Goal: Task Accomplishment & Management: Manage account settings

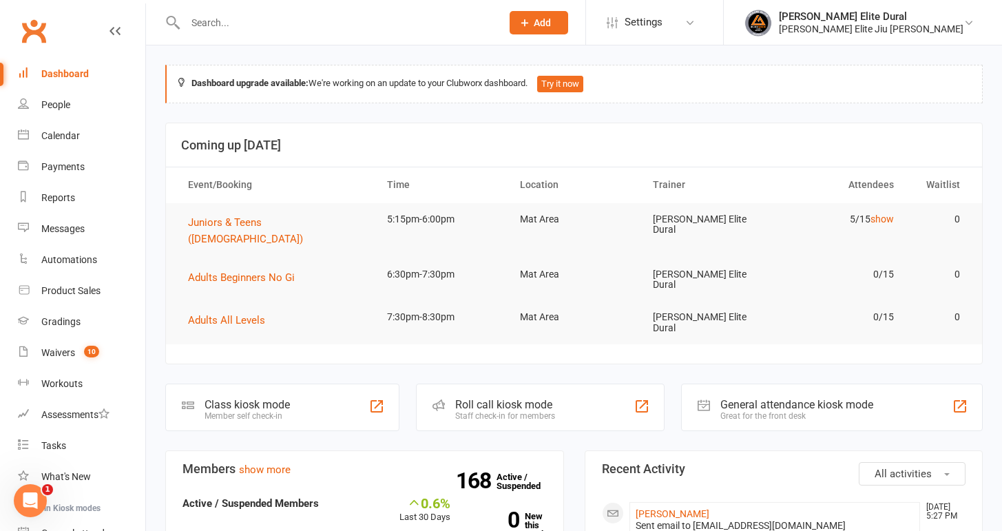
click at [243, 398] on div "Class kiosk mode" at bounding box center [246, 404] width 85 height 13
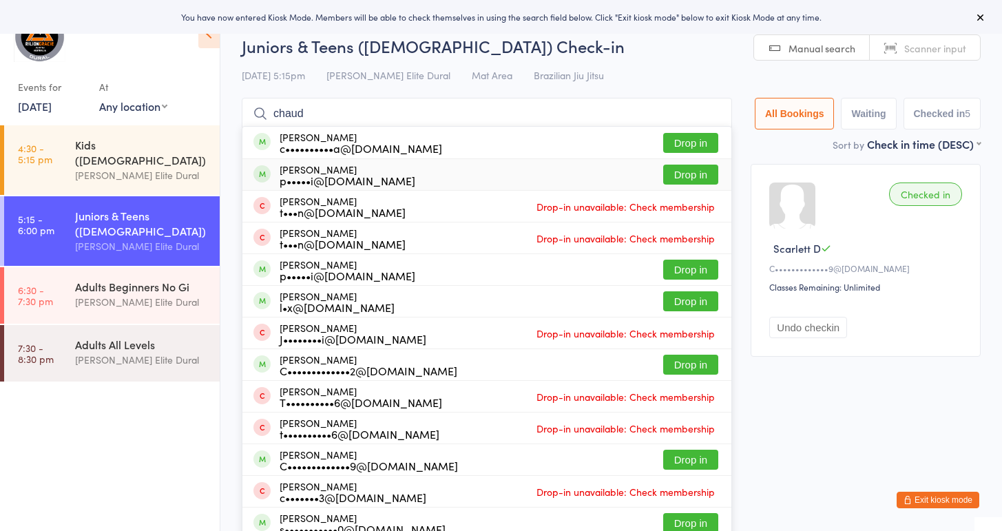
type input "chaud"
click at [437, 178] on div "Neil Chaudhary p•••••i@chdhry.com Drop in" at bounding box center [486, 174] width 489 height 31
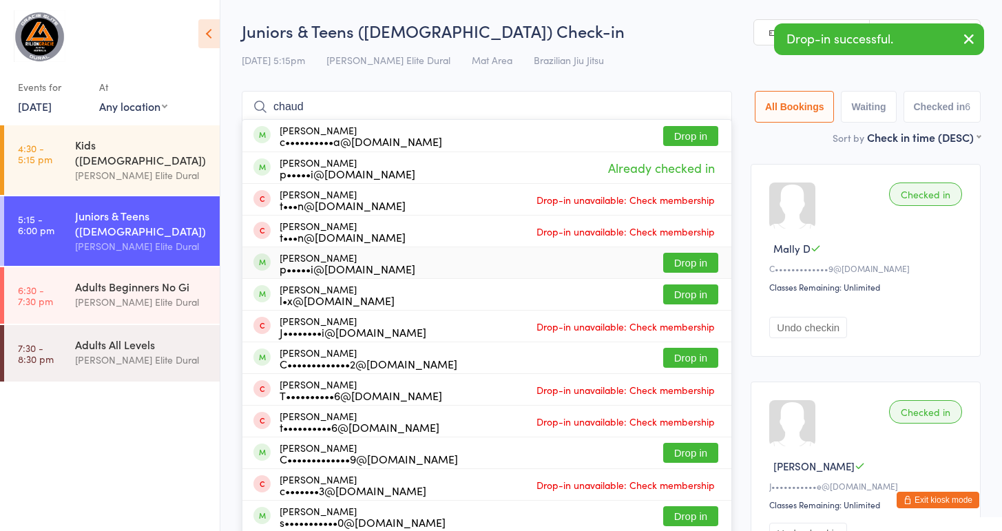
type input "chaud"
click at [408, 258] on div "Aveer Chaudhary p•••••i@chdhry.com Drop in" at bounding box center [486, 262] width 489 height 31
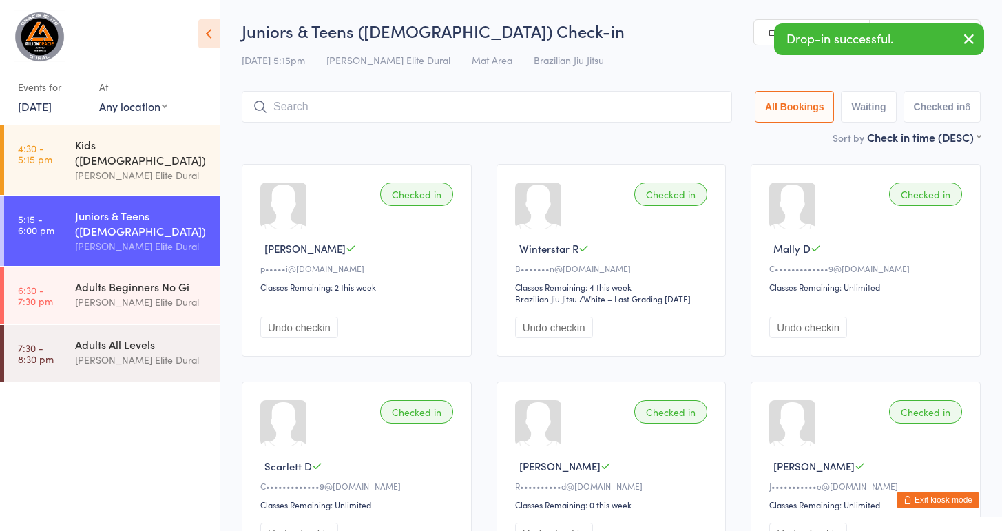
type input "a"
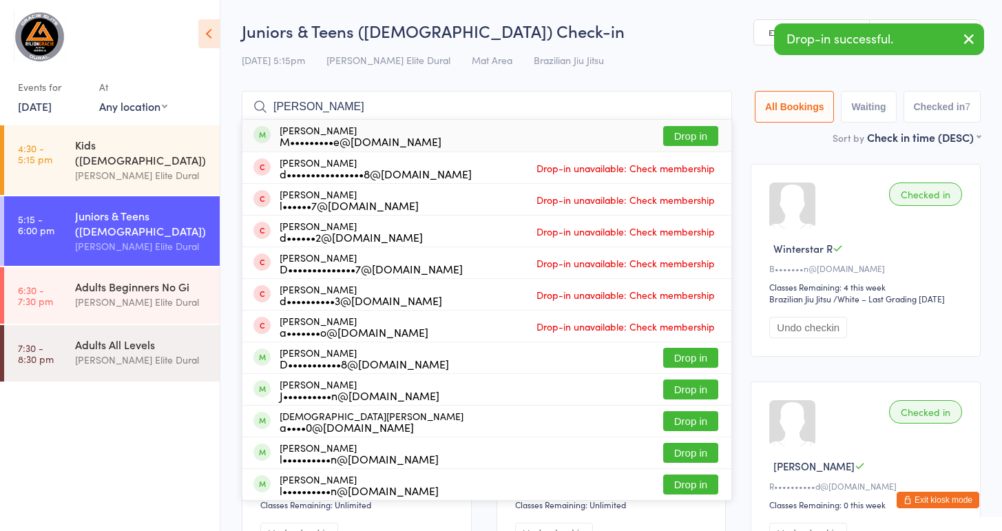
type input "damian"
click at [437, 138] on div "Damian Minogue M•••••••••e@gmail.com Drop in" at bounding box center [486, 136] width 489 height 32
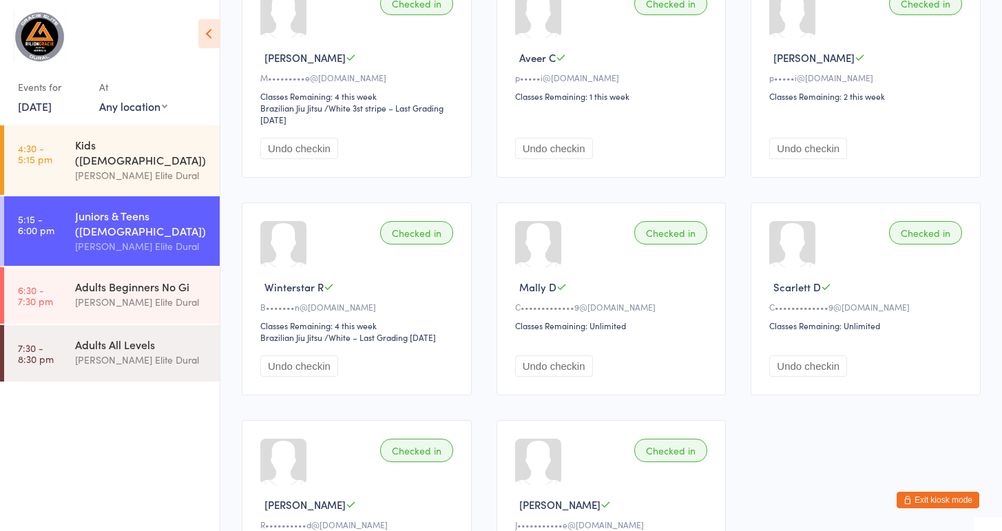
scroll to position [192, 0]
click at [148, 299] on div "Adults Beginners No Gi Gracie Elite Dural" at bounding box center [147, 294] width 145 height 54
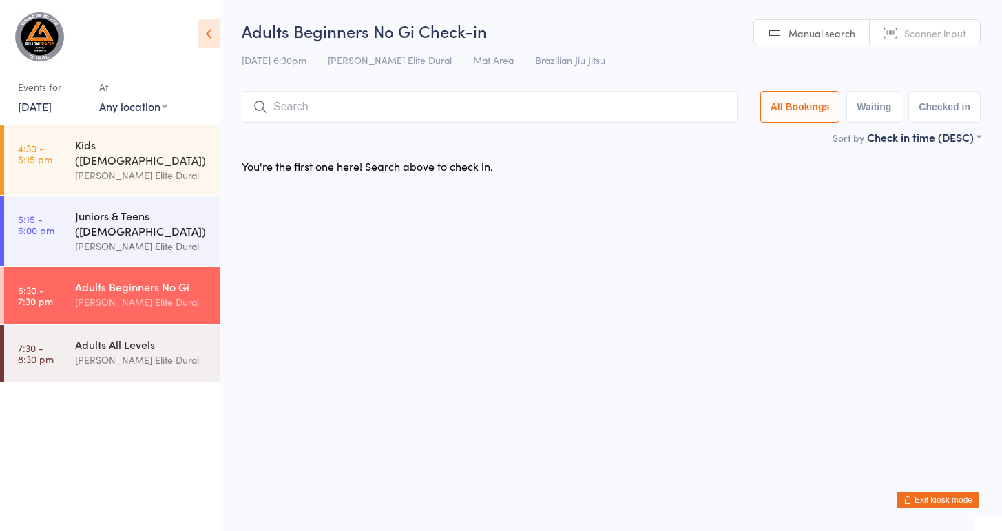
click at [56, 218] on link "5:15 - 6:00 pm Juniors & Teens (10-14 years old) Gracie Elite Dural" at bounding box center [112, 231] width 216 height 70
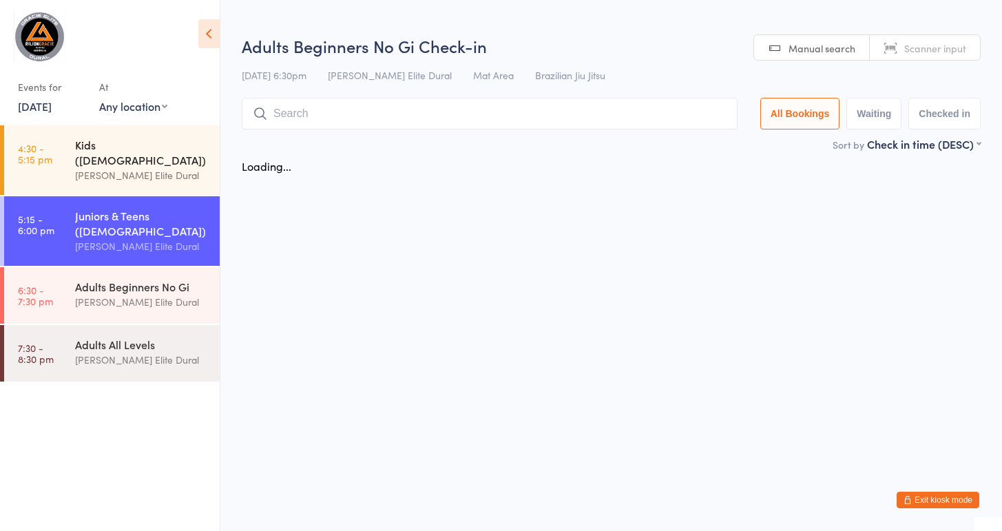
click at [77, 151] on div "Kids ([DEMOGRAPHIC_DATA])" at bounding box center [141, 152] width 133 height 30
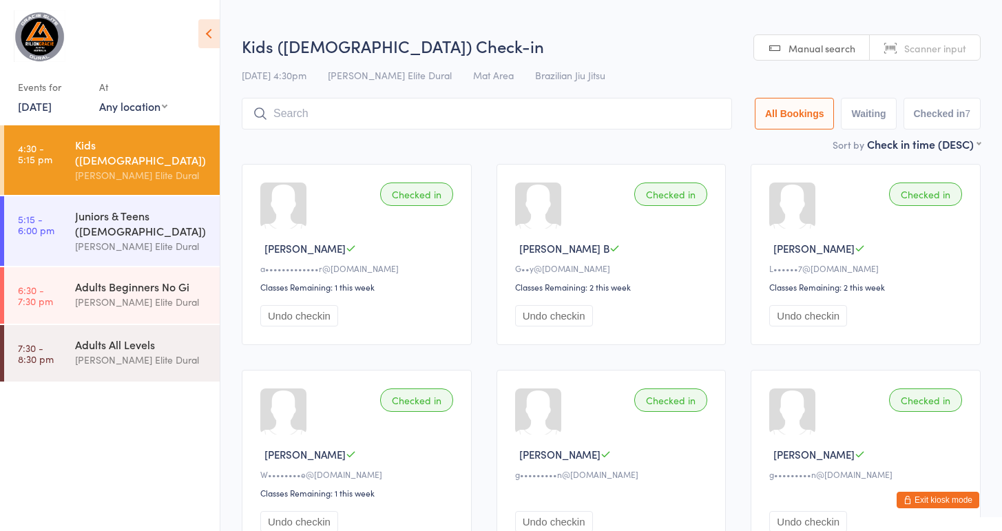
click at [46, 106] on link "14 Oct, 2025" at bounding box center [35, 105] width 34 height 15
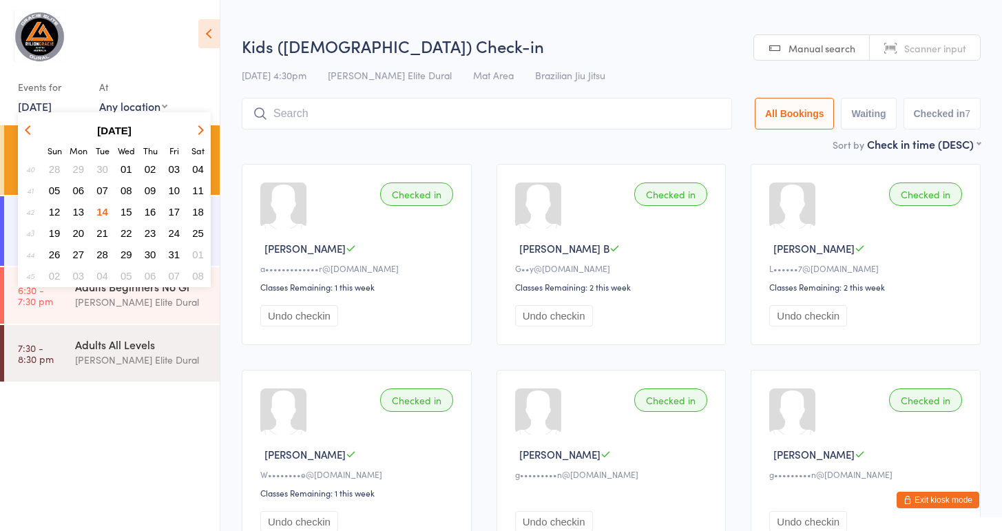
click at [129, 209] on span "15" at bounding box center [126, 212] width 12 height 12
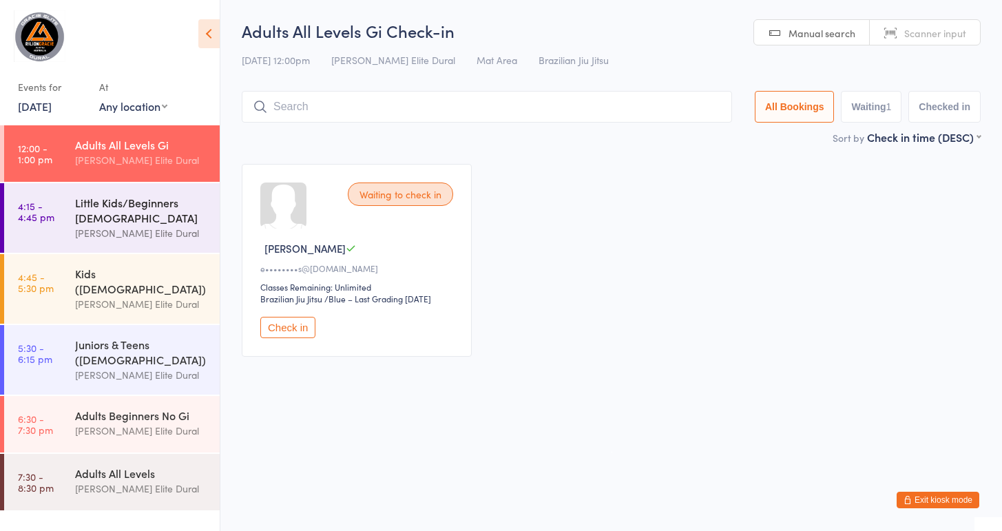
click at [116, 220] on div "Little Kids/Beginners [DEMOGRAPHIC_DATA]" at bounding box center [141, 210] width 133 height 30
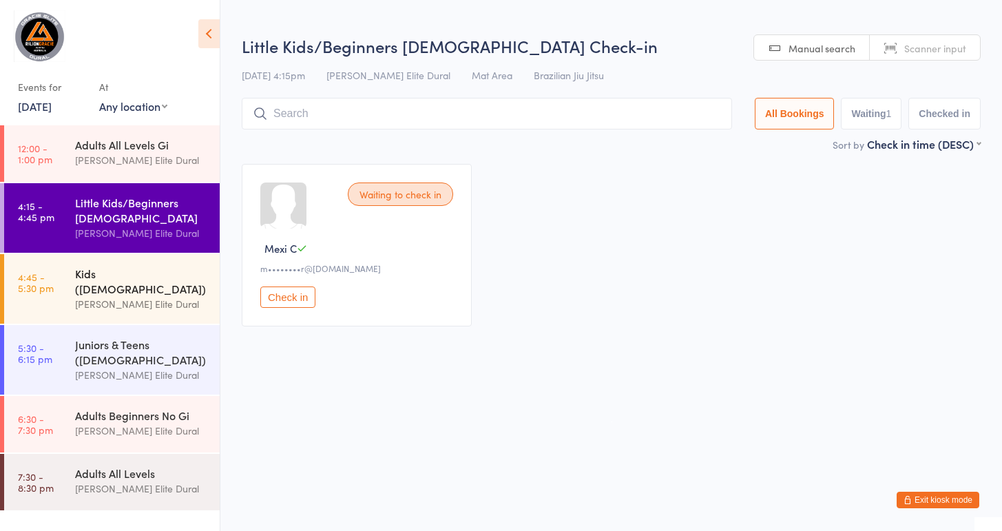
click at [101, 277] on div "Kids ([DEMOGRAPHIC_DATA])" at bounding box center [141, 281] width 133 height 30
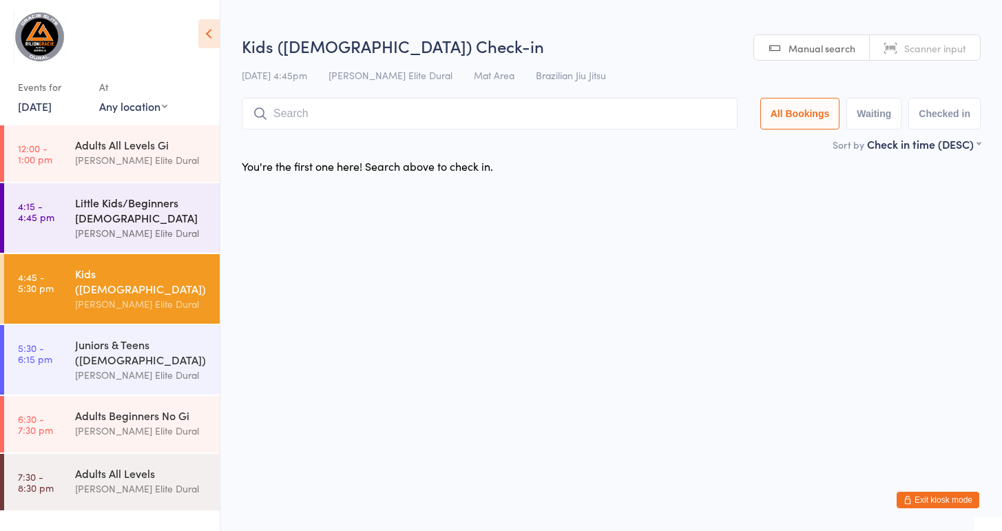
click at [91, 222] on div "Little Kids/Beginners [DEMOGRAPHIC_DATA]" at bounding box center [141, 210] width 133 height 30
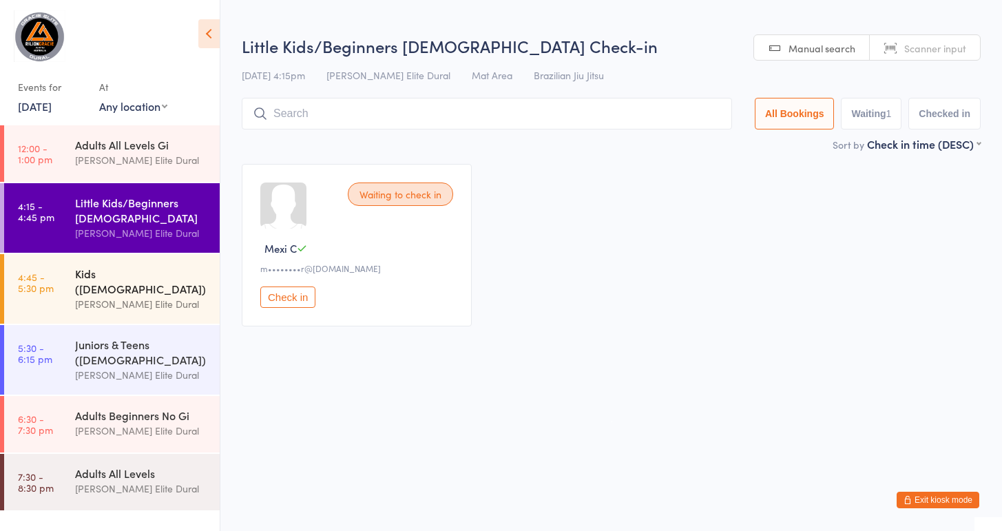
click at [86, 268] on div "Kids ([DEMOGRAPHIC_DATA])" at bounding box center [141, 281] width 133 height 30
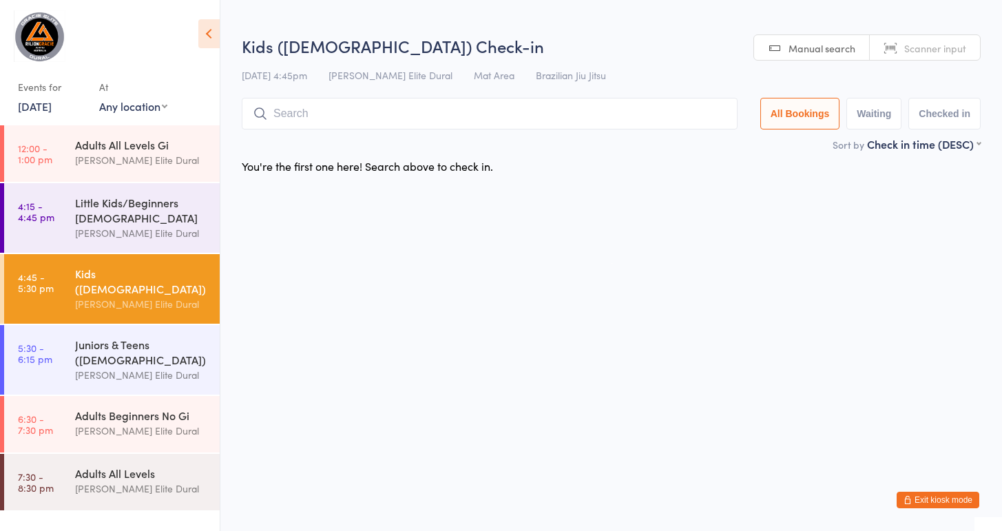
click at [918, 501] on button "Exit kiosk mode" at bounding box center [937, 500] width 83 height 17
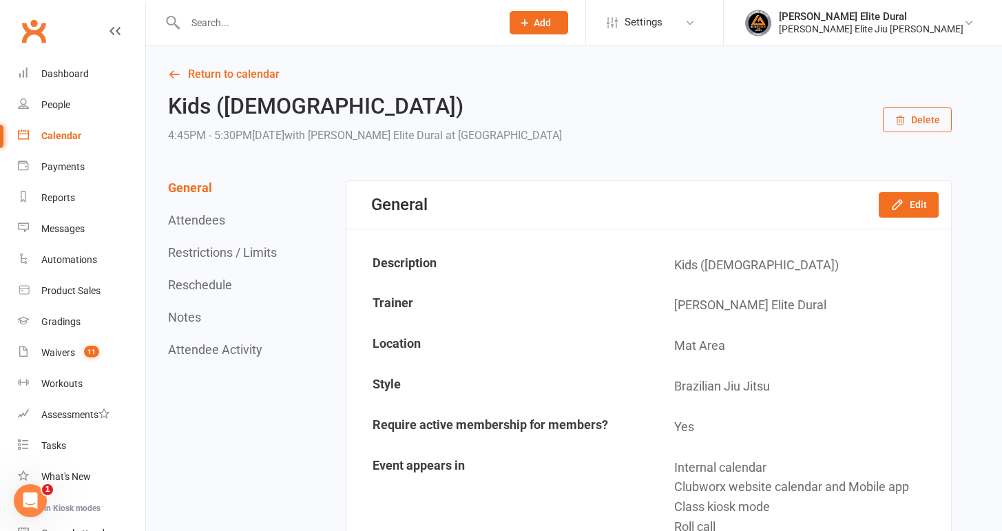
click at [258, 18] on input "text" at bounding box center [336, 22] width 311 height 19
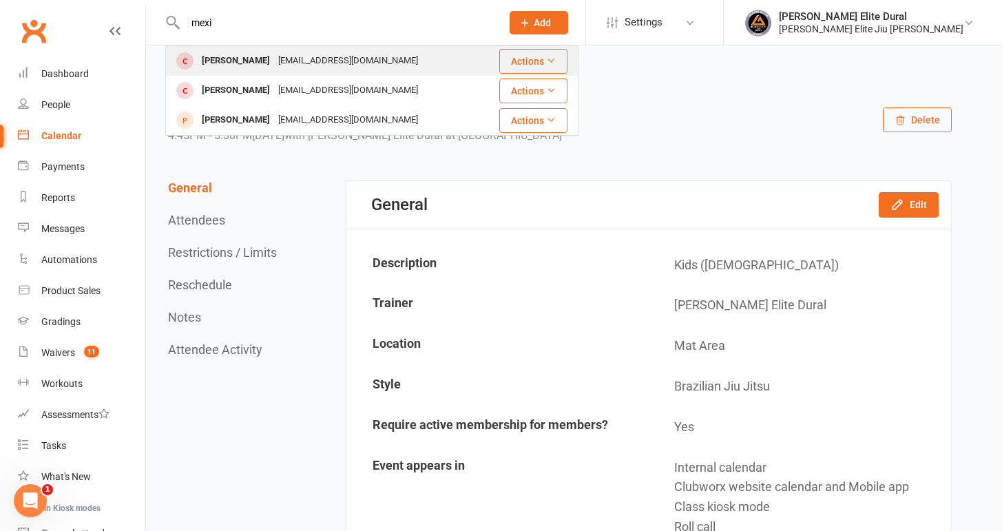
type input "mexi"
click at [226, 65] on div "[PERSON_NAME]" at bounding box center [236, 61] width 76 height 20
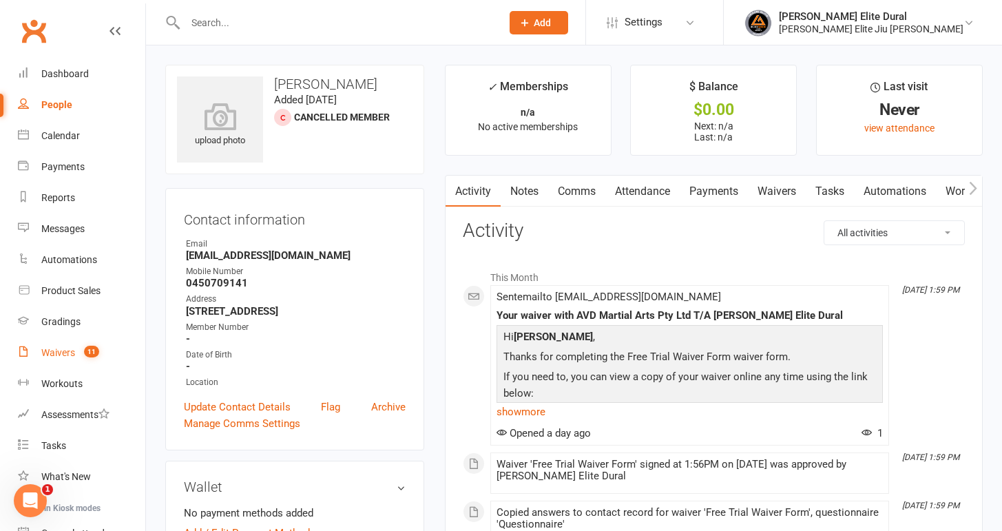
click at [56, 349] on div "Waivers" at bounding box center [58, 352] width 34 height 11
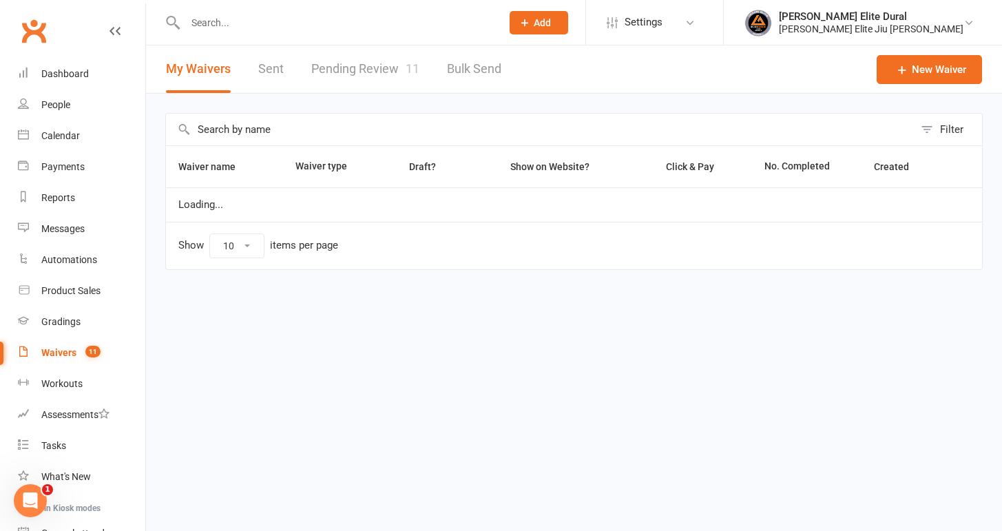
select select "100"
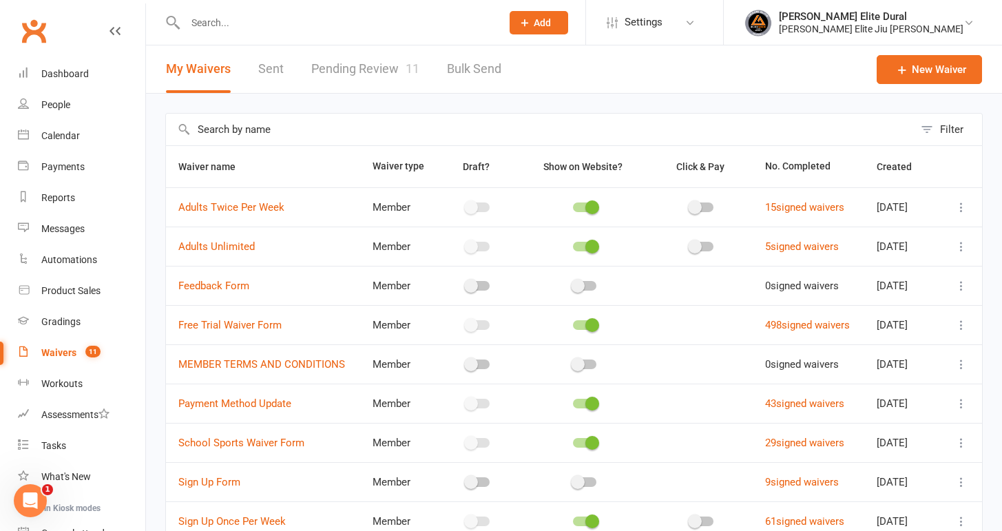
click at [377, 78] on link "Pending Review 11" at bounding box center [365, 69] width 108 height 48
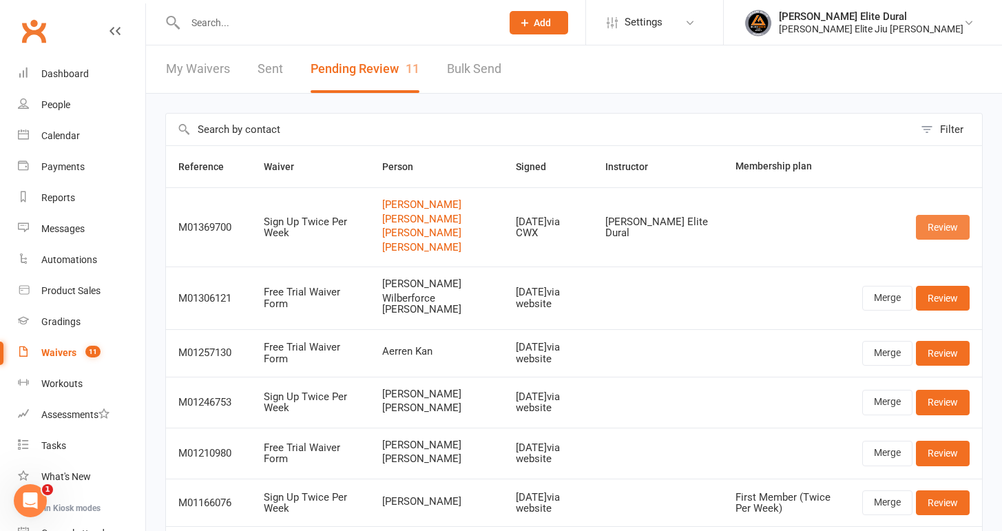
click at [940, 225] on link "Review" at bounding box center [943, 227] width 54 height 25
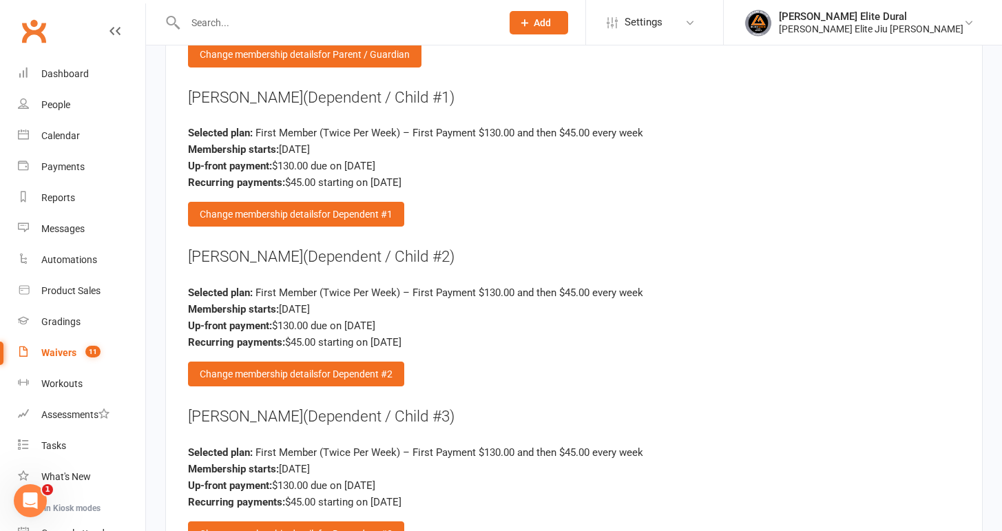
scroll to position [2488, 0]
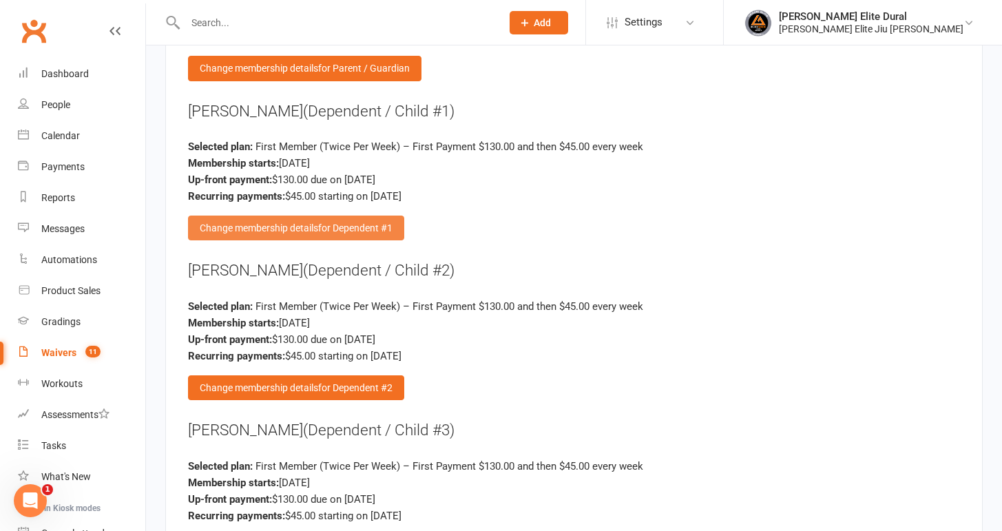
click at [317, 216] on div "Change membership details for Dependent #1" at bounding box center [296, 228] width 216 height 25
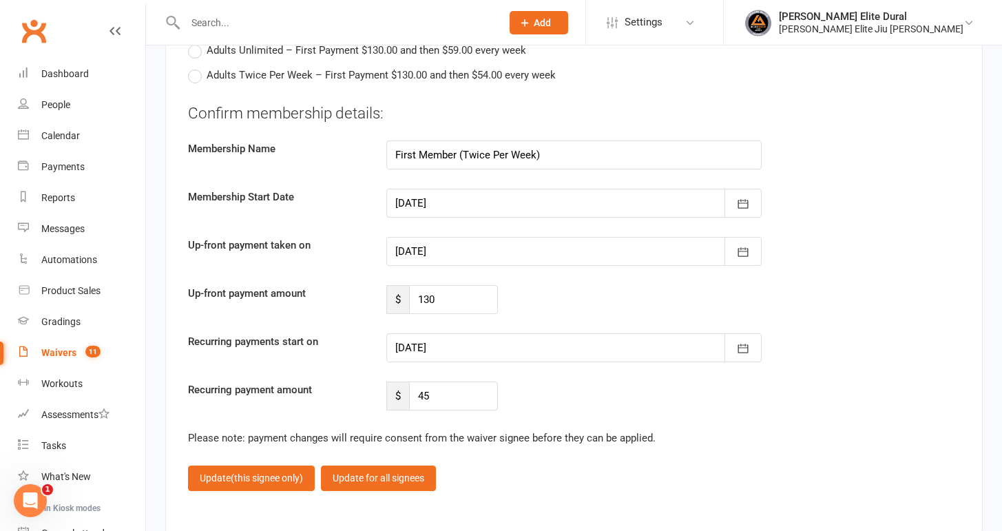
scroll to position [2827, 0]
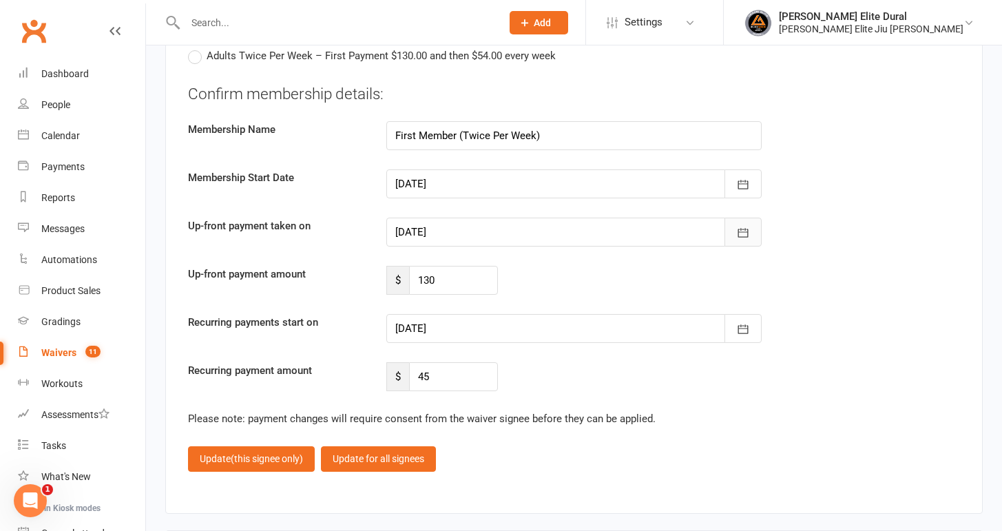
click at [744, 226] on icon "button" at bounding box center [743, 233] width 14 height 14
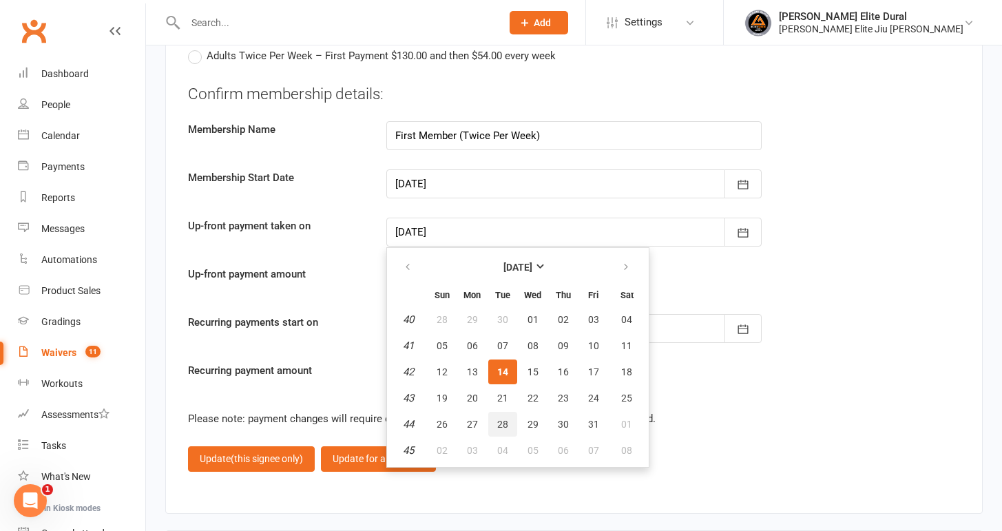
click at [504, 419] on span "28" at bounding box center [502, 424] width 11 height 11
type input "[DATE]"
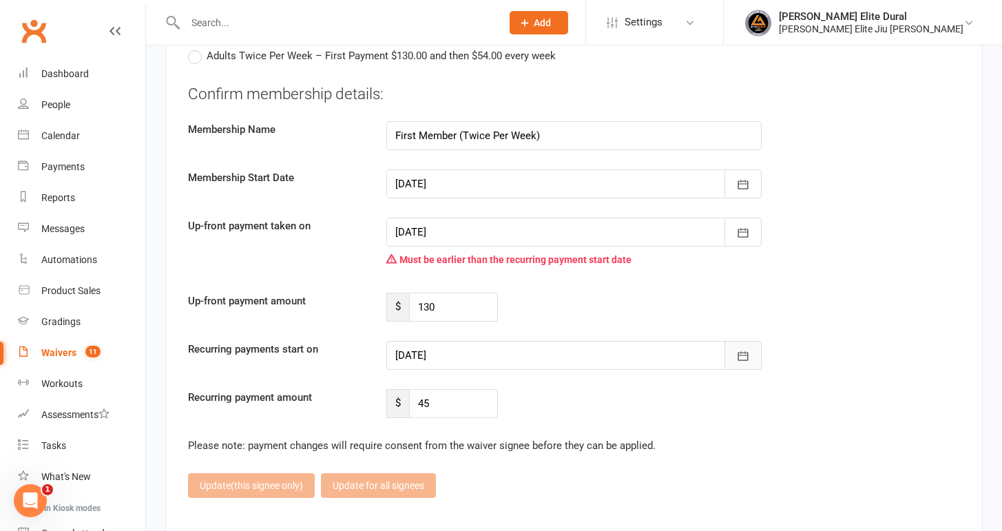
click at [735, 341] on button "button" at bounding box center [742, 355] width 37 height 29
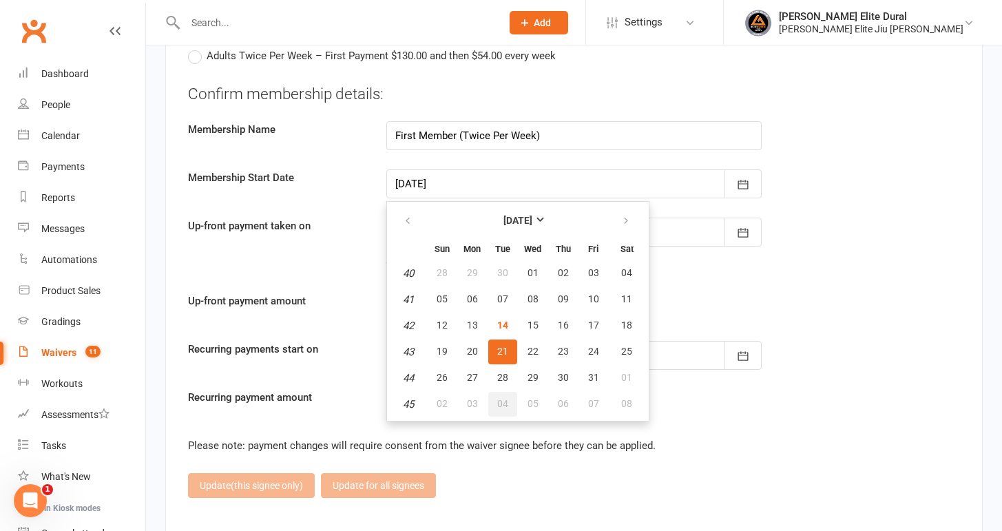
click at [503, 398] on span "04" at bounding box center [502, 403] width 11 height 11
type input "[DATE]"
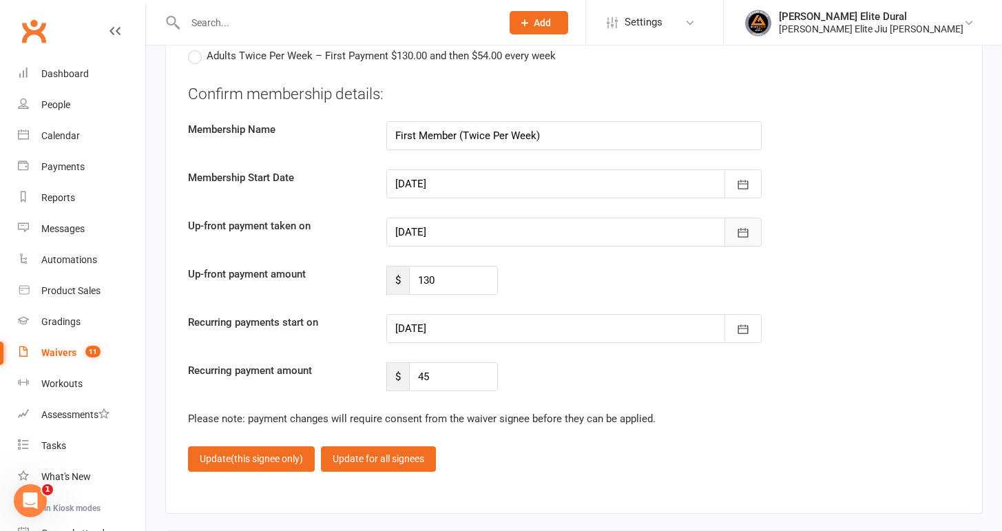
click at [744, 226] on icon "button" at bounding box center [743, 233] width 14 height 14
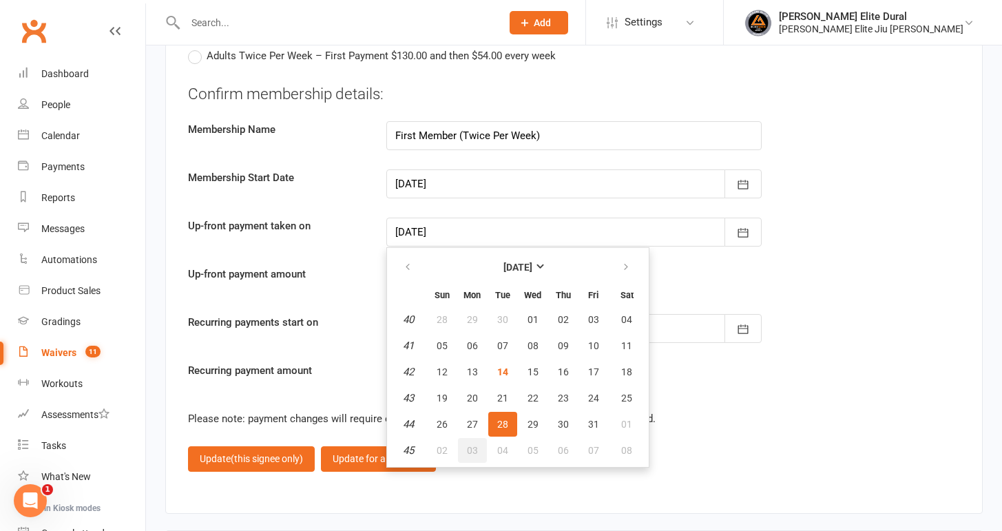
click at [475, 445] on span "03" at bounding box center [472, 450] width 11 height 11
type input "[DATE]"
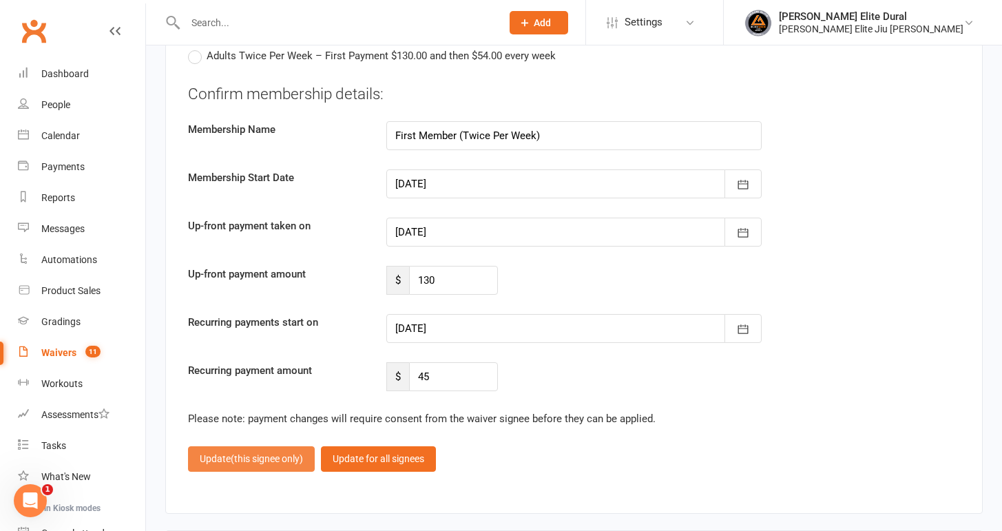
click at [253, 446] on button "Update (this signee only)" at bounding box center [251, 458] width 127 height 25
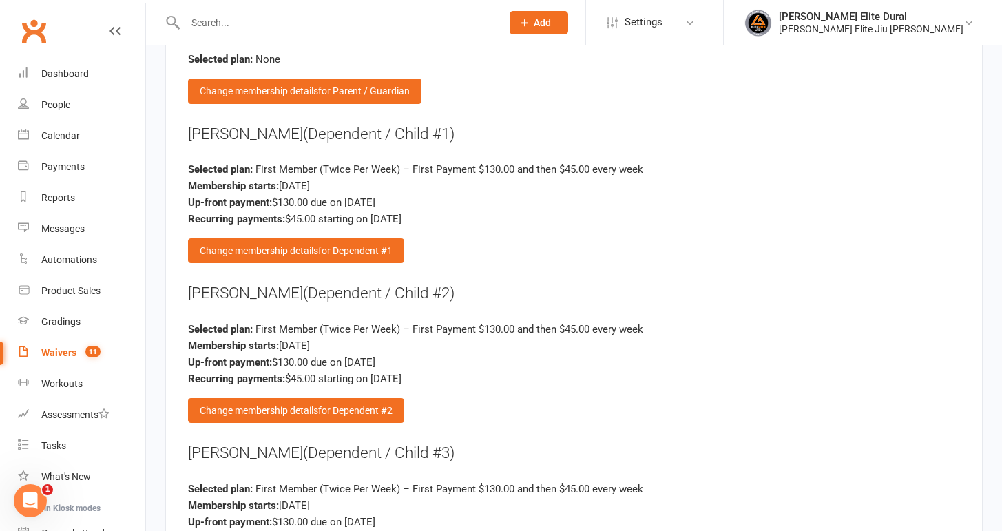
scroll to position [2476, 0]
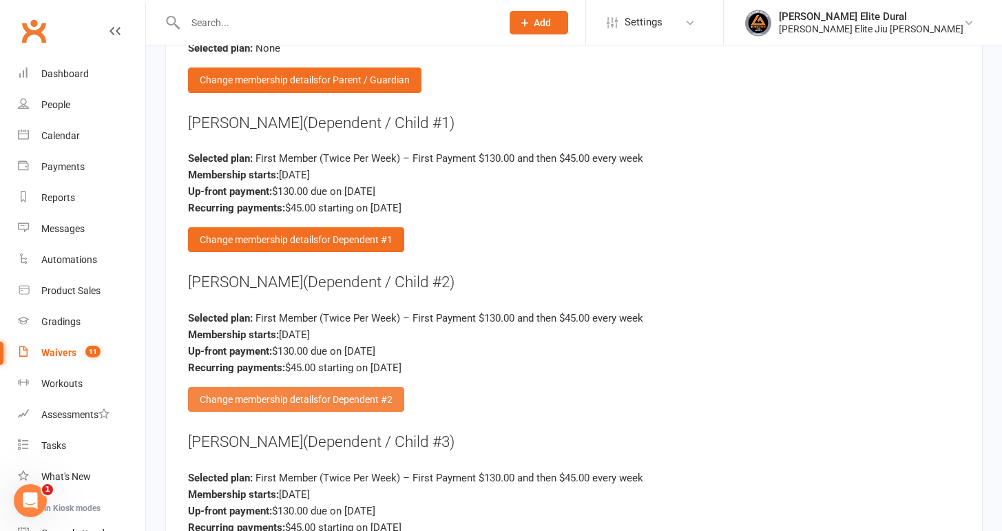
click at [306, 387] on div "Change membership details for Dependent #2" at bounding box center [296, 399] width 216 height 25
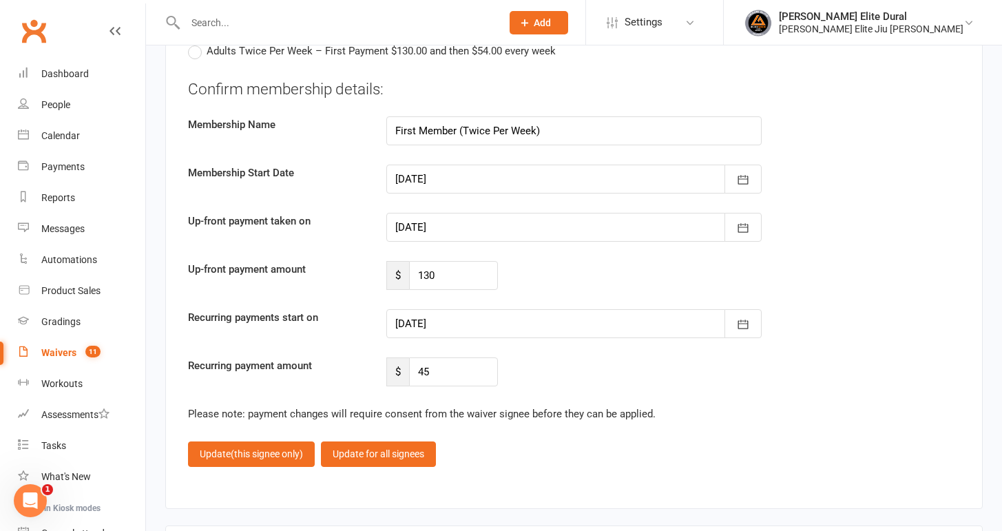
scroll to position [2839, 0]
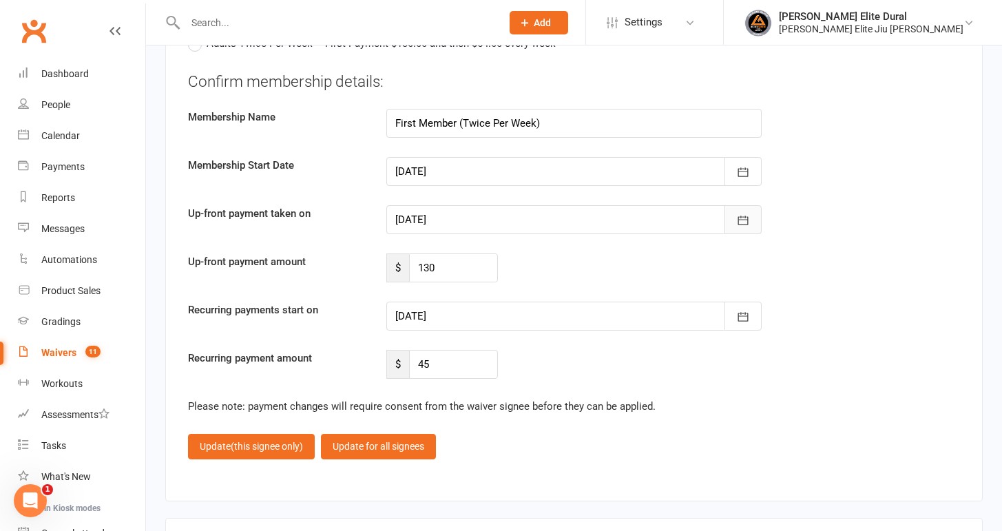
click at [735, 205] on button "button" at bounding box center [742, 219] width 37 height 29
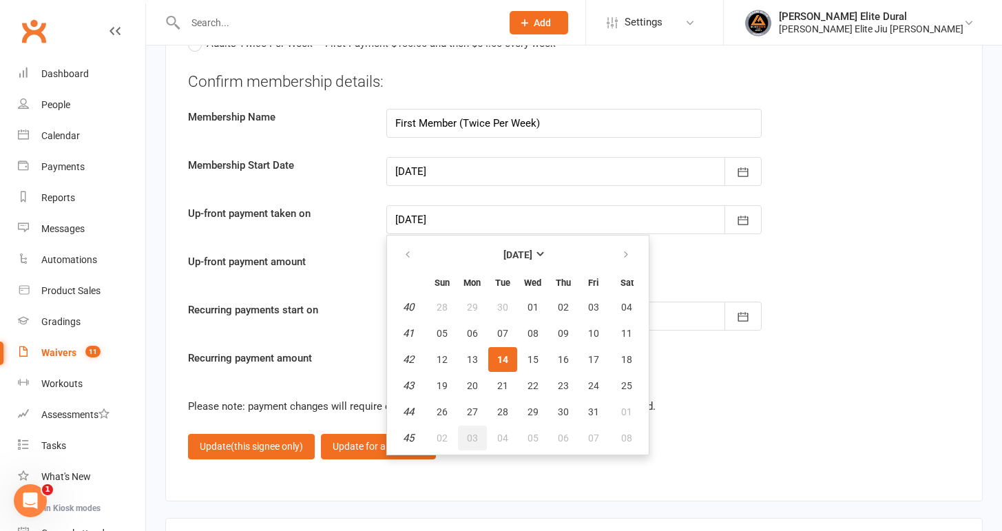
click at [471, 432] on span "03" at bounding box center [472, 437] width 11 height 11
type input "[DATE]"
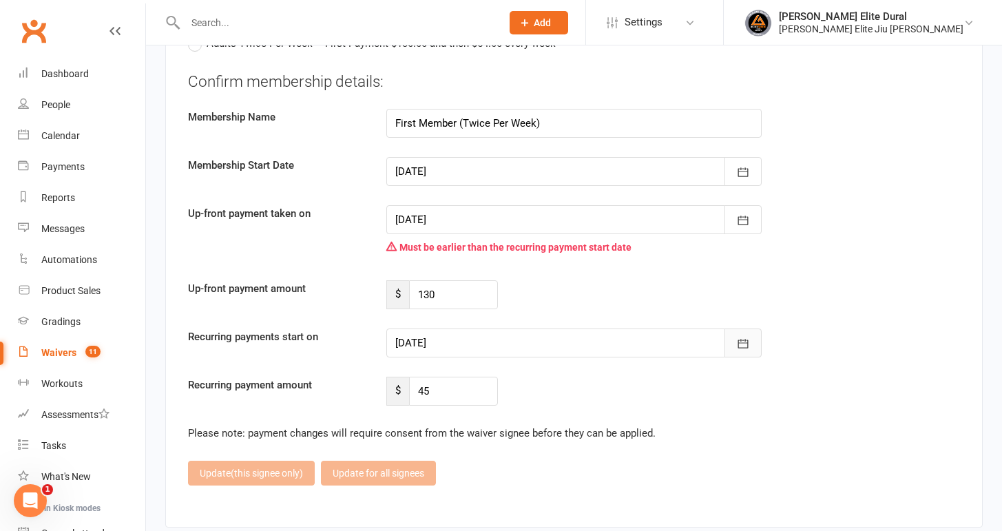
click at [731, 328] on button "button" at bounding box center [742, 342] width 37 height 29
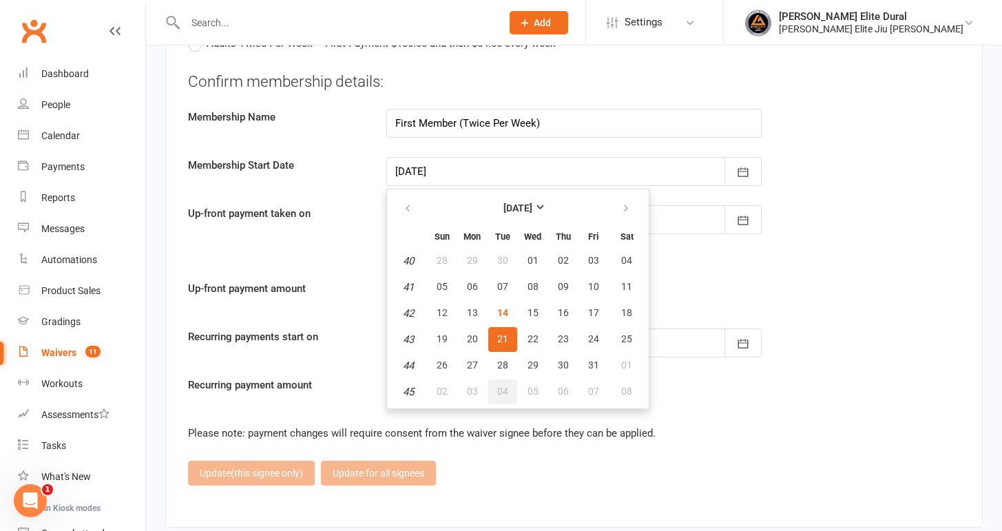
click at [497, 386] on span "04" at bounding box center [502, 391] width 11 height 11
type input "[DATE]"
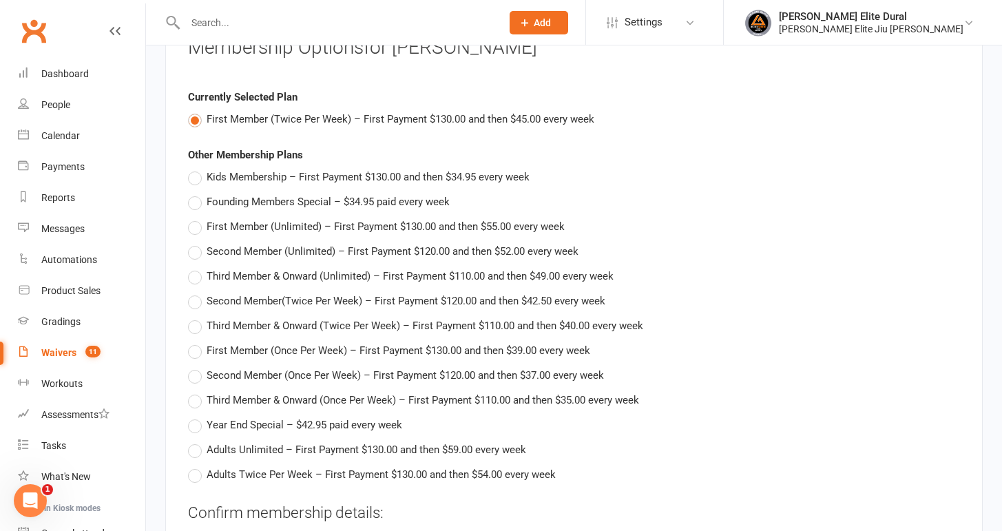
scroll to position [2402, 0]
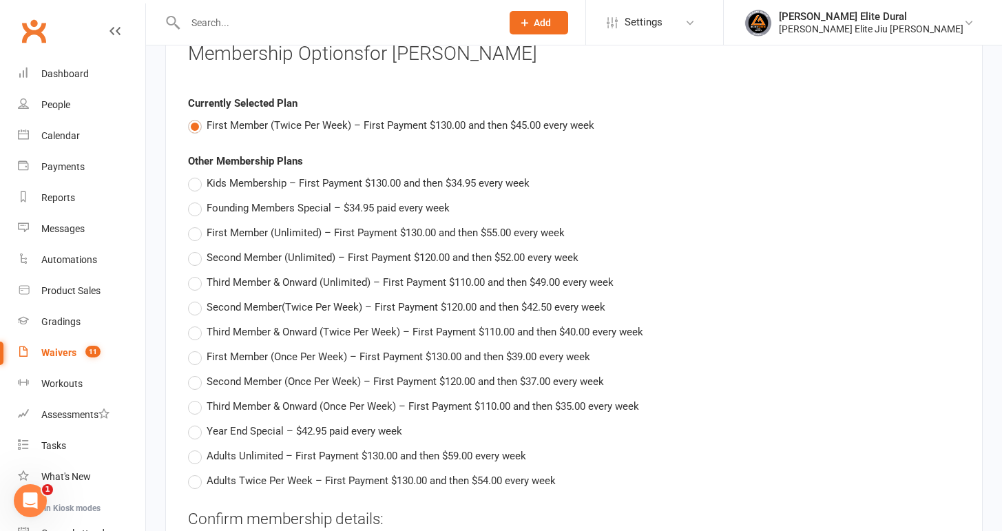
click at [196, 299] on label "Second Member(Twice Per Week) – First Payment $120.00 and then $42.50 every week" at bounding box center [396, 307] width 417 height 17
click at [196, 299] on input "Second Member(Twice Per Week) – First Payment $120.00 and then $42.50 every week" at bounding box center [192, 299] width 9 height 0
type input "Second Member(Twice Per Week)"
type input "120"
type input "42.5"
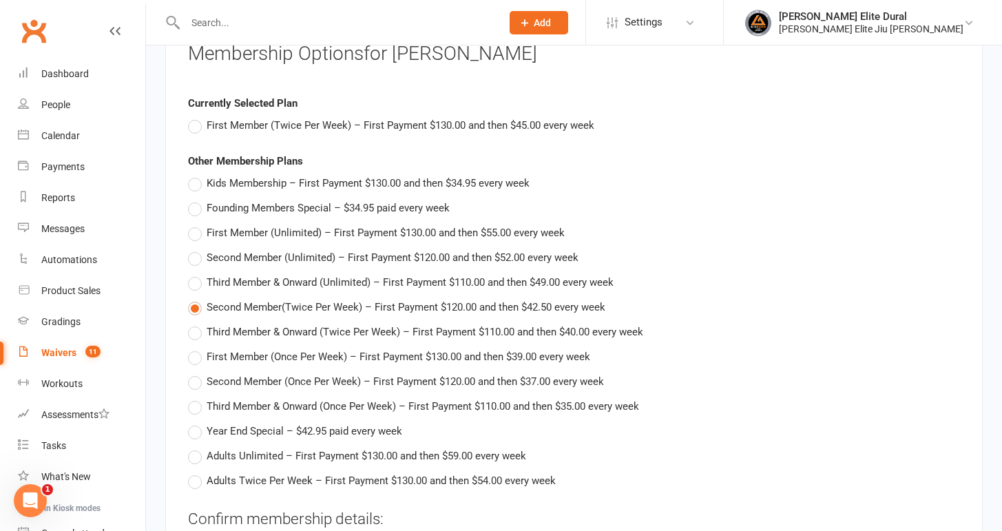
type input "[DATE]"
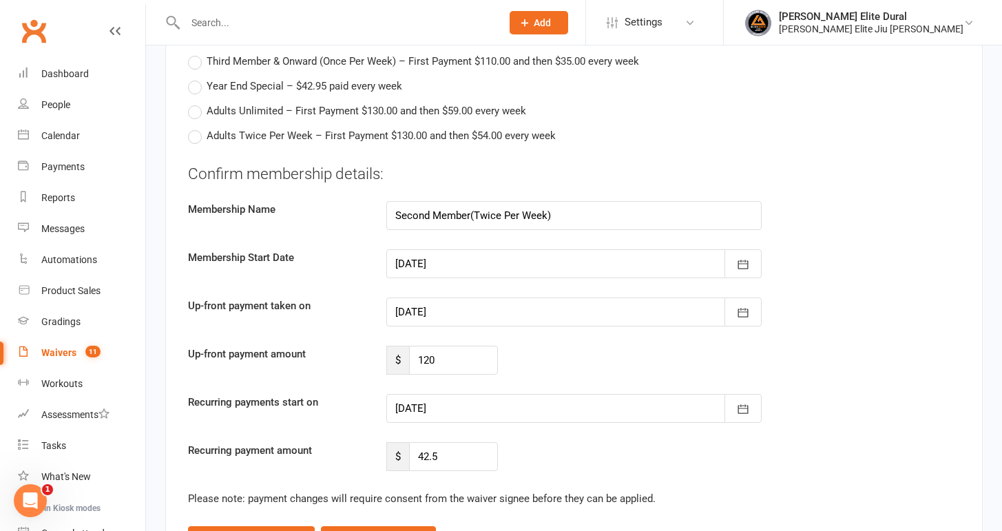
scroll to position [2753, 0]
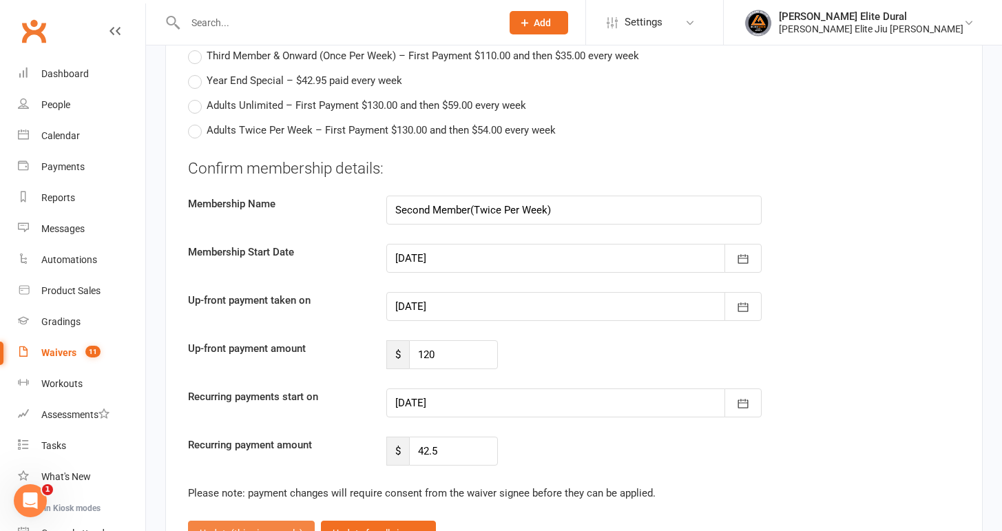
click at [256, 527] on span "(this signee only)" at bounding box center [267, 532] width 72 height 11
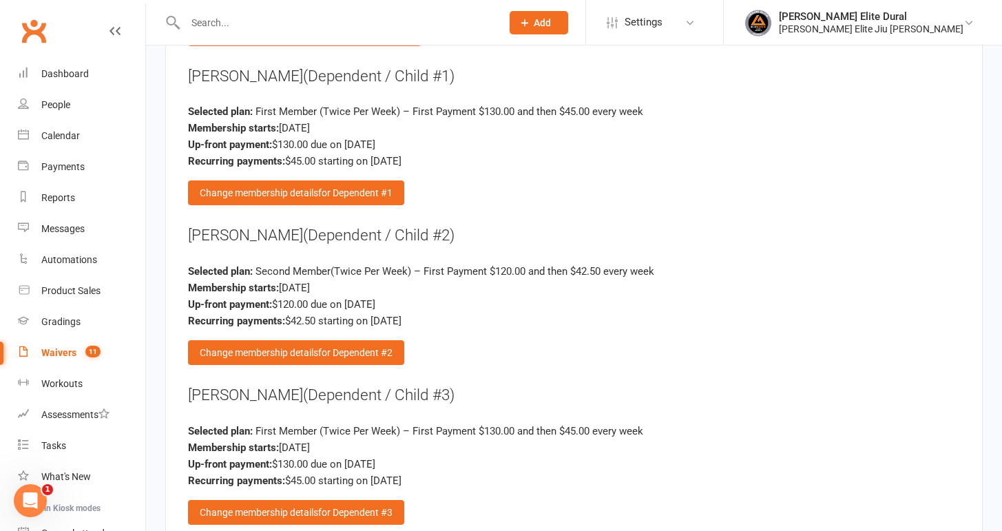
scroll to position [2525, 0]
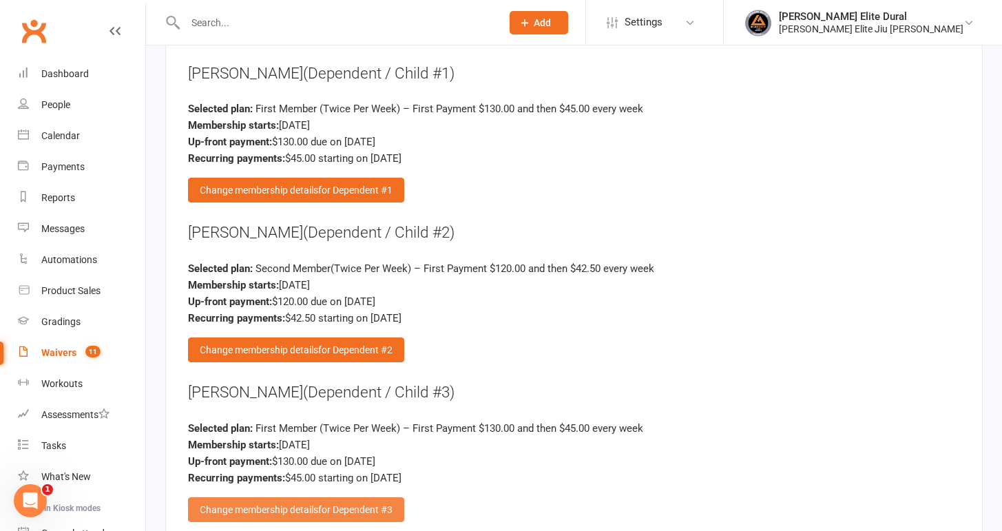
click at [325, 504] on span "for Dependent #3" at bounding box center [355, 509] width 74 height 11
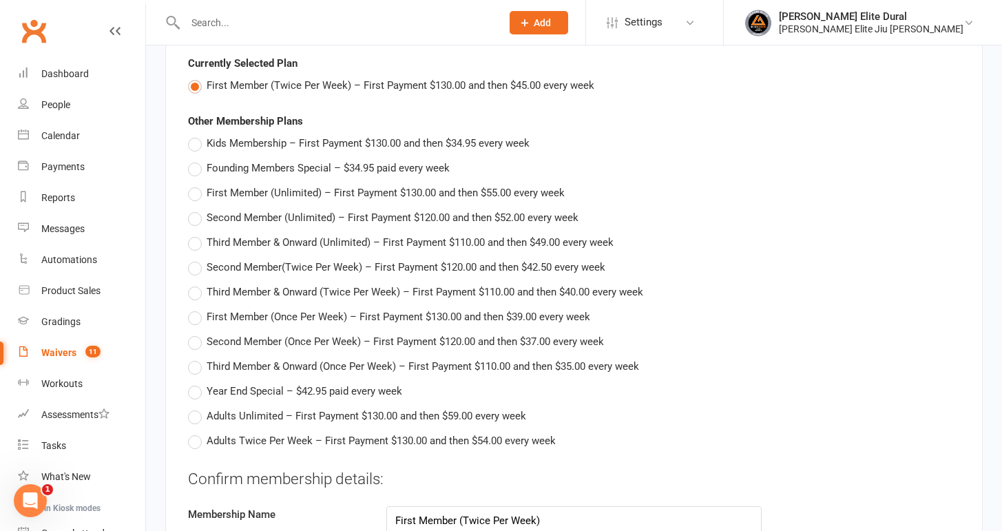
scroll to position [2439, 0]
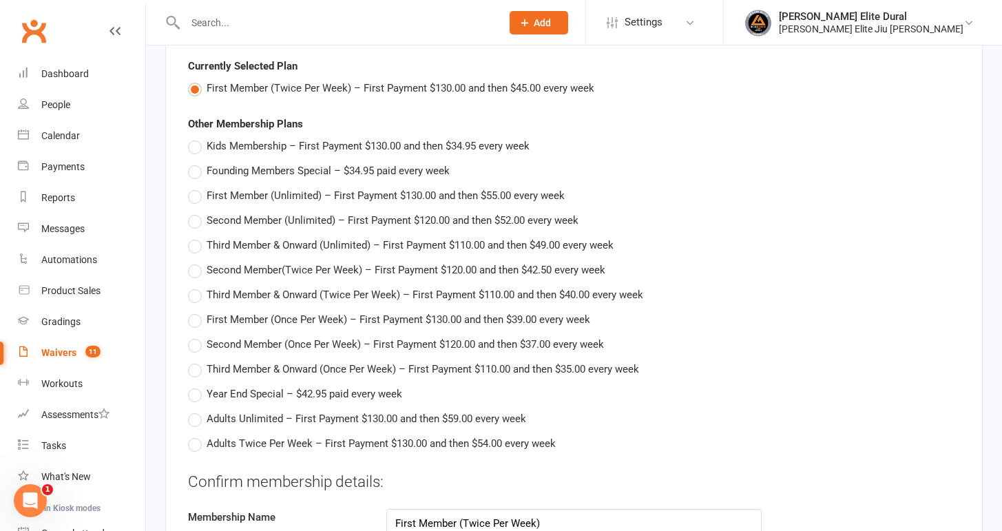
click at [193, 286] on label "Third Member & Onward (Twice Per Week) – First Payment $110.00 and then $40.00 …" at bounding box center [415, 294] width 455 height 17
click at [193, 286] on input "Third Member & Onward (Twice Per Week) – First Payment $110.00 and then $40.00 …" at bounding box center [192, 286] width 9 height 0
type input "Third Member & Onward (Twice Per Week)"
type input "110"
type input "40"
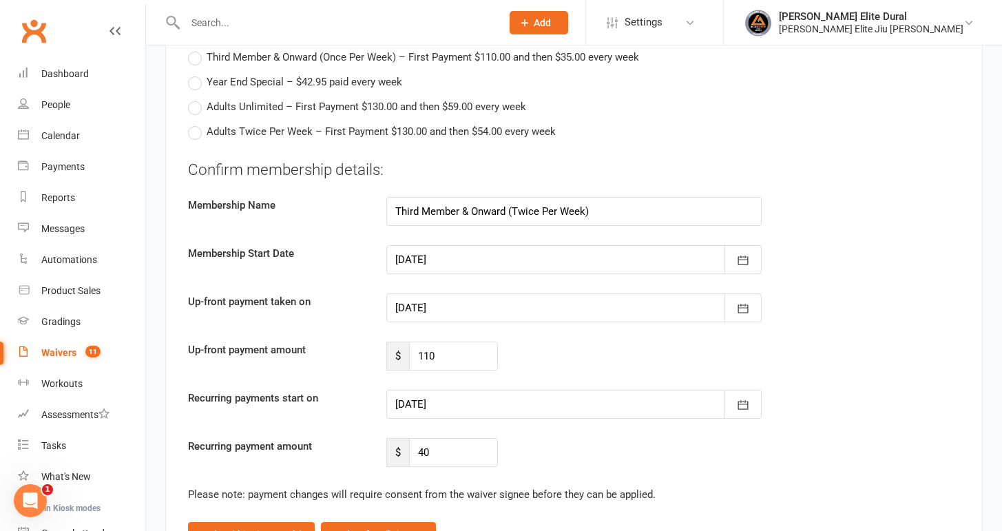
scroll to position [2754, 0]
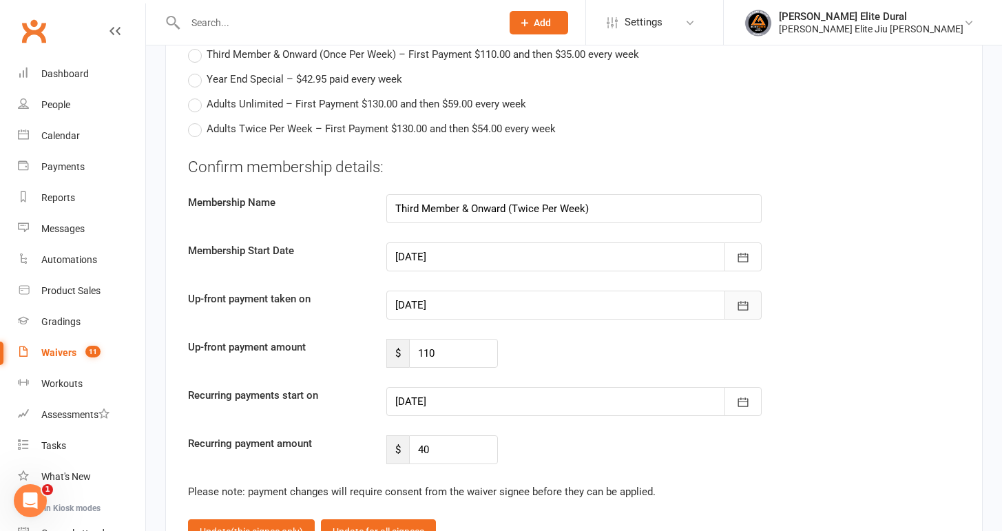
click at [740, 299] on icon "button" at bounding box center [743, 306] width 14 height 14
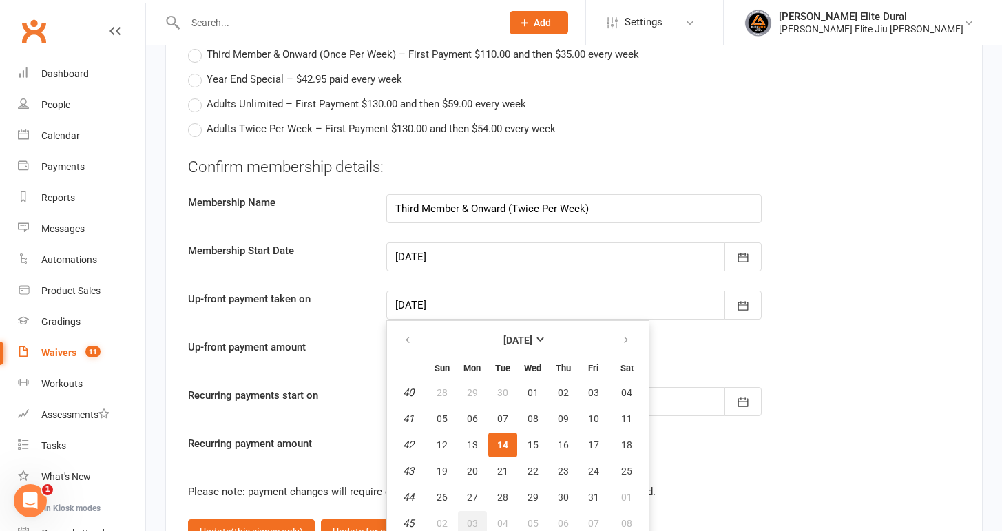
click at [476, 518] on span "03" at bounding box center [472, 523] width 11 height 11
type input "[DATE]"
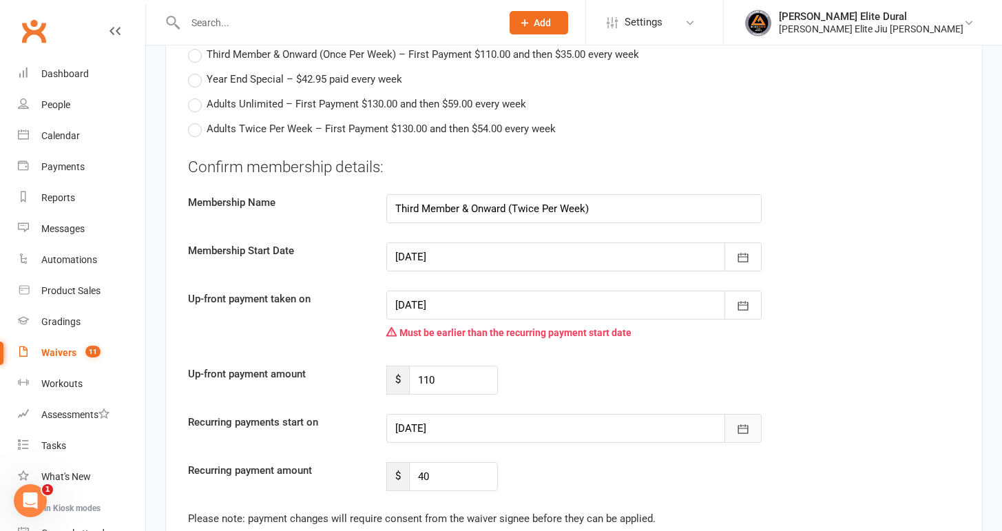
click at [753, 414] on button "button" at bounding box center [742, 428] width 37 height 29
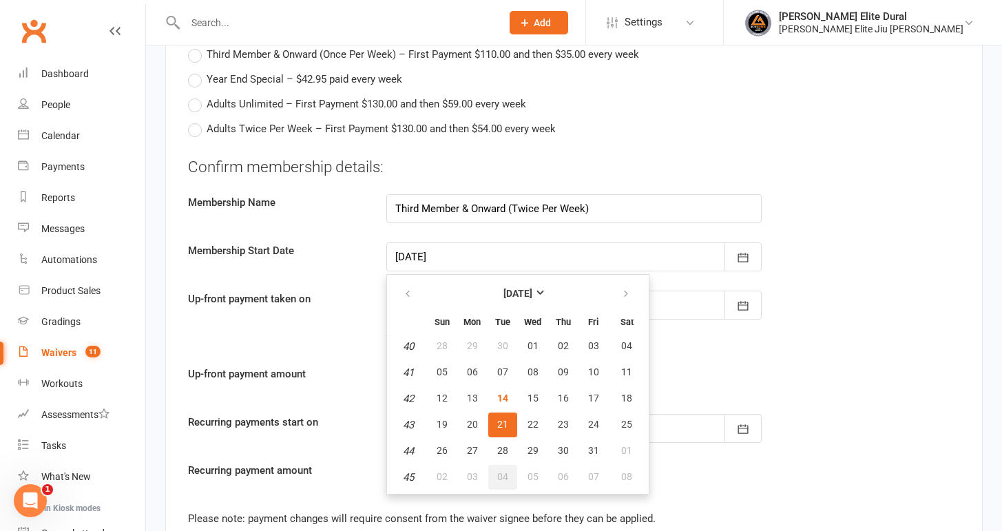
click at [505, 471] on span "04" at bounding box center [502, 476] width 11 height 11
type input "[DATE]"
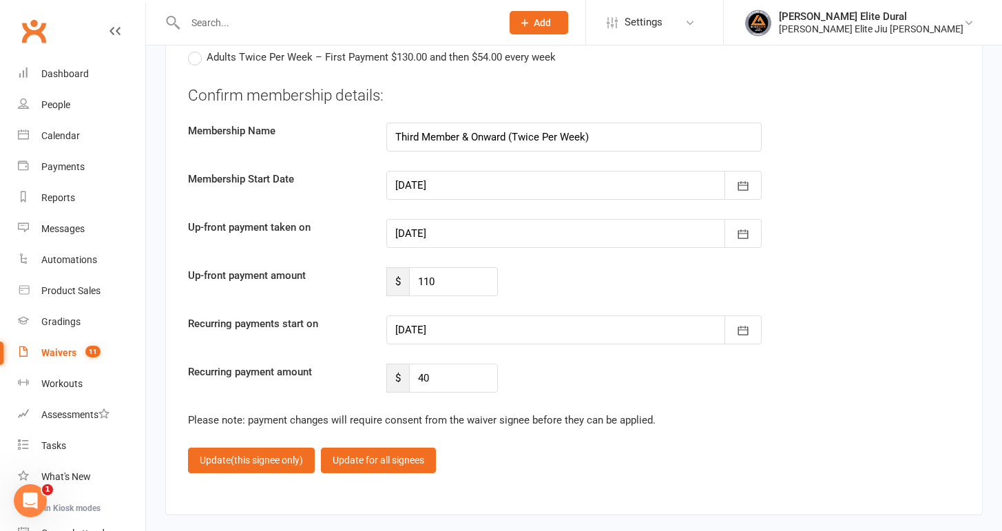
scroll to position [2844, 0]
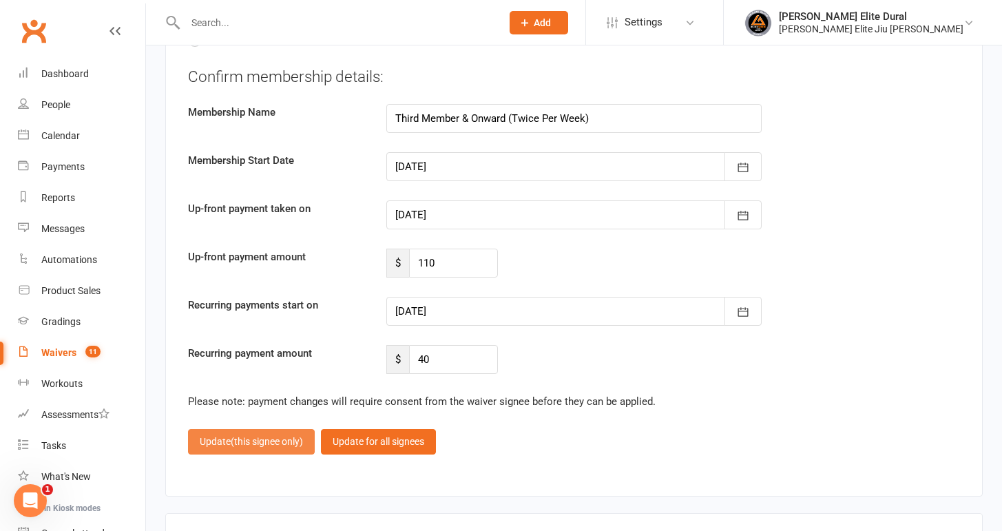
click at [224, 429] on button "Update (this signee only)" at bounding box center [251, 441] width 127 height 25
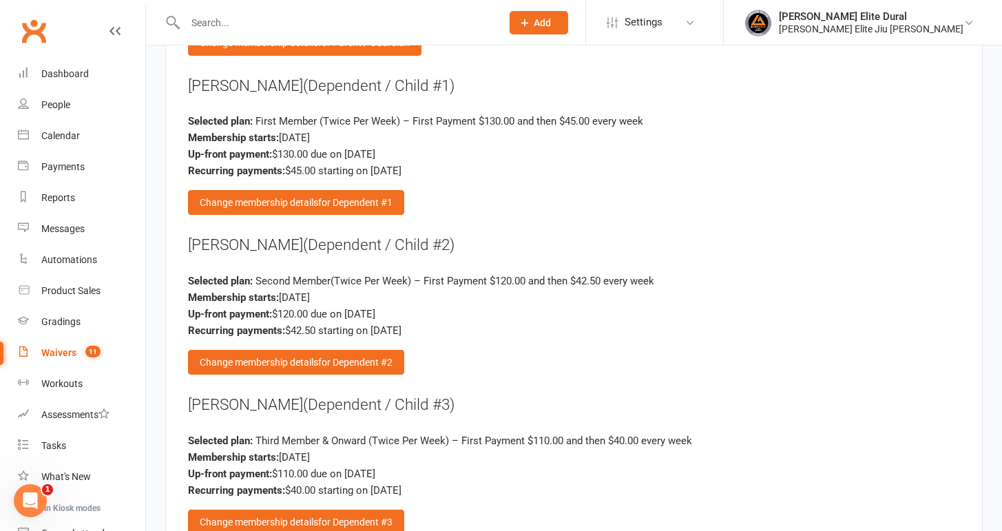
scroll to position [2510, 0]
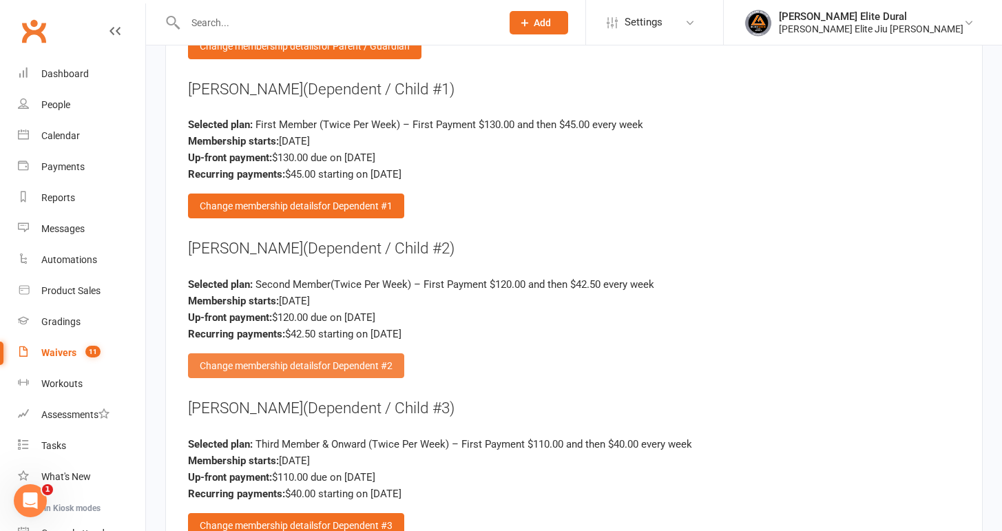
click at [335, 360] on span "for Dependent #2" at bounding box center [355, 365] width 74 height 11
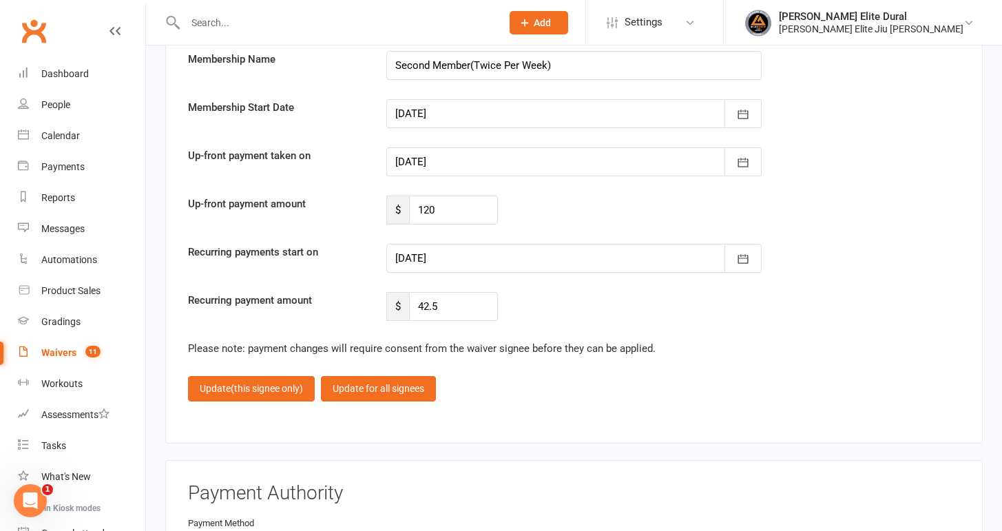
scroll to position [2899, 0]
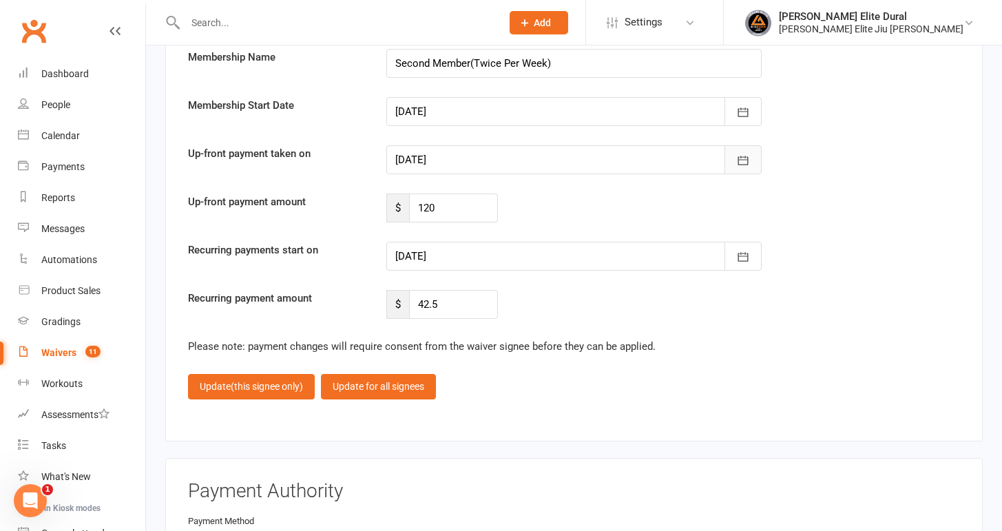
click at [740, 154] on icon "button" at bounding box center [743, 161] width 14 height 14
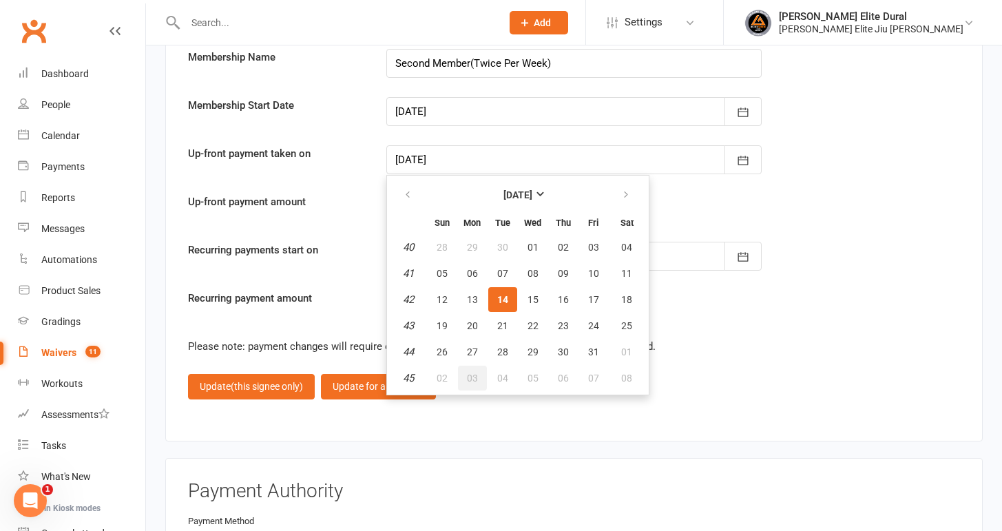
click at [470, 372] on span "03" at bounding box center [472, 377] width 11 height 11
type input "[DATE]"
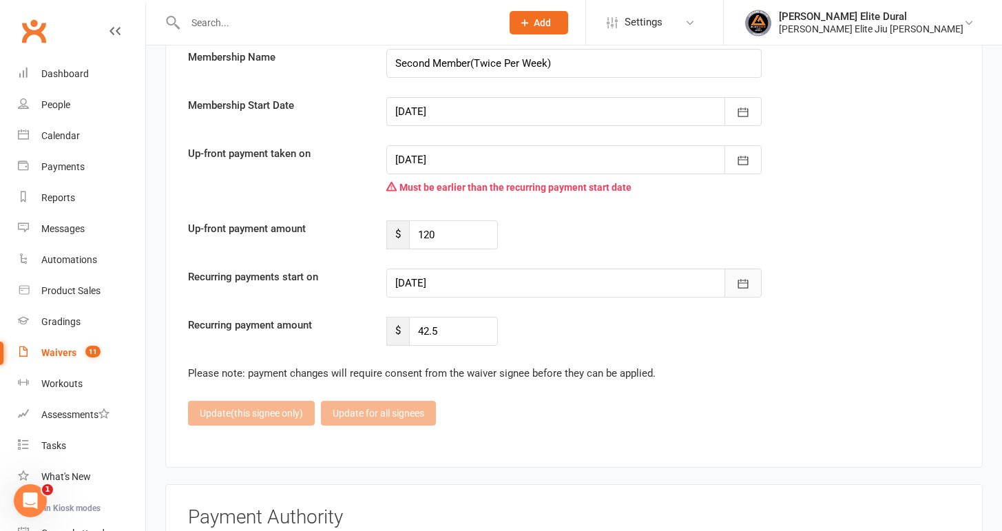
click at [749, 277] on icon "button" at bounding box center [743, 284] width 14 height 14
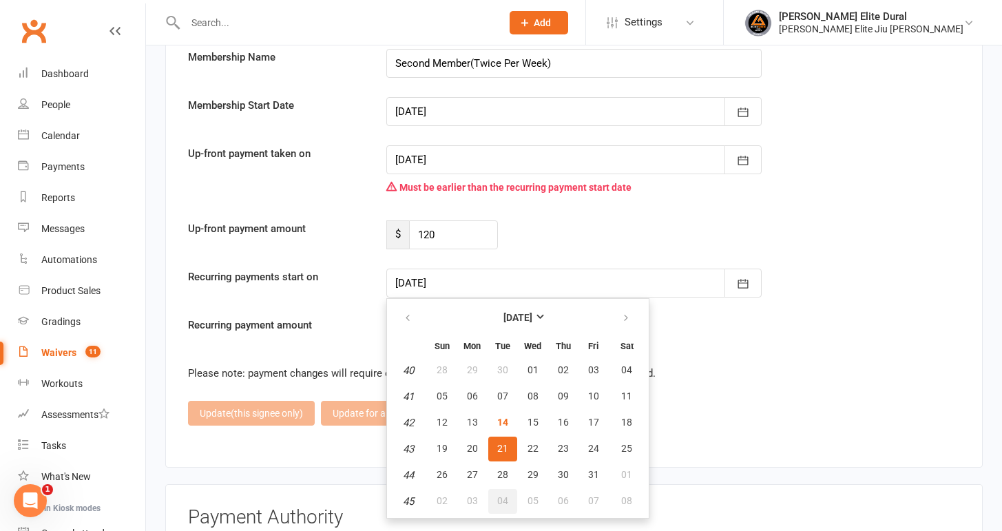
click at [500, 489] on button "04" at bounding box center [502, 501] width 29 height 25
type input "[DATE]"
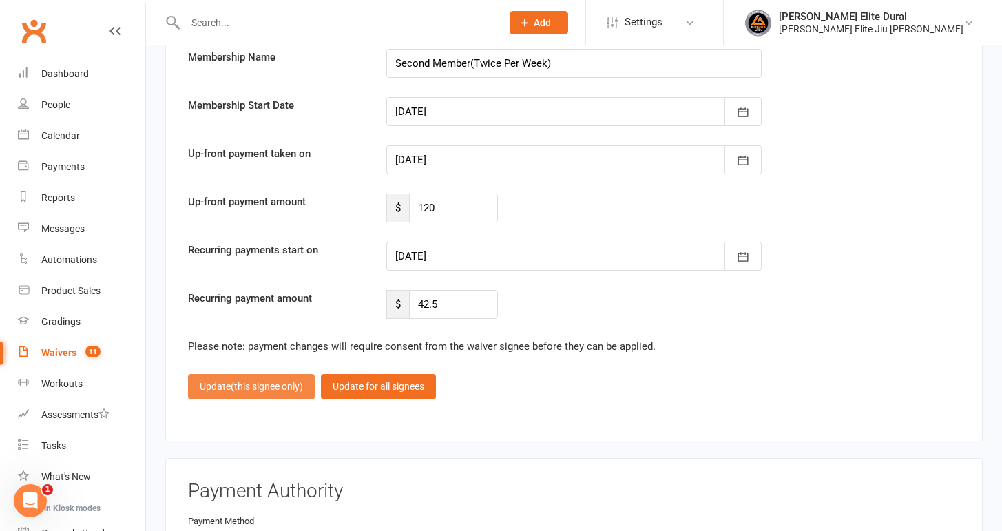
click at [263, 381] on span "(this signee only)" at bounding box center [267, 386] width 72 height 11
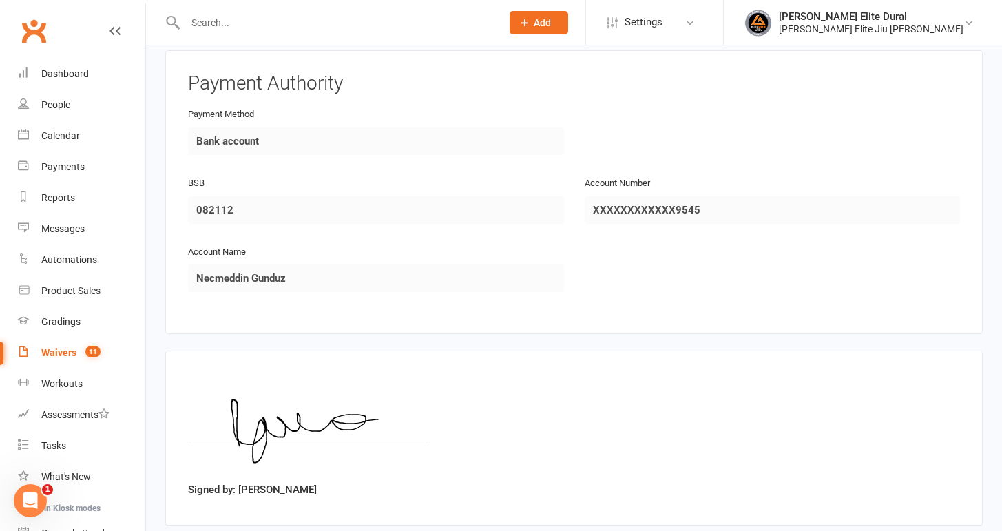
scroll to position [3110, 0]
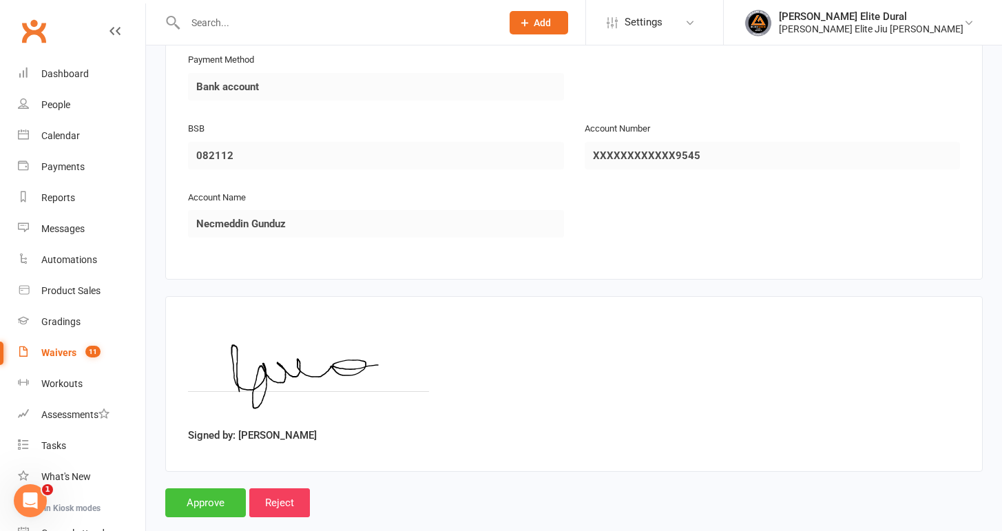
click at [202, 488] on input "Approve" at bounding box center [205, 502] width 81 height 29
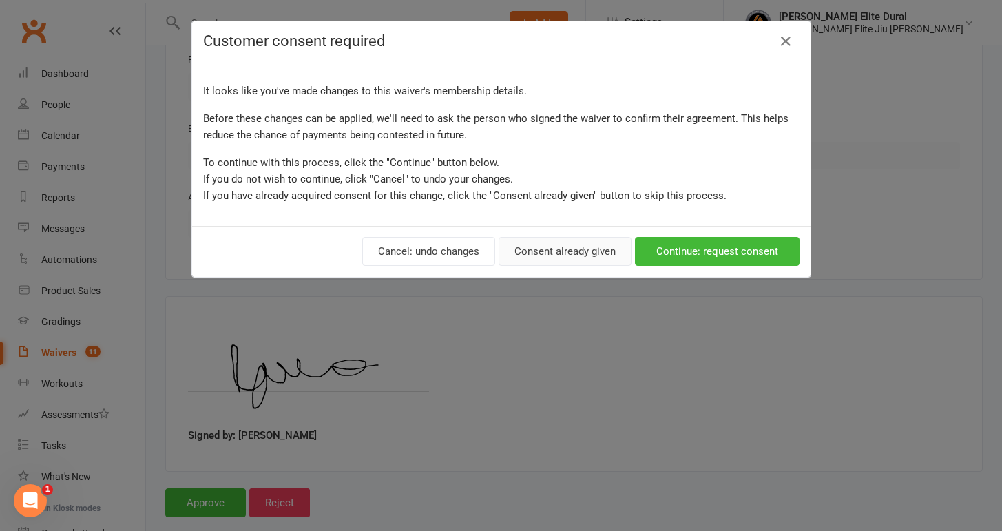
click at [549, 251] on button "Consent already given" at bounding box center [564, 251] width 133 height 29
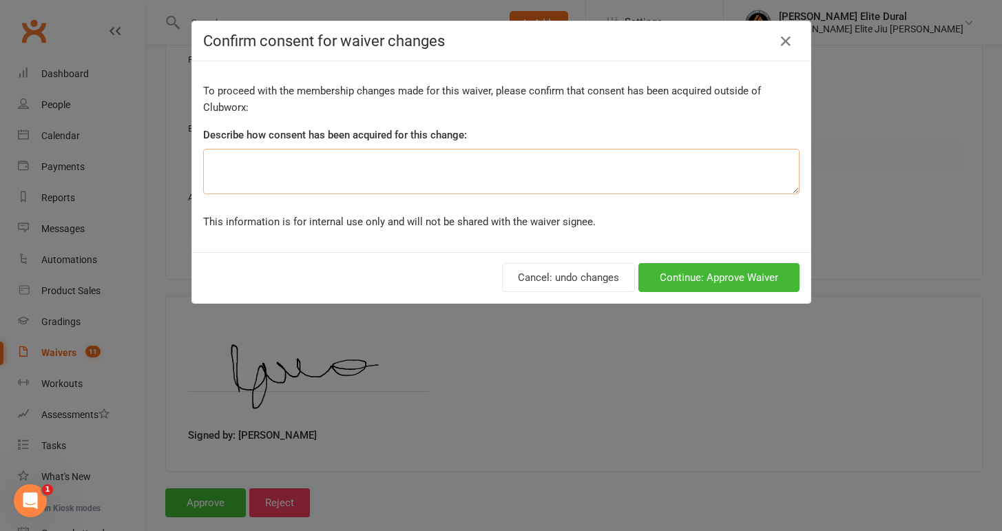
click at [364, 156] on textarea at bounding box center [501, 171] width 596 height 45
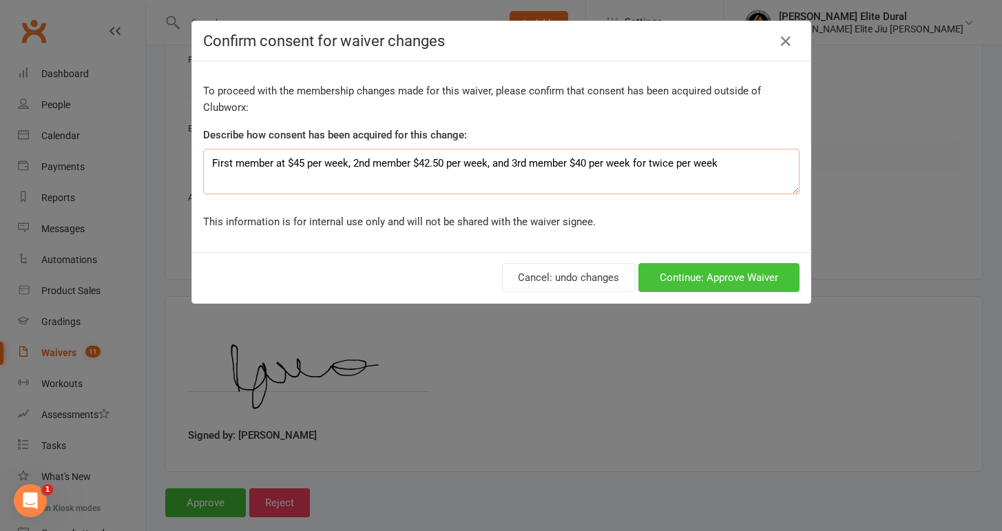
type textarea "First member at $45 per week, 2nd member $42.50 per week, and 3rd member $40 pe…"
click at [691, 280] on button "Continue: Approve Waiver" at bounding box center [718, 277] width 161 height 29
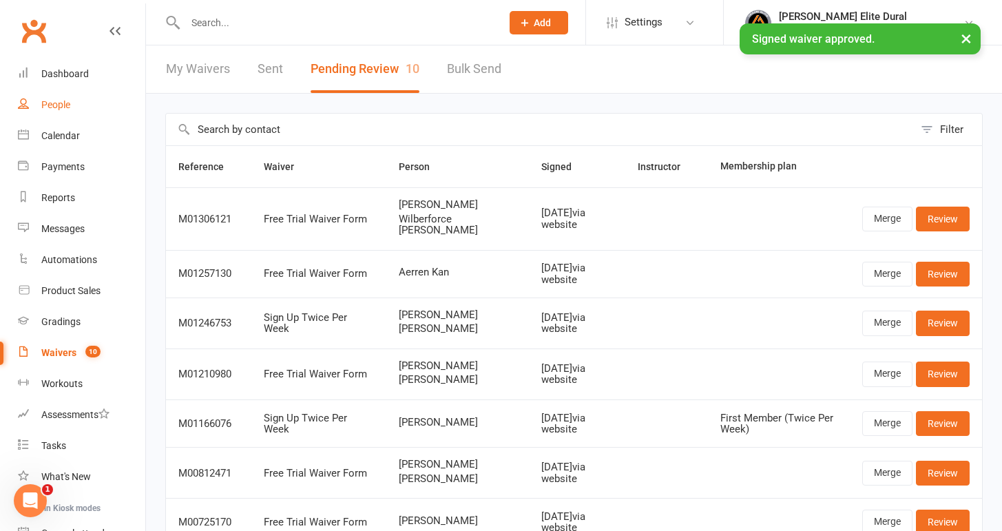
click at [51, 106] on div "People" at bounding box center [55, 104] width 29 height 11
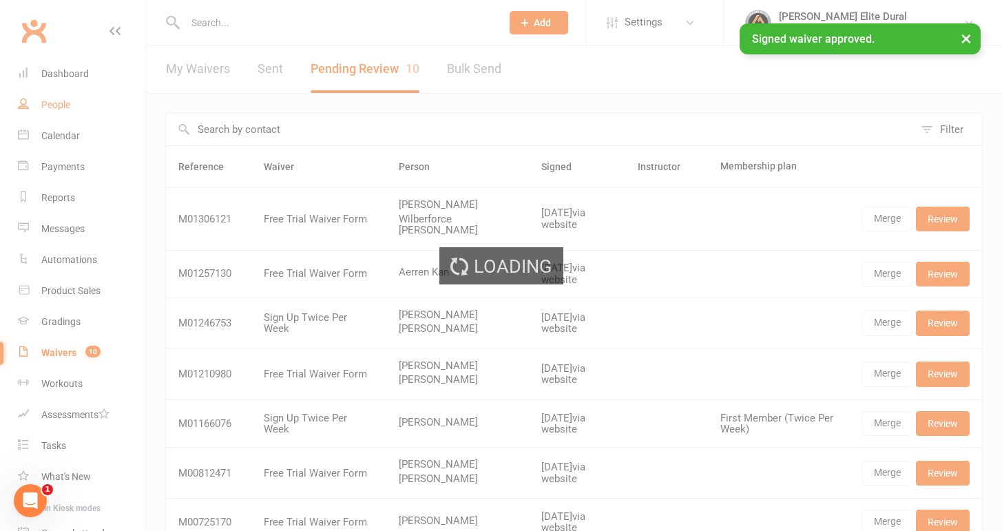
select select "100"
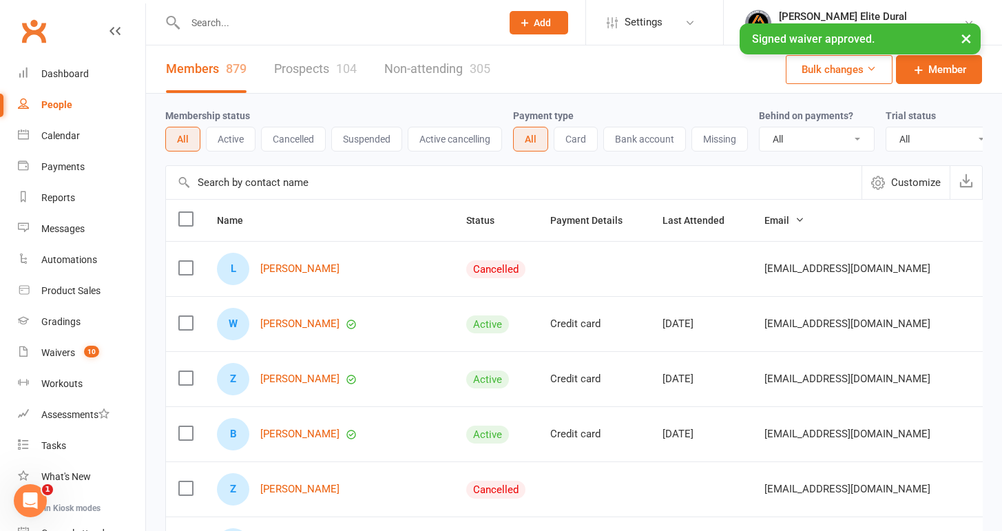
click at [233, 143] on button "Active" at bounding box center [231, 139] width 50 height 25
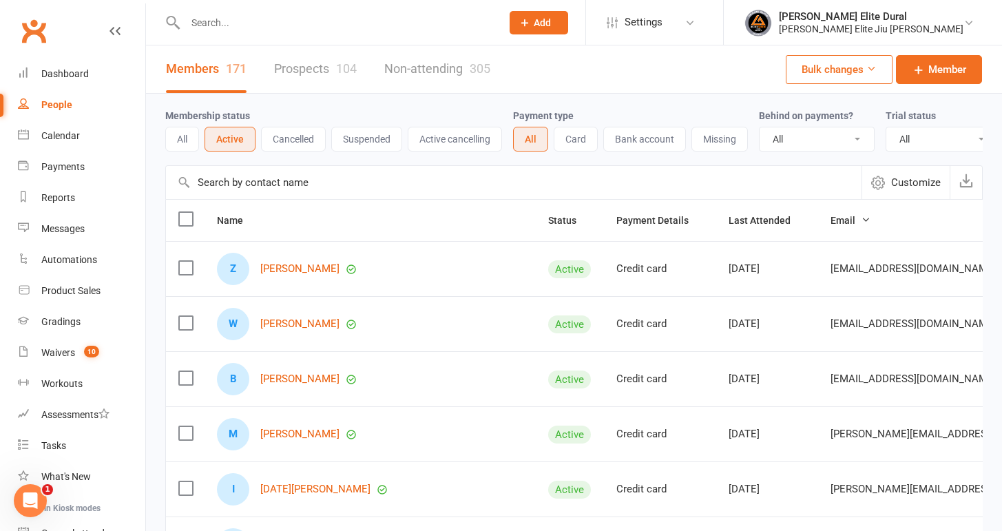
click at [274, 10] on div at bounding box center [328, 22] width 326 height 45
click at [266, 25] on input "text" at bounding box center [336, 22] width 311 height 19
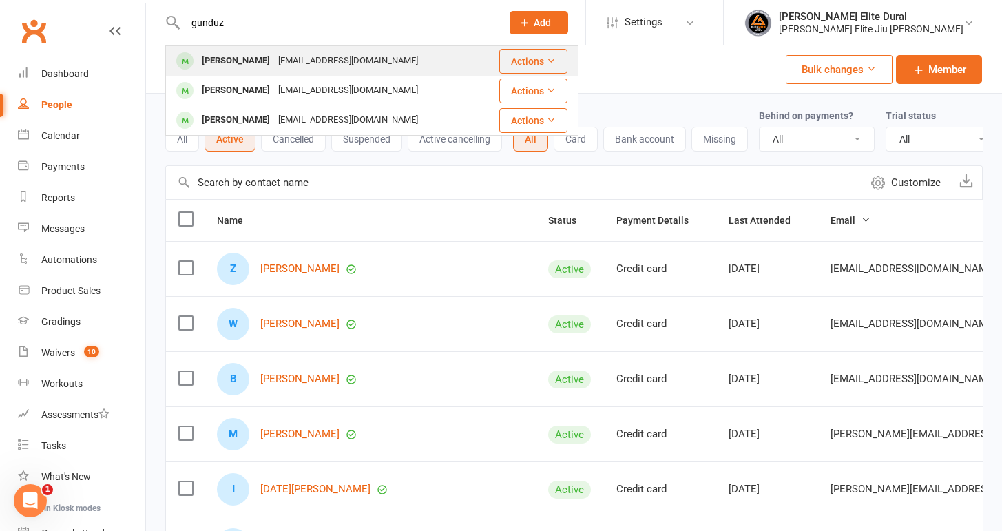
type input "gunduz"
click at [235, 65] on div "[PERSON_NAME]" at bounding box center [236, 61] width 76 height 20
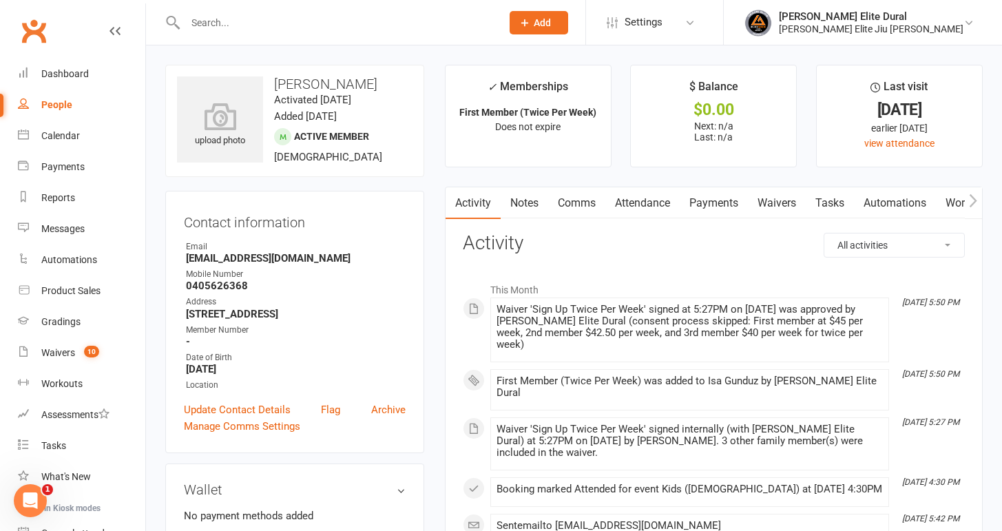
click at [724, 198] on link "Payments" at bounding box center [714, 203] width 68 height 32
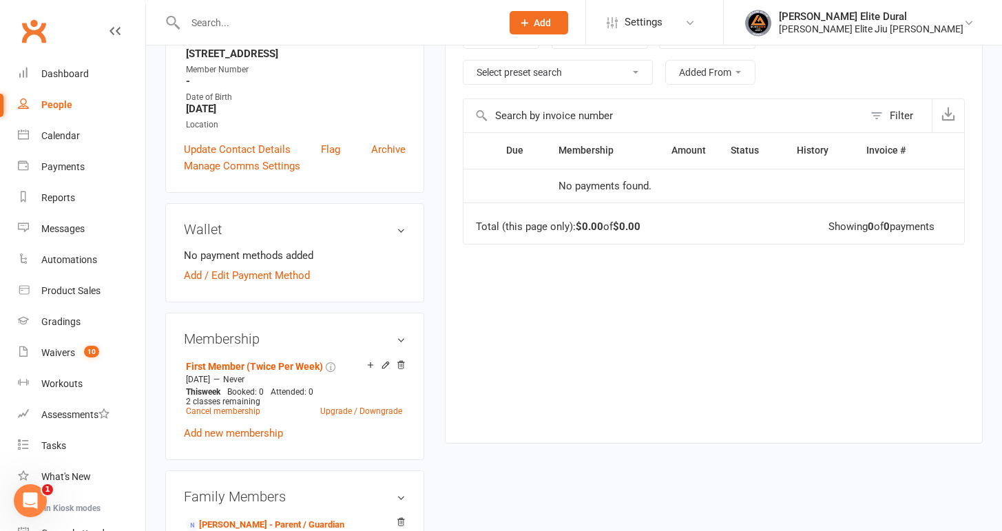
scroll to position [277, 0]
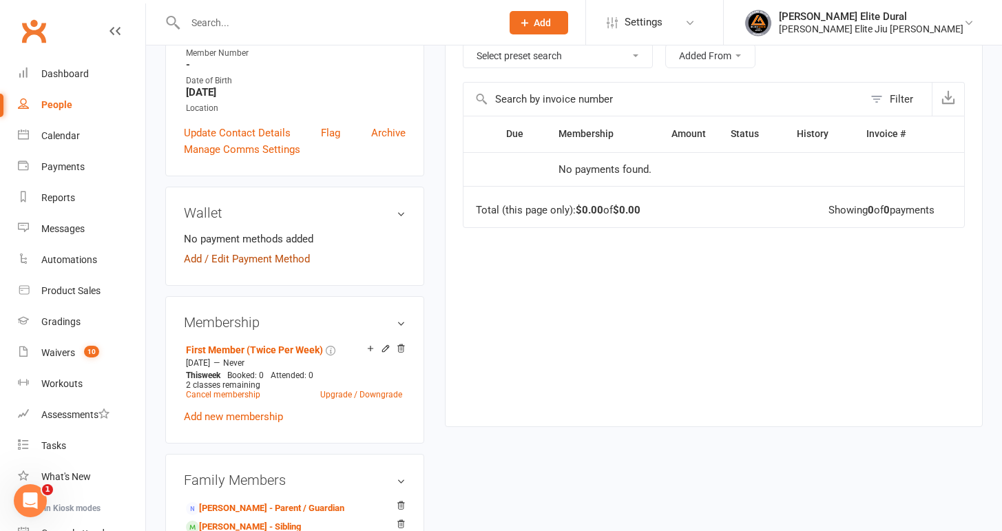
click at [191, 254] on link "Add / Edit Payment Method" at bounding box center [247, 259] width 126 height 17
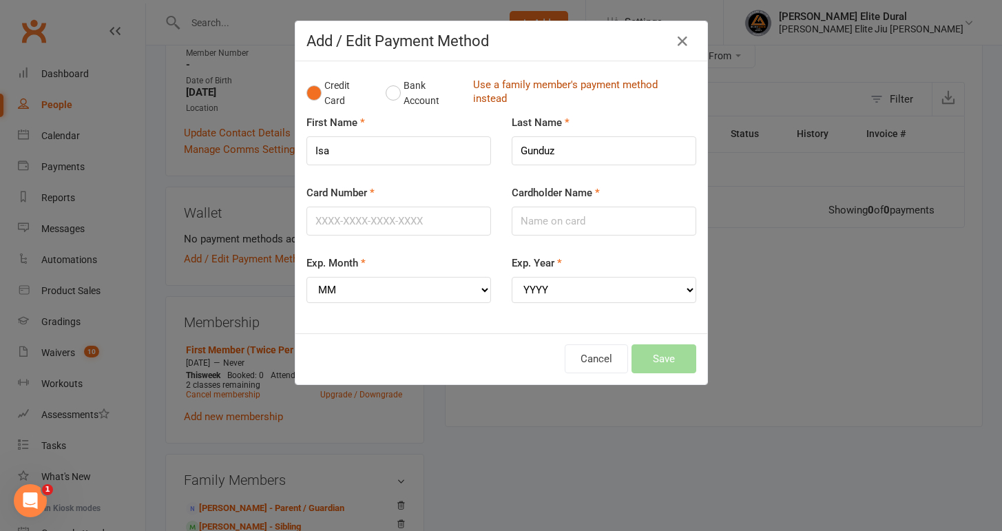
click at [507, 79] on link "Use a family member's payment method instead" at bounding box center [581, 93] width 216 height 31
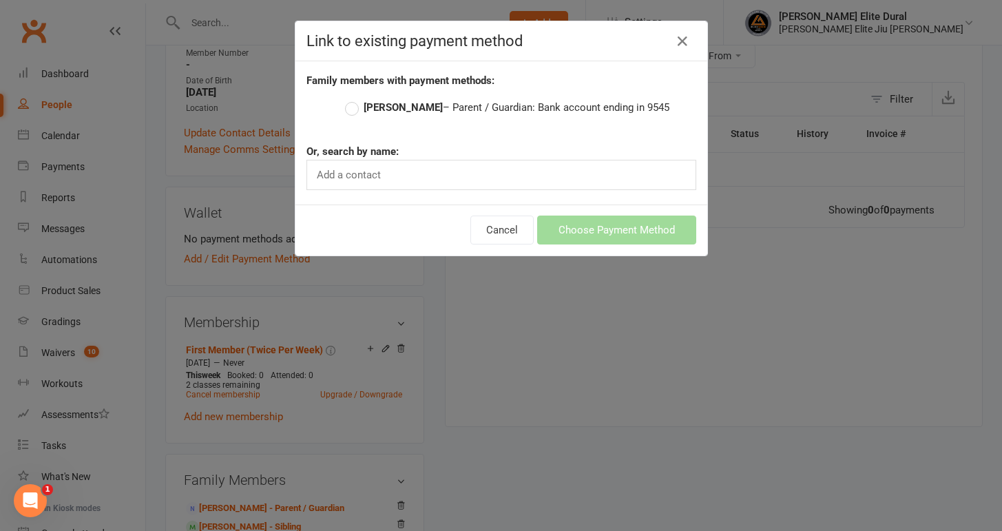
click at [374, 109] on strong "[PERSON_NAME]" at bounding box center [403, 107] width 79 height 12
click at [354, 99] on input "[PERSON_NAME] – Parent / Guardian: Bank account ending in 9545" at bounding box center [349, 99] width 9 height 0
click at [600, 233] on button "Choose Payment Method" at bounding box center [616, 230] width 159 height 29
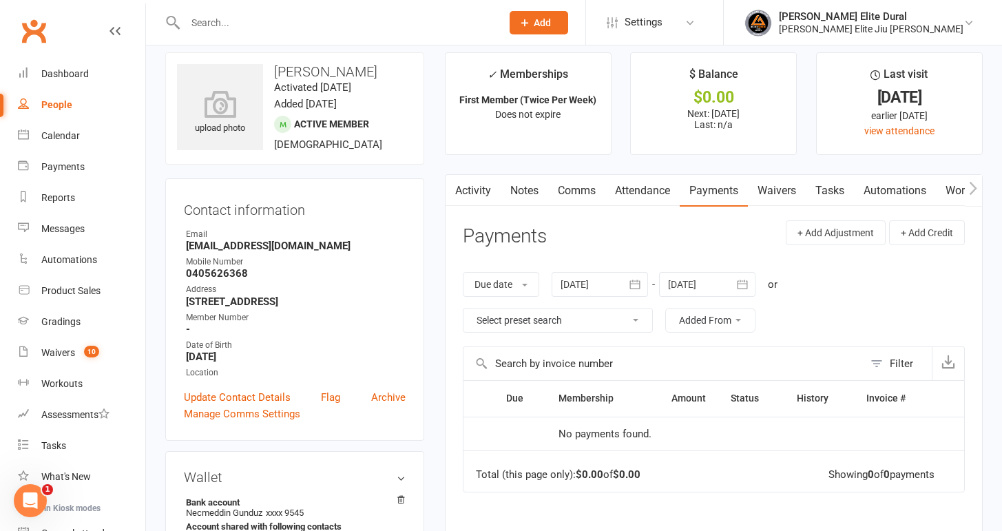
scroll to position [0, 0]
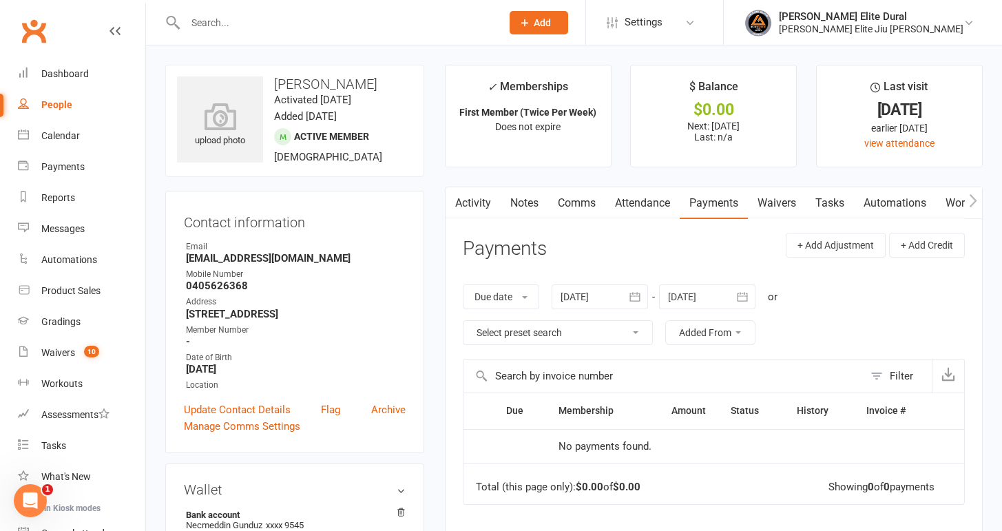
click at [474, 203] on link "Activity" at bounding box center [472, 203] width 55 height 32
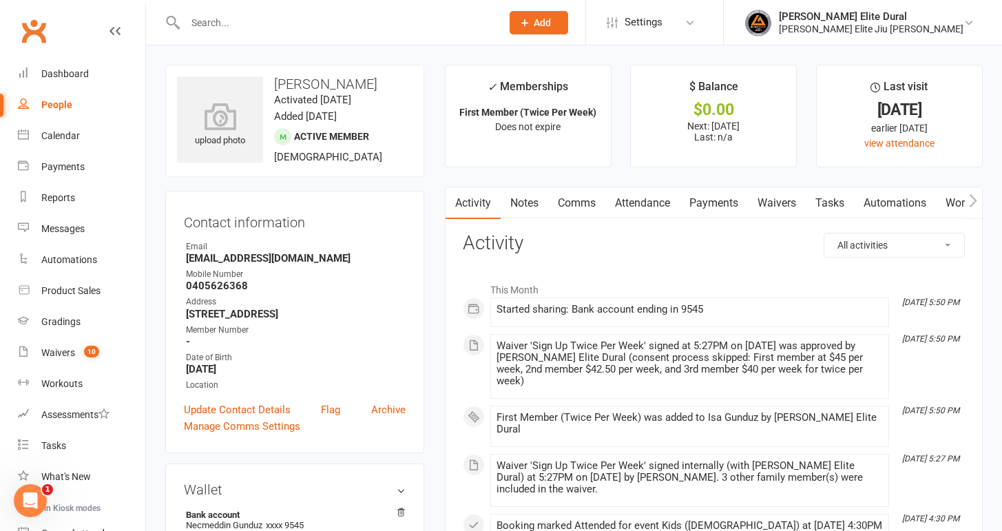
click at [717, 207] on link "Payments" at bounding box center [714, 203] width 68 height 32
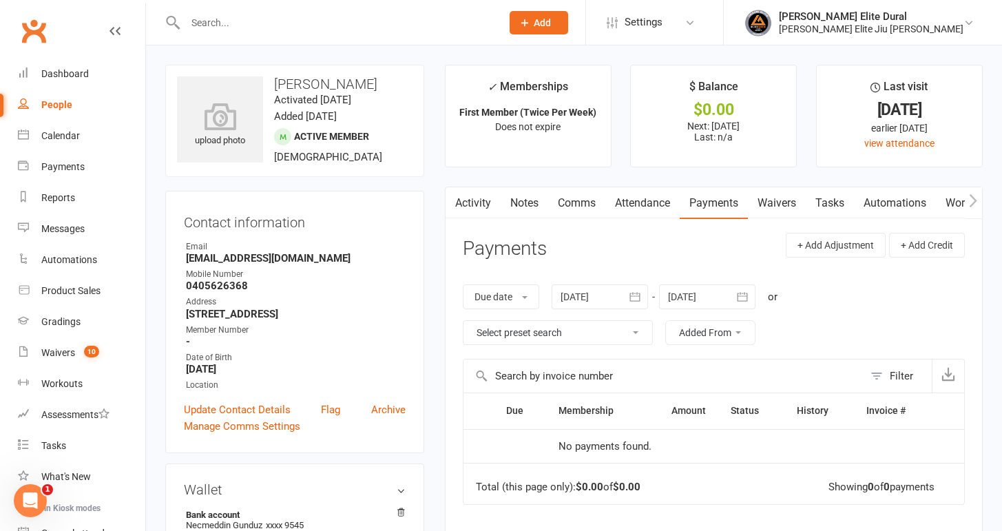
click at [747, 297] on icon "button" at bounding box center [742, 297] width 14 height 14
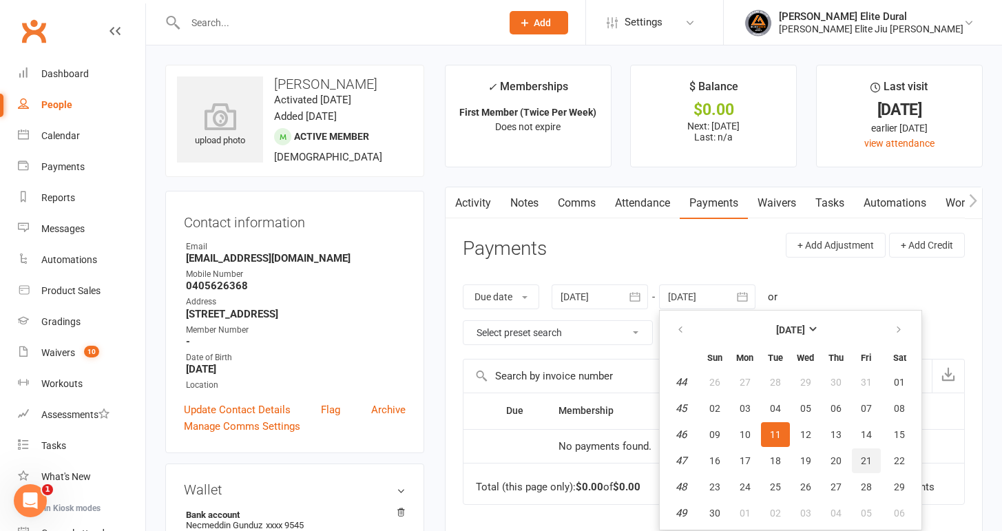
click at [878, 466] on button "21" at bounding box center [866, 460] width 29 height 25
type input "[DATE]"
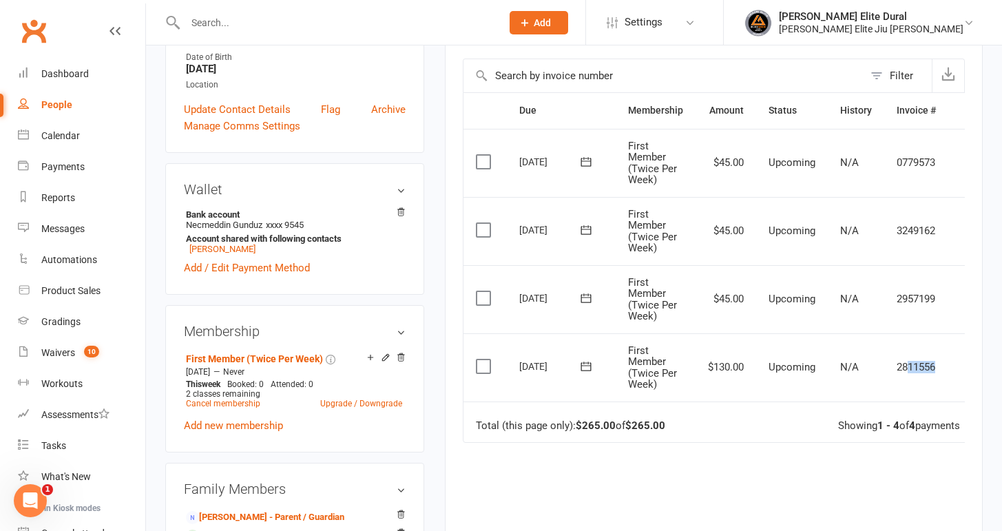
scroll to position [0, 27]
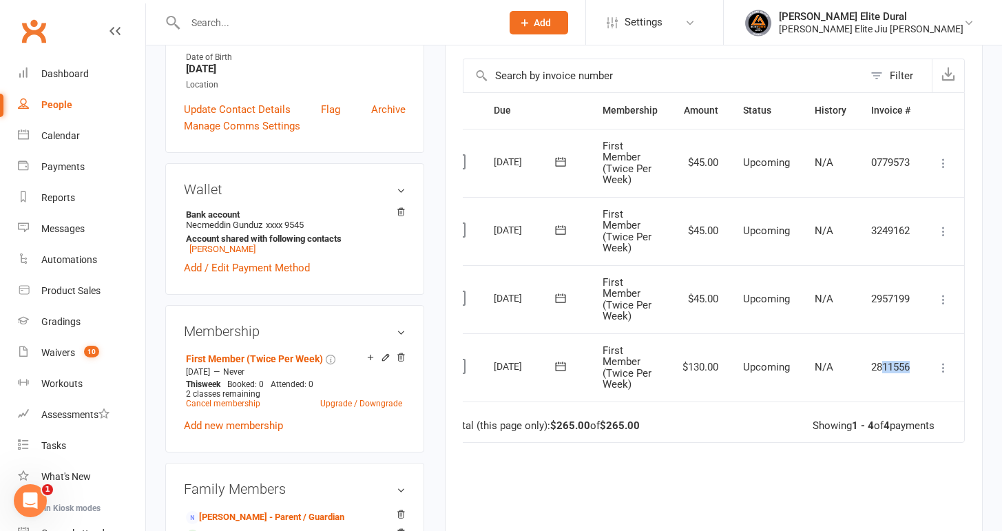
drag, startPoint x: 908, startPoint y: 364, endPoint x: 918, endPoint y: 370, distance: 12.0
click at [918, 370] on td "2811556" at bounding box center [891, 367] width 64 height 68
click at [946, 366] on icon at bounding box center [943, 368] width 14 height 14
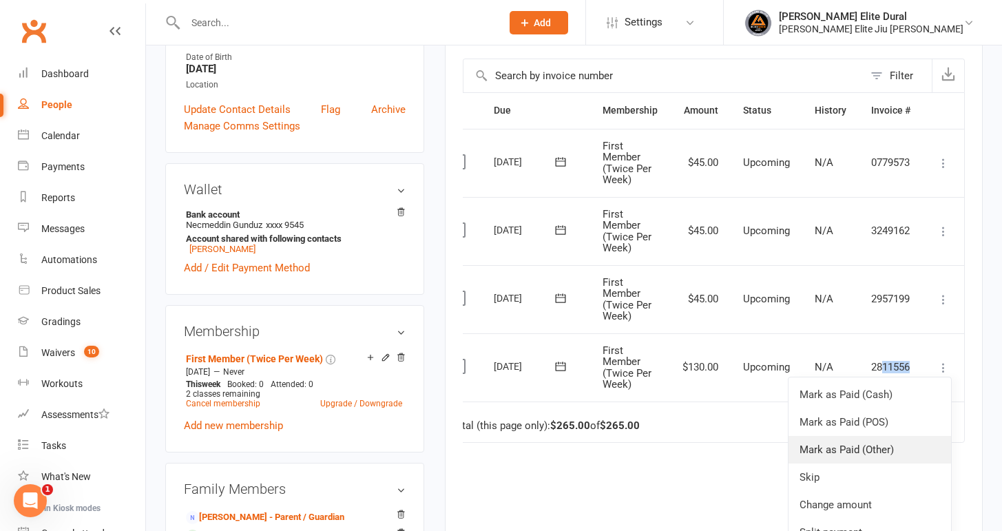
click at [885, 443] on link "Mark as Paid (Other)" at bounding box center [869, 450] width 162 height 28
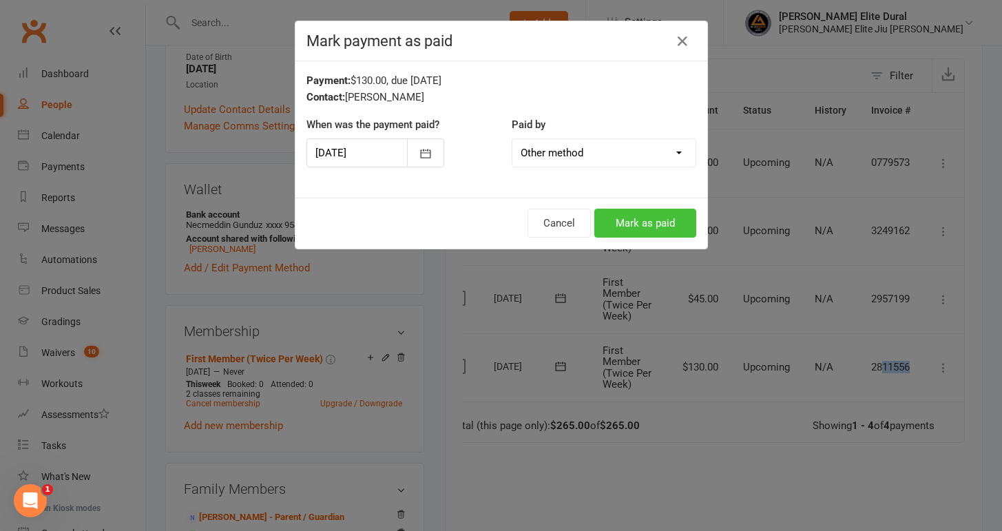
click at [655, 223] on button "Mark as paid" at bounding box center [645, 223] width 102 height 29
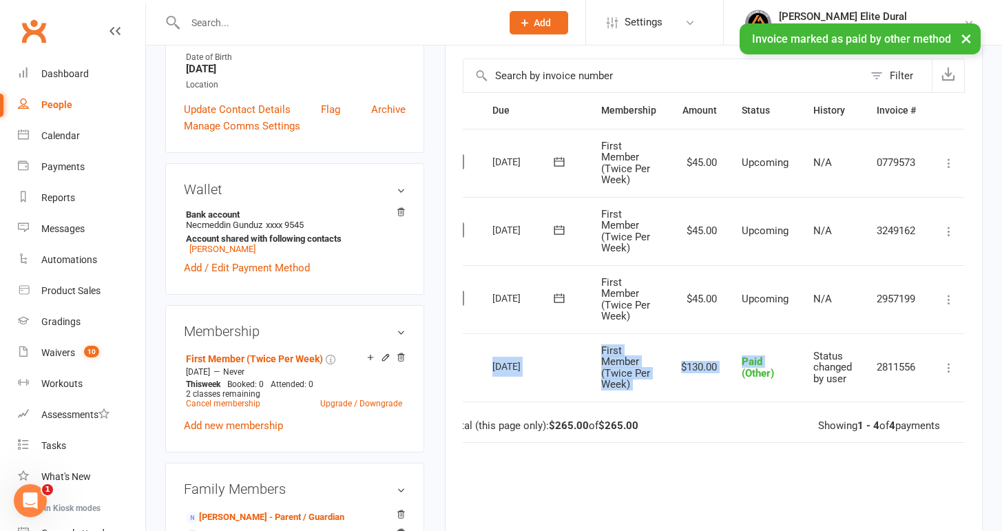
drag, startPoint x: 731, startPoint y: 377, endPoint x: 471, endPoint y: 359, distance: 260.1
click at [471, 359] on tr "Select this [DATE] [PERSON_NAME] First Member (Twice Per Week) $130.00 Paid (Ot…" at bounding box center [703, 367] width 533 height 68
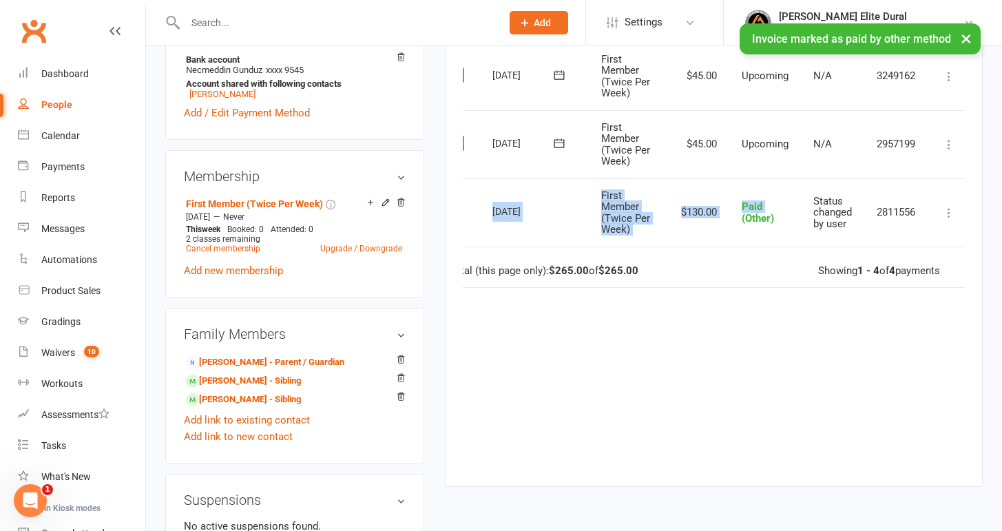
scroll to position [457, 0]
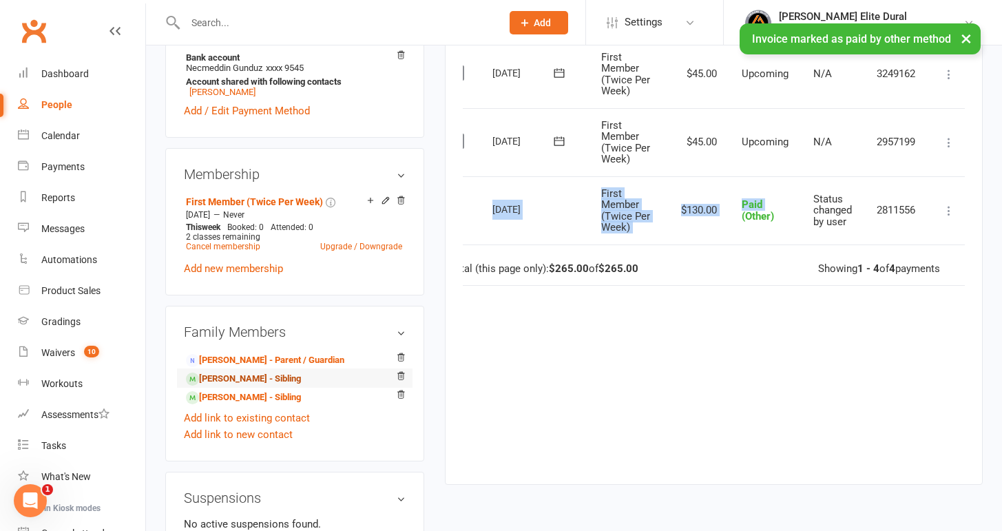
click at [238, 381] on link "[PERSON_NAME] - Sibling" at bounding box center [243, 379] width 115 height 14
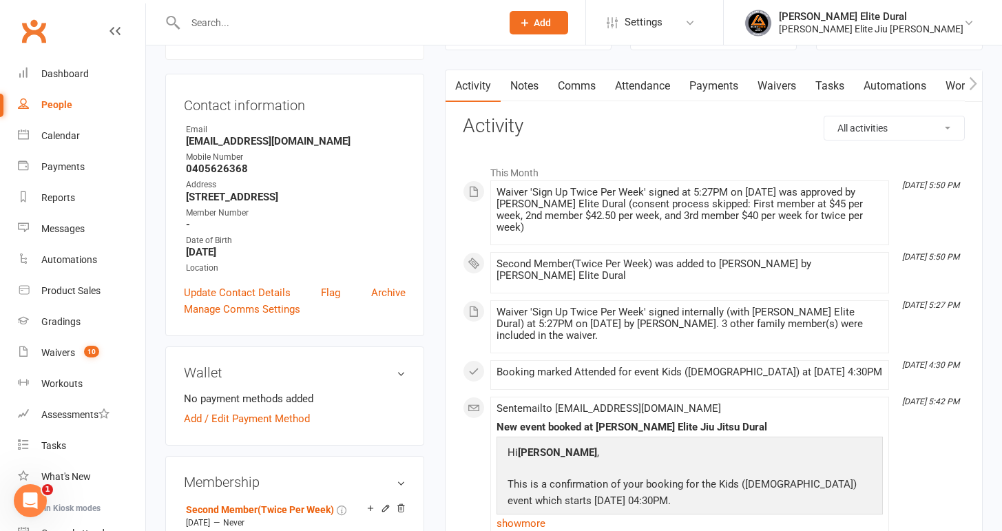
scroll to position [243, 0]
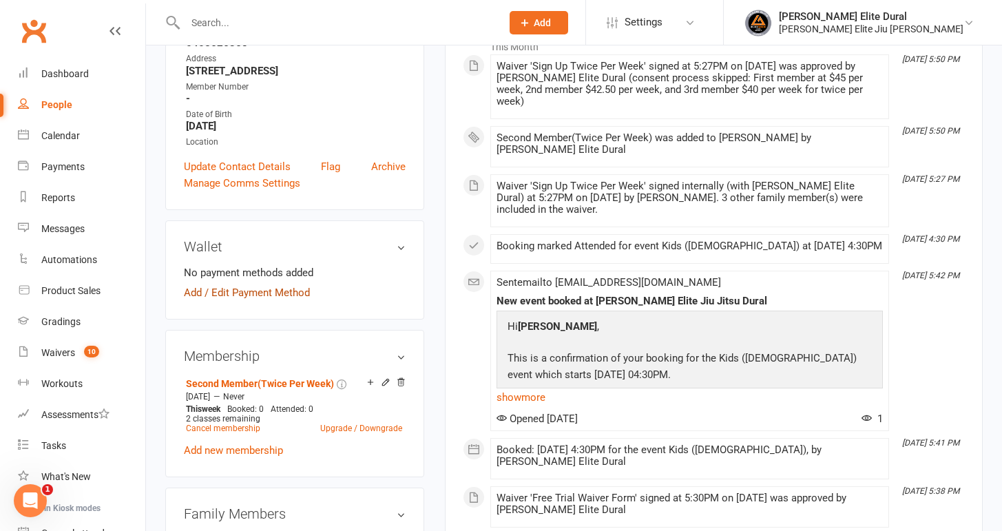
click at [216, 292] on link "Add / Edit Payment Method" at bounding box center [247, 292] width 126 height 17
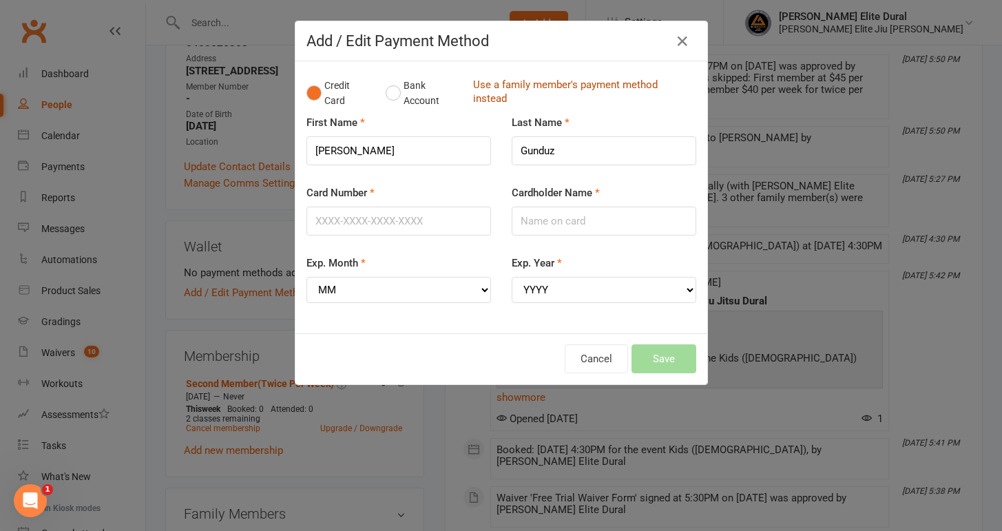
click at [513, 85] on link "Use a family member's payment method instead" at bounding box center [581, 93] width 216 height 31
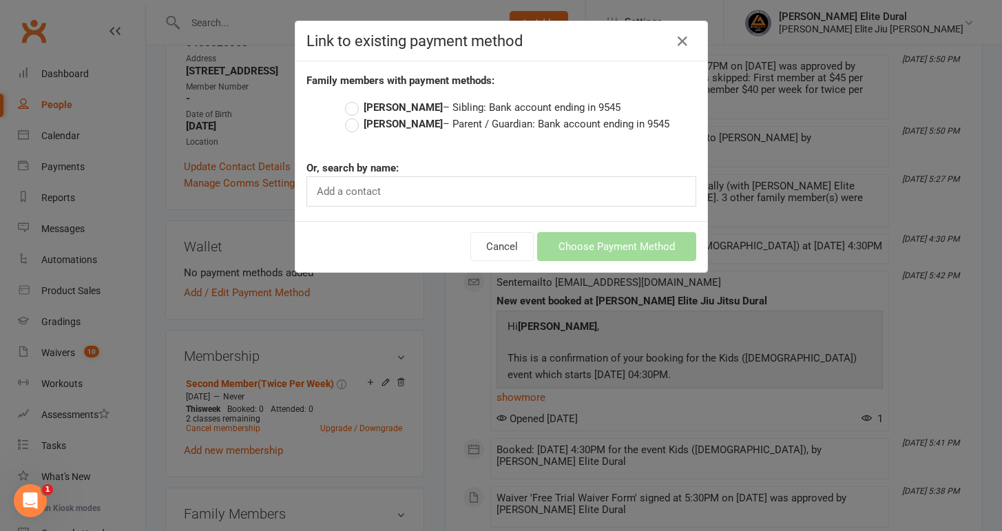
click at [354, 127] on label "[PERSON_NAME] – Parent / Guardian: Bank account ending in 9545" at bounding box center [507, 124] width 324 height 17
click at [354, 116] on input "[PERSON_NAME] – Parent / Guardian: Bank account ending in 9545" at bounding box center [349, 116] width 9 height 0
click at [591, 255] on button "Choose Payment Method" at bounding box center [616, 246] width 159 height 29
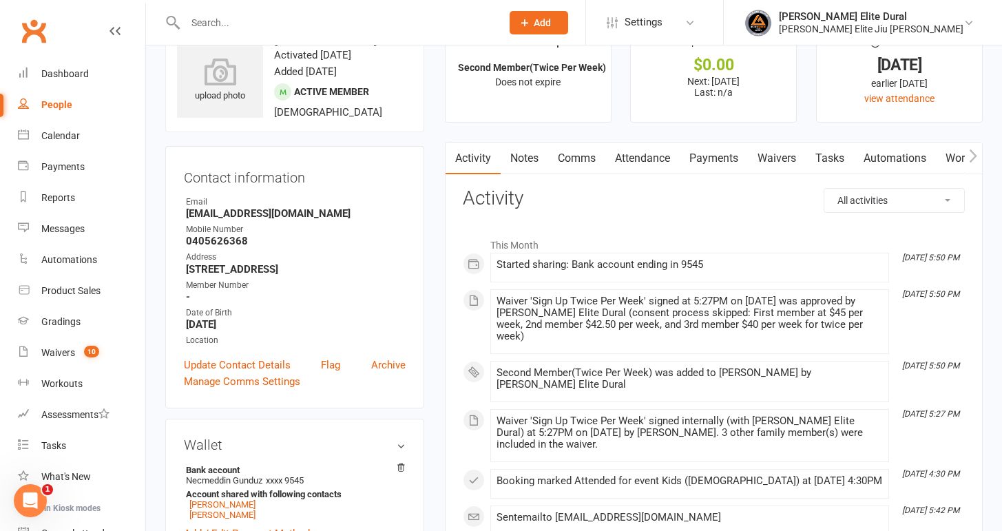
scroll to position [35, 0]
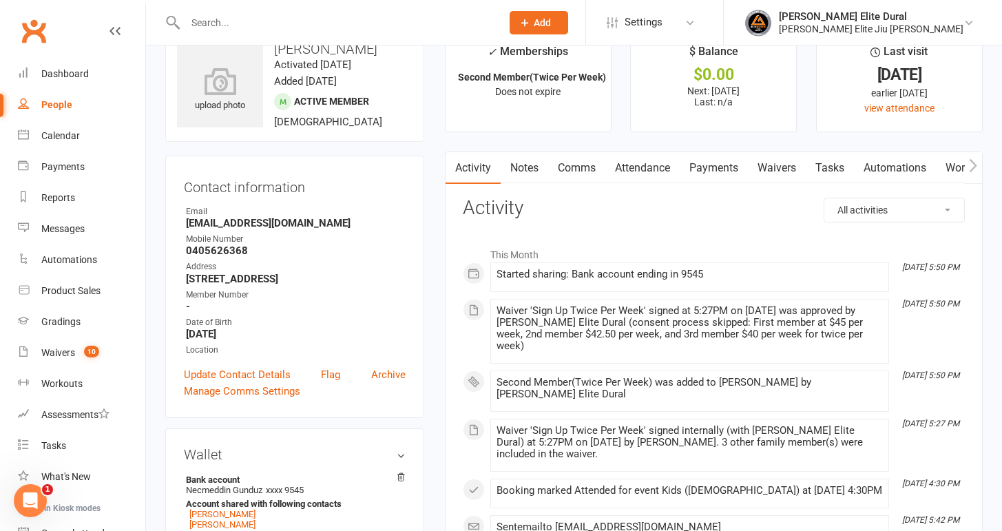
click at [717, 163] on link "Payments" at bounding box center [714, 168] width 68 height 32
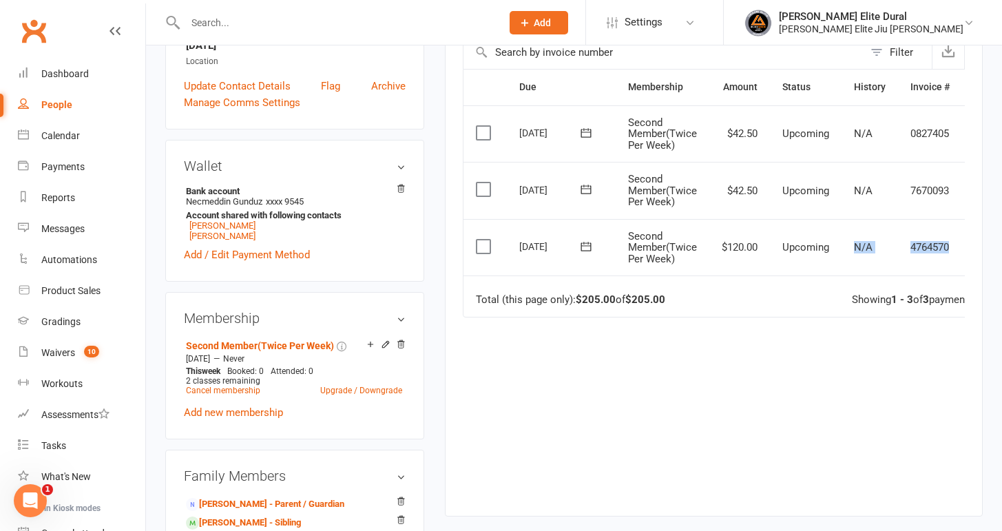
scroll to position [0, 41]
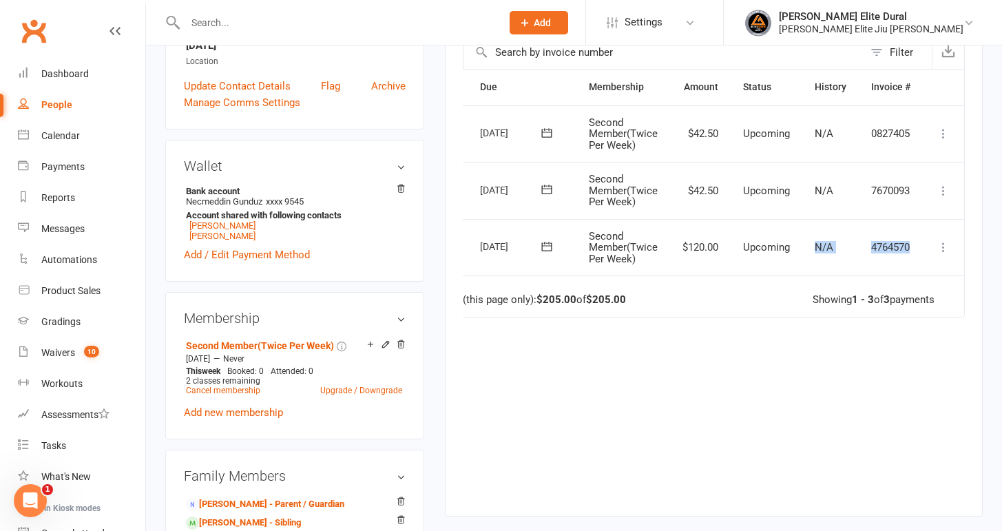
drag, startPoint x: 846, startPoint y: 250, endPoint x: 927, endPoint y: 252, distance: 82.0
click at [927, 253] on tr "Select this [DATE] [PERSON_NAME] Second Member(Twice Per Week) $120.00 Upcoming…" at bounding box center [694, 247] width 540 height 57
click at [948, 242] on icon at bounding box center [943, 247] width 14 height 14
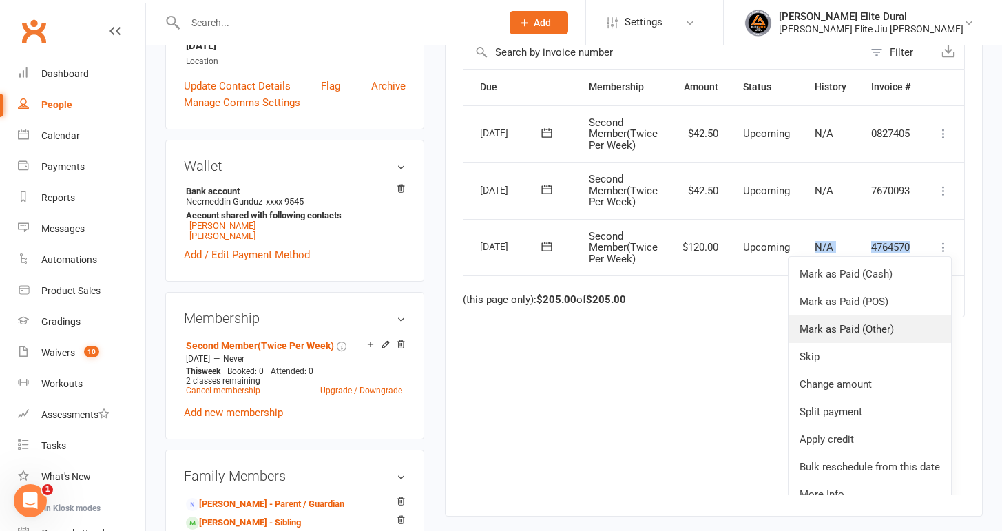
click at [882, 323] on link "Mark as Paid (Other)" at bounding box center [869, 329] width 162 height 28
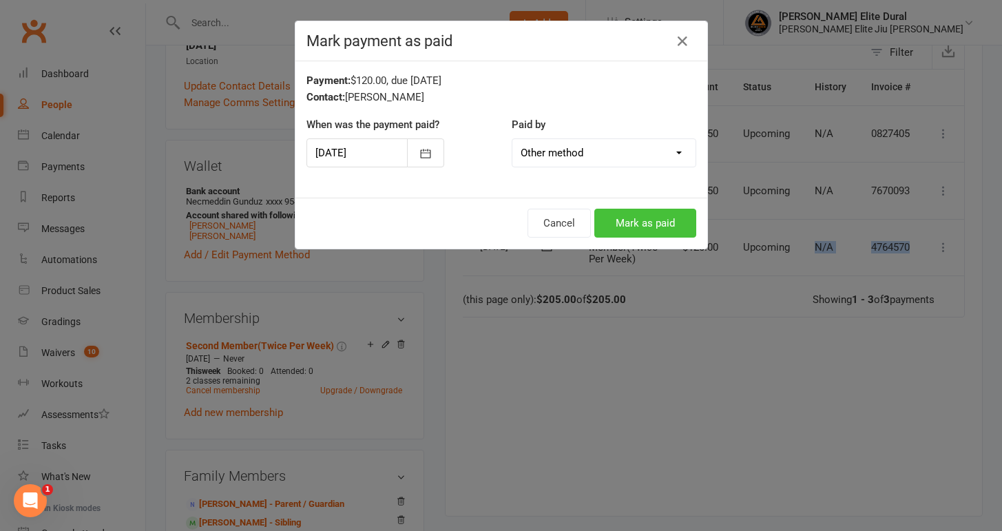
click at [636, 218] on button "Mark as paid" at bounding box center [645, 223] width 102 height 29
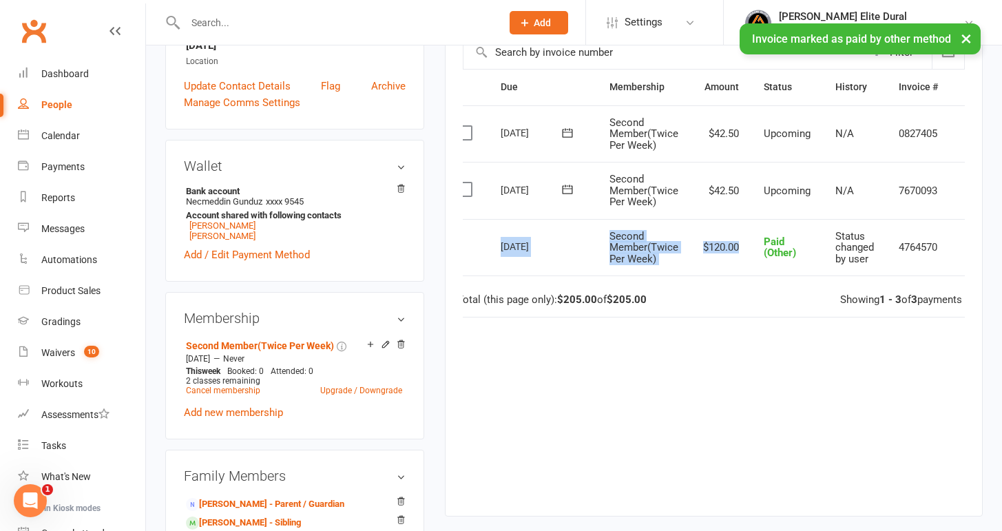
scroll to position [0, 0]
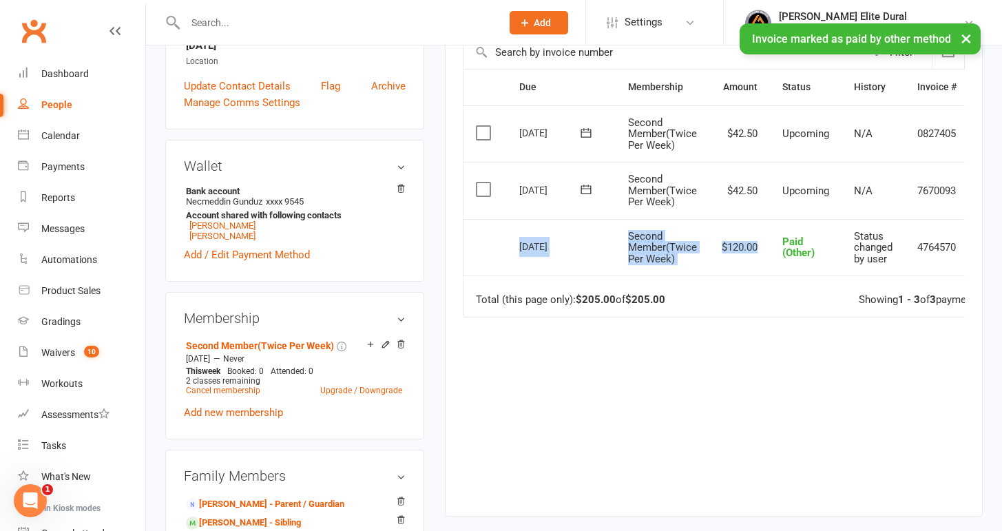
drag, startPoint x: 728, startPoint y: 251, endPoint x: 470, endPoint y: 255, distance: 257.5
click at [470, 255] on tr "Select this [DATE] [PERSON_NAME] Second Member(Twice Per Week) $120.00 Paid (Ot…" at bounding box center [736, 247] width 547 height 57
click at [507, 243] on td "[DATE]" at bounding box center [561, 247] width 109 height 57
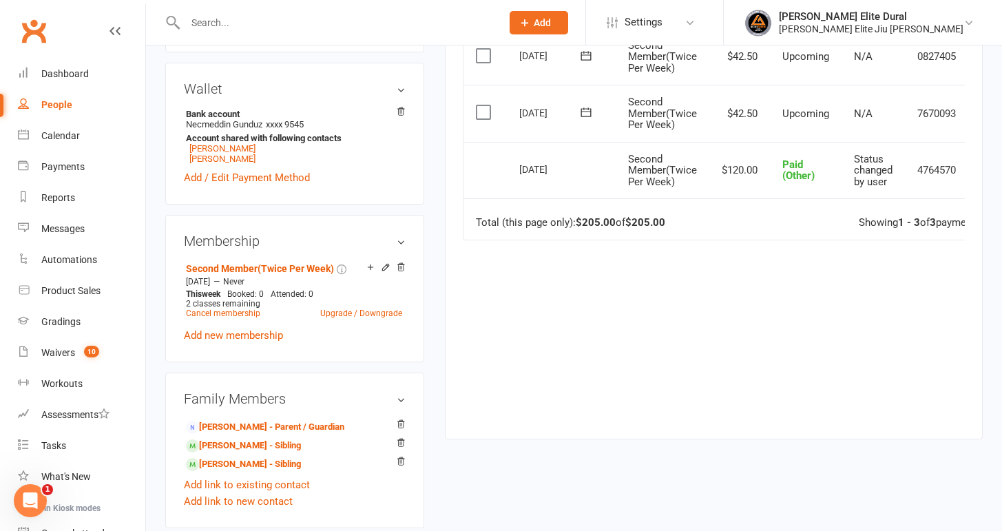
scroll to position [401, 0]
click at [235, 464] on link "[PERSON_NAME] - Sibling" at bounding box center [243, 463] width 115 height 14
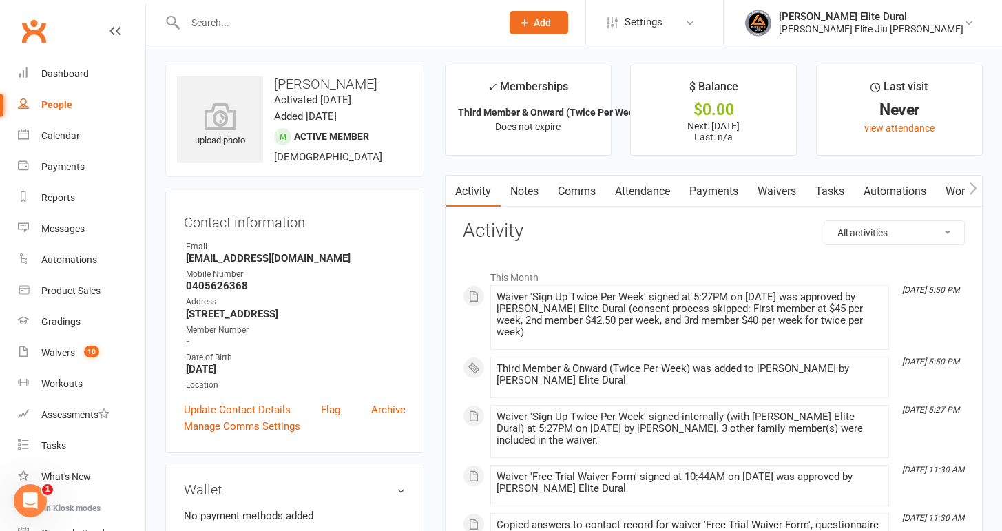
click at [705, 187] on link "Payments" at bounding box center [714, 192] width 68 height 32
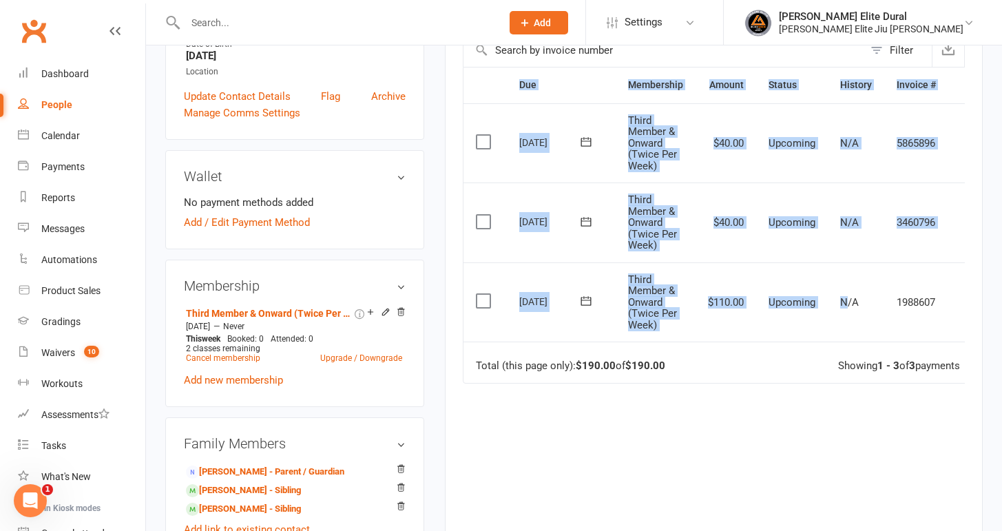
scroll to position [0, 27]
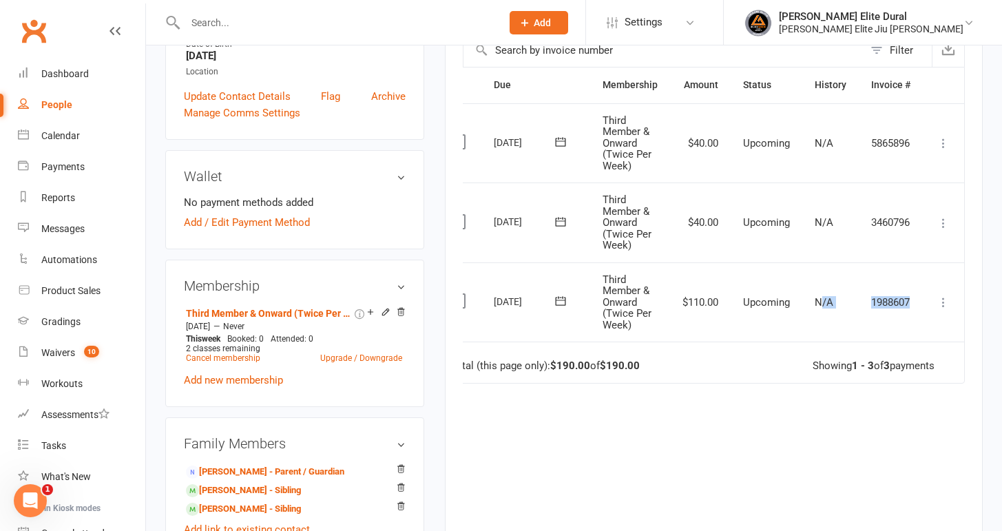
drag, startPoint x: 844, startPoint y: 300, endPoint x: 929, endPoint y: 308, distance: 85.1
click at [929, 308] on tr "Select this [DATE] [PERSON_NAME] Third Member & Onward (Twice Per Week) $110.00…" at bounding box center [701, 302] width 526 height 80
click at [943, 304] on icon at bounding box center [943, 302] width 14 height 14
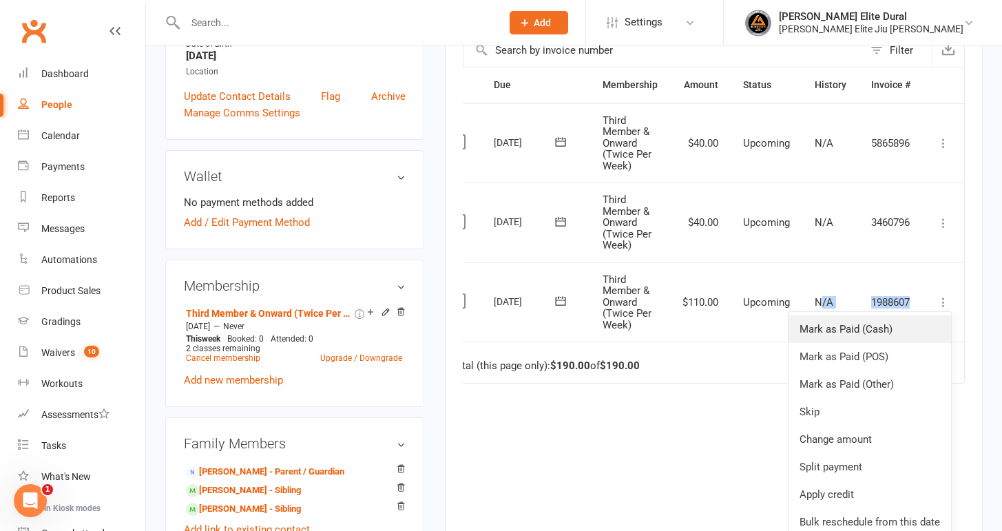
click at [901, 335] on link "Mark as Paid (Cash)" at bounding box center [869, 329] width 162 height 28
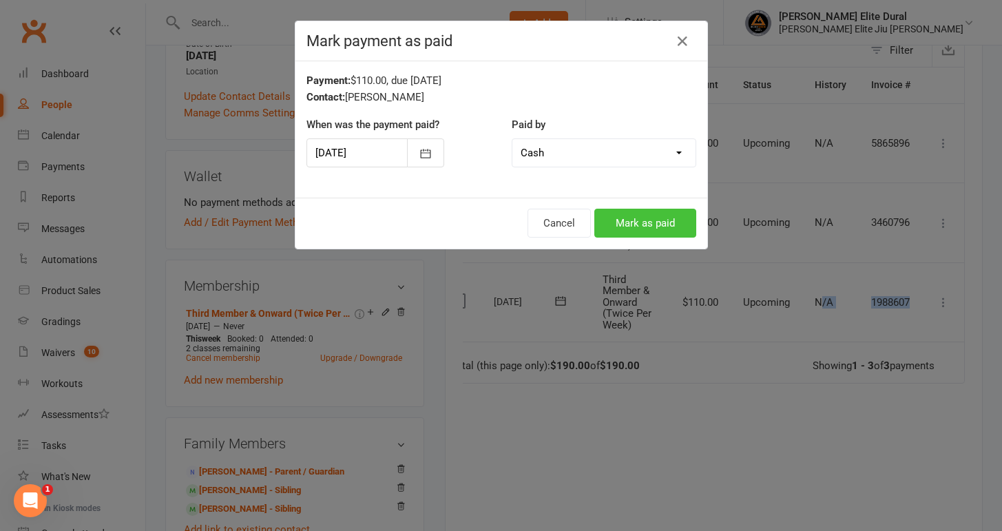
click at [661, 219] on button "Mark as paid" at bounding box center [645, 223] width 102 height 29
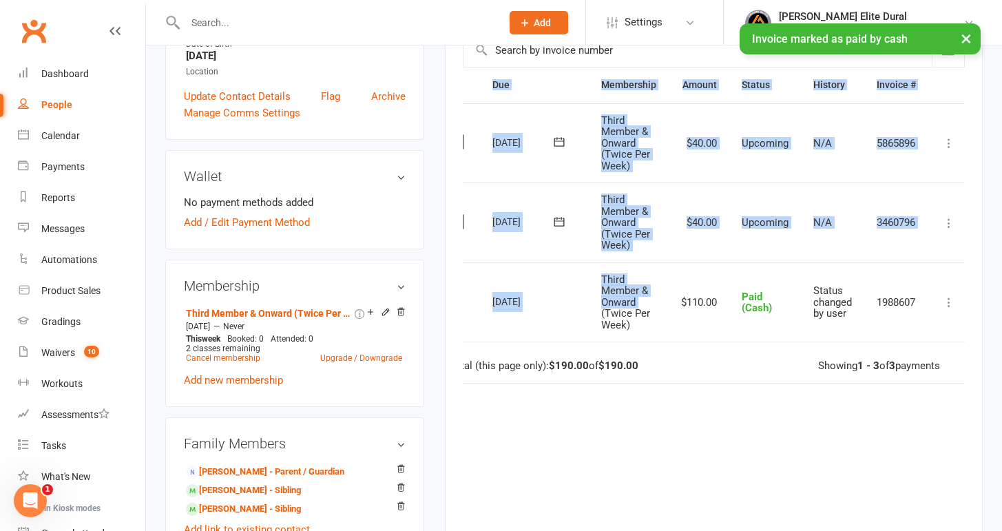
scroll to position [0, 0]
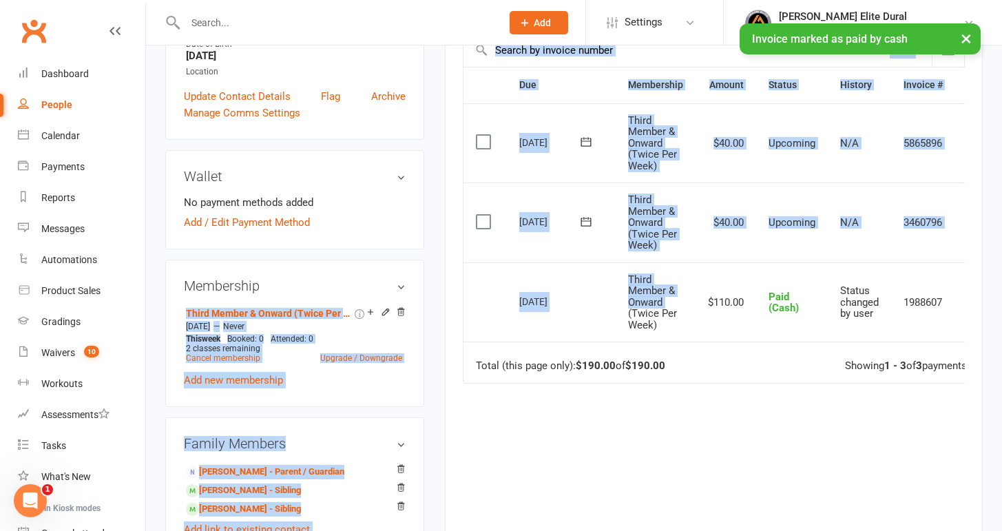
drag, startPoint x: 588, startPoint y: 311, endPoint x: 427, endPoint y: 302, distance: 161.4
click at [427, 302] on div "upload photo [PERSON_NAME] Activated [DATE] Added [DATE] Active member [DEMOGRA…" at bounding box center [574, 424] width 838 height 1346
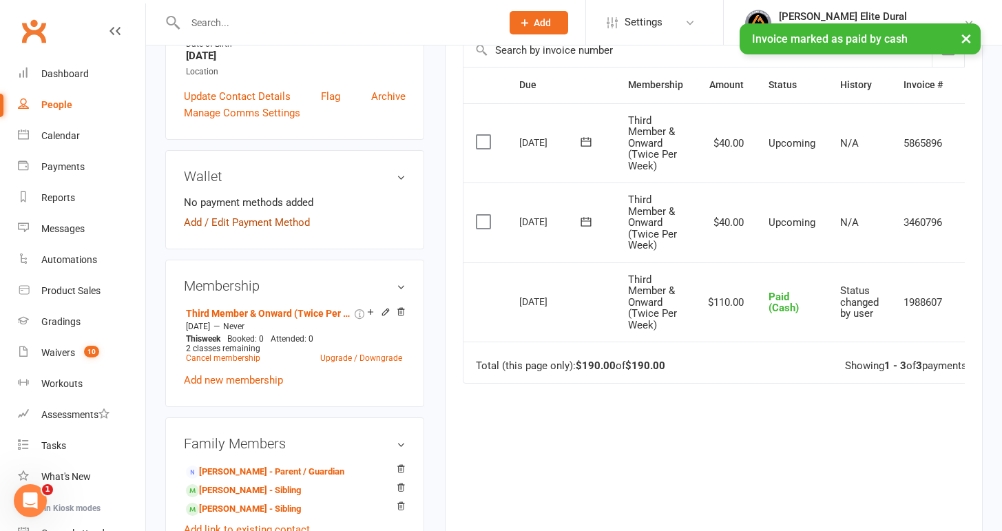
click at [245, 223] on link "Add / Edit Payment Method" at bounding box center [247, 222] width 126 height 17
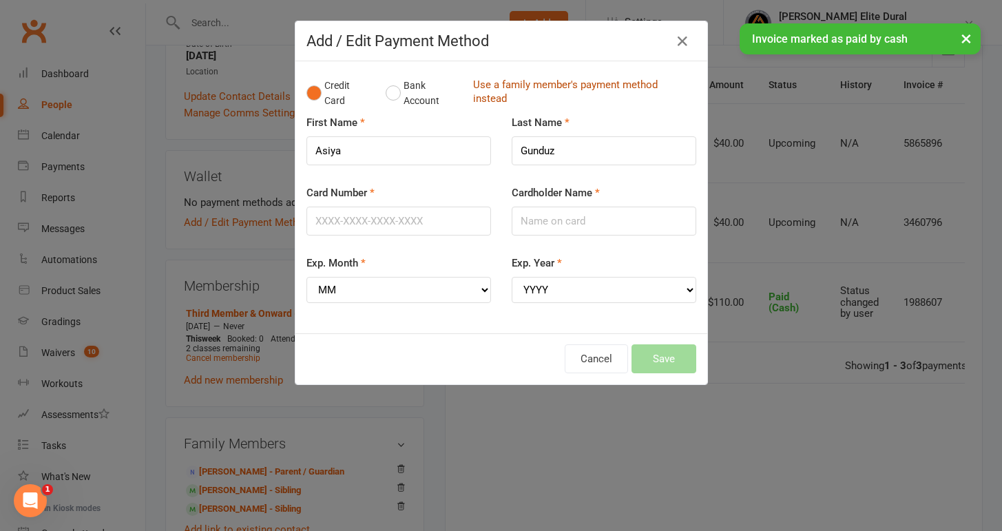
click at [498, 93] on link "Use a family member's payment method instead" at bounding box center [581, 93] width 216 height 31
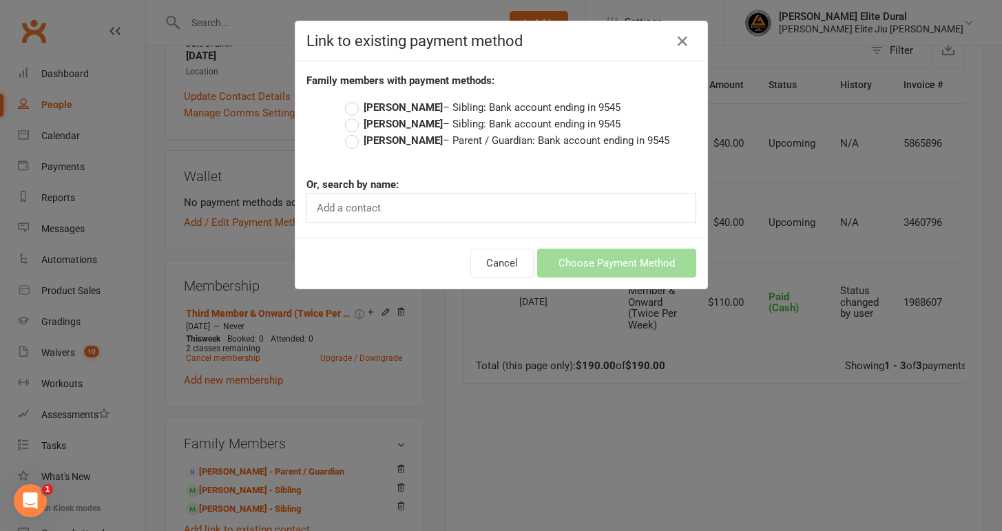
click at [353, 141] on label "[PERSON_NAME] – Parent / Guardian: Bank account ending in 9545" at bounding box center [507, 140] width 324 height 17
click at [353, 132] on input "[PERSON_NAME] – Parent / Guardian: Bank account ending in 9545" at bounding box center [349, 132] width 9 height 0
click at [588, 266] on button "Choose Payment Method" at bounding box center [616, 263] width 159 height 29
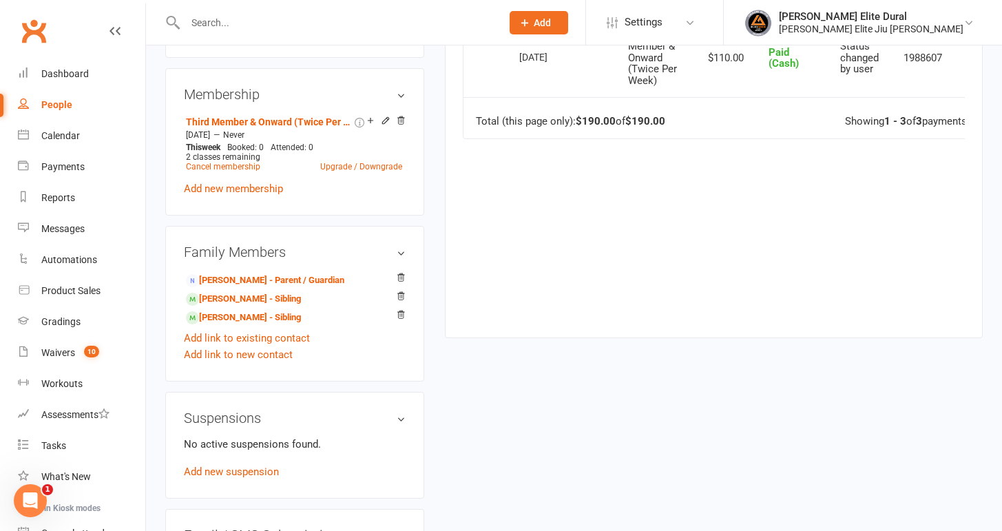
scroll to position [575, 0]
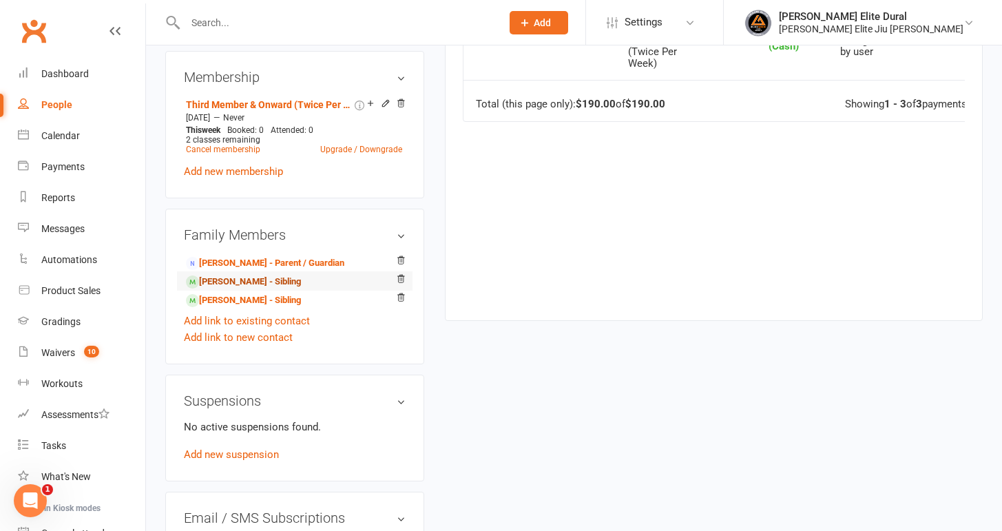
click at [231, 280] on link "[PERSON_NAME] - Sibling" at bounding box center [243, 282] width 115 height 14
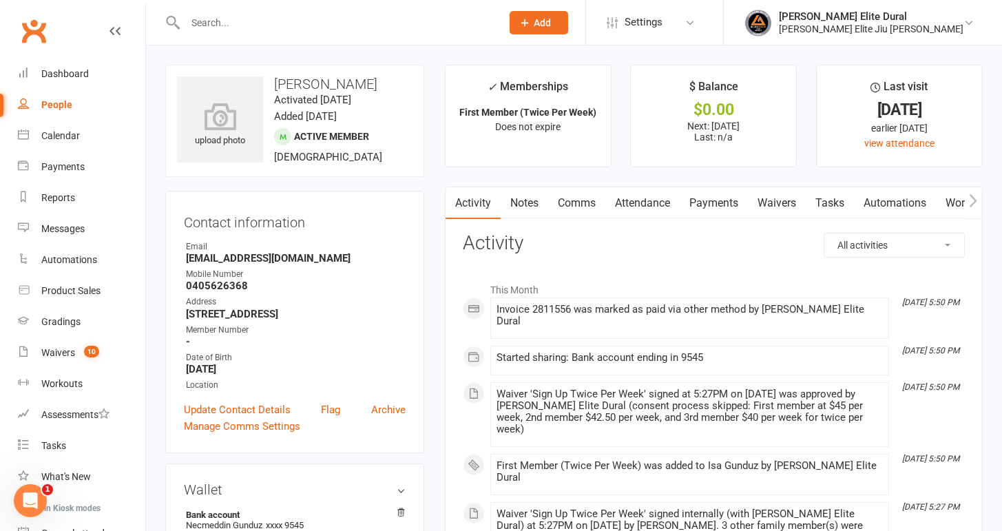
click at [717, 200] on link "Payments" at bounding box center [714, 203] width 68 height 32
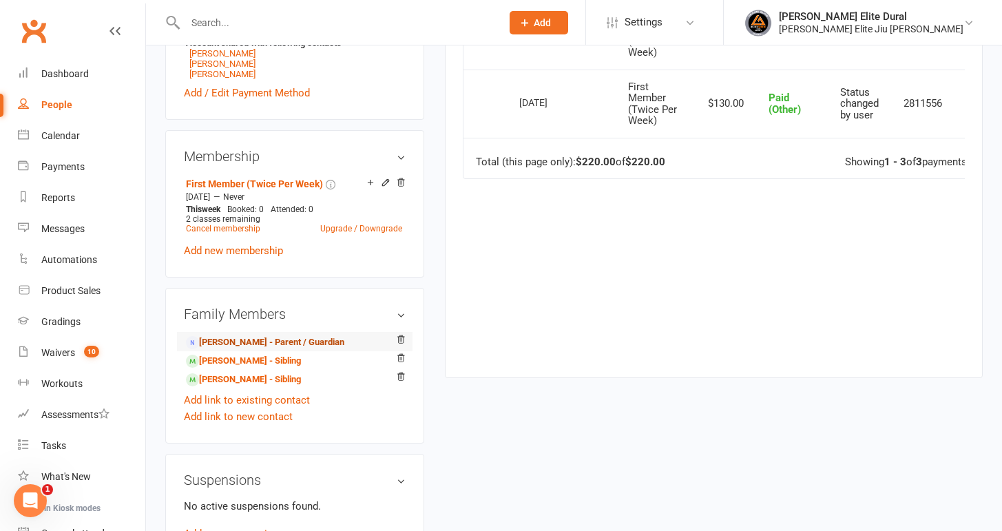
scroll to position [501, 0]
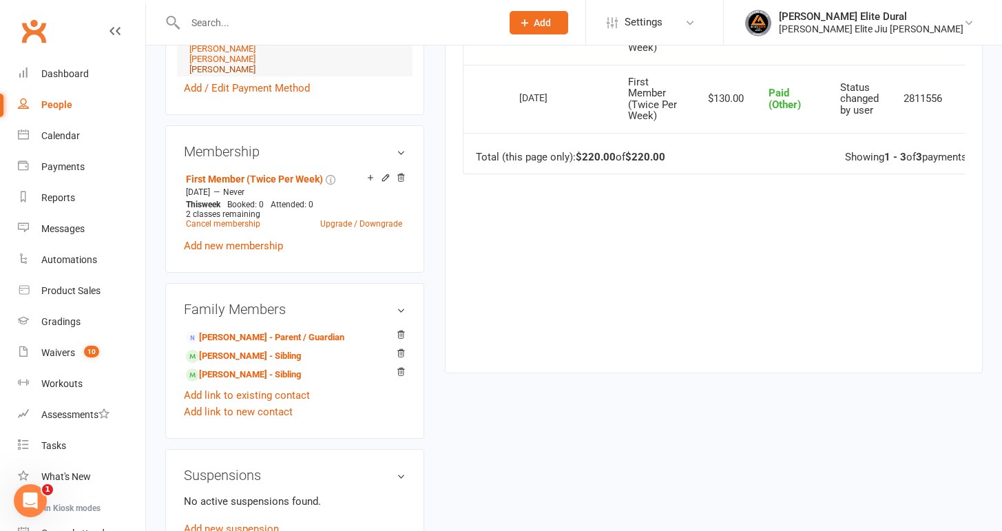
click at [216, 65] on link "[PERSON_NAME]" at bounding box center [222, 69] width 66 height 10
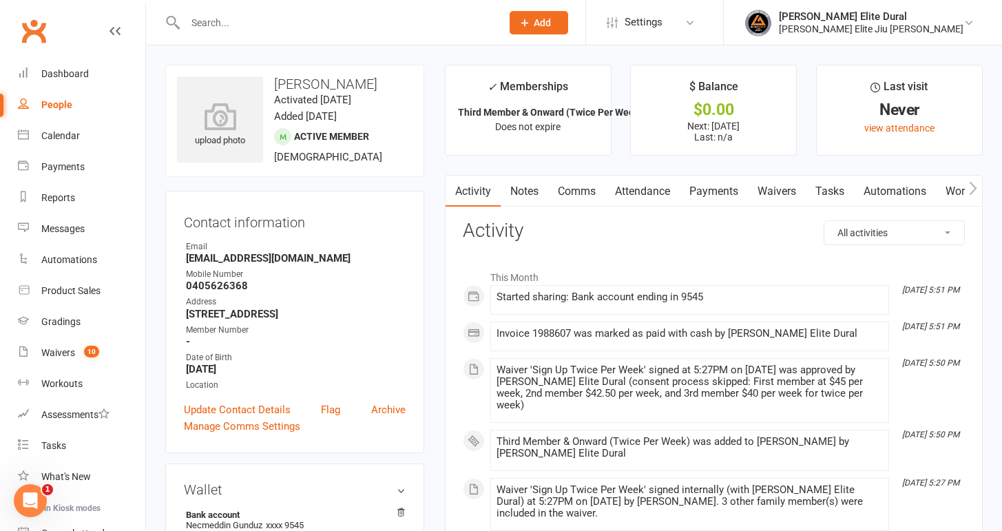
click at [709, 194] on link "Payments" at bounding box center [714, 192] width 68 height 32
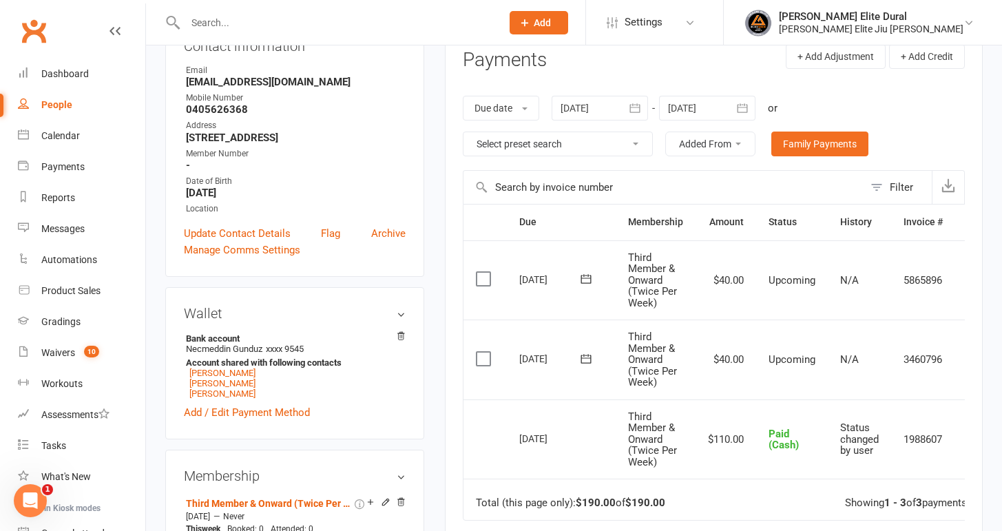
scroll to position [176, 0]
click at [212, 379] on link "[PERSON_NAME]" at bounding box center [222, 384] width 66 height 10
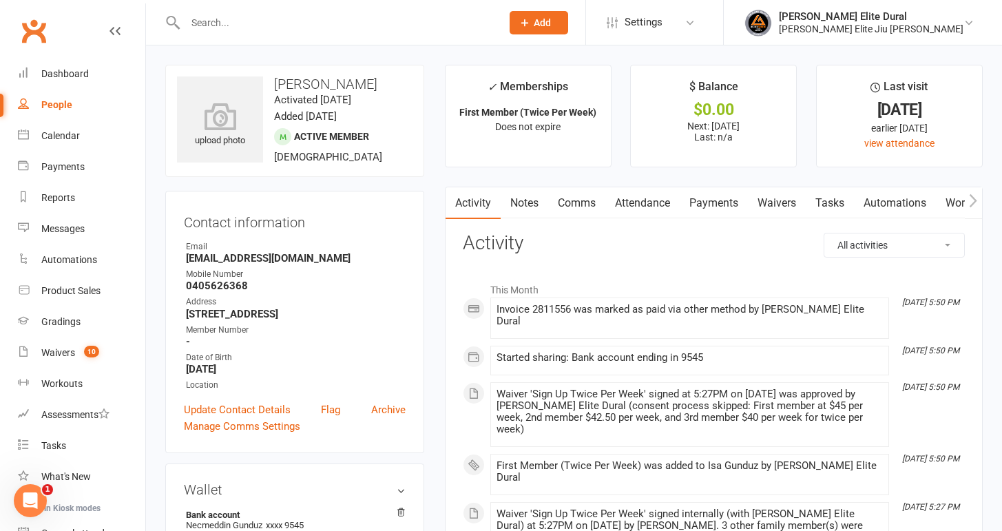
click at [722, 200] on link "Payments" at bounding box center [714, 203] width 68 height 32
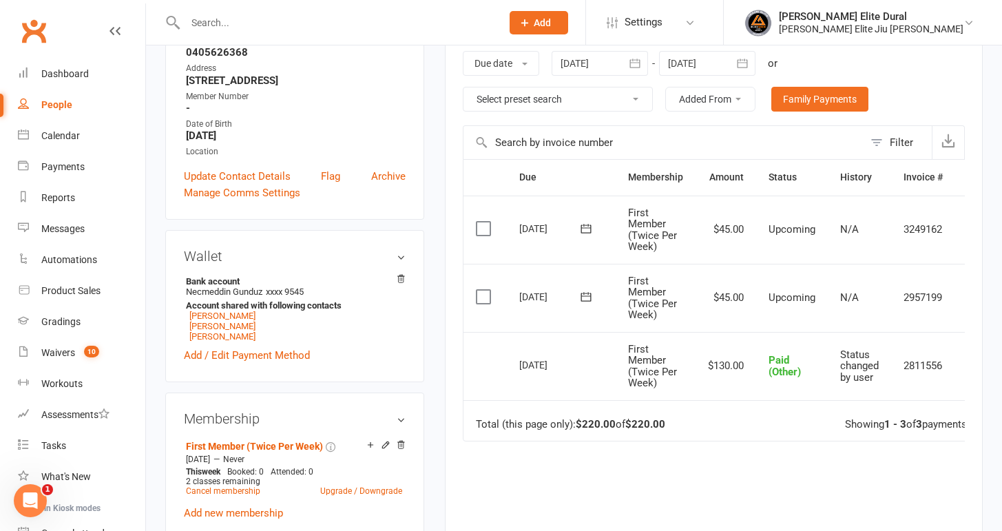
scroll to position [244, 0]
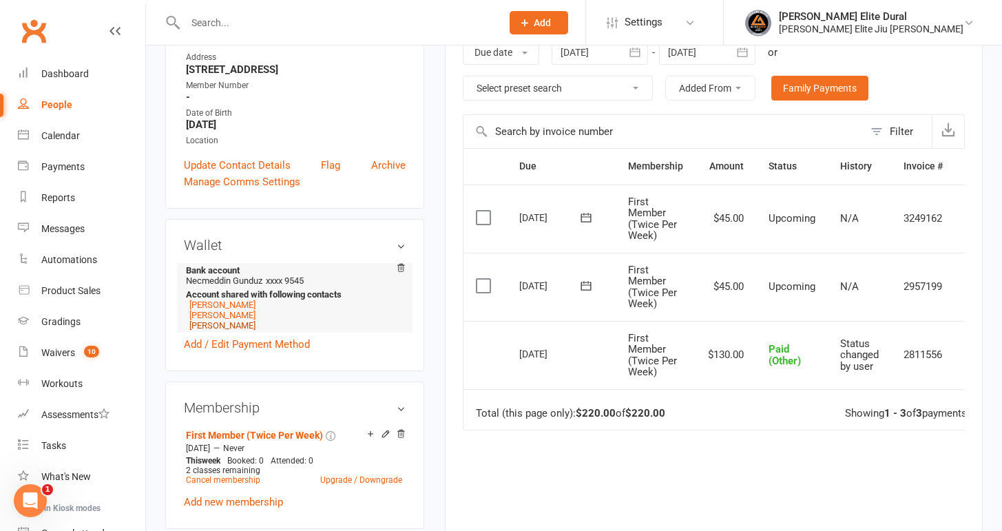
click at [213, 324] on link "[PERSON_NAME]" at bounding box center [222, 325] width 66 height 10
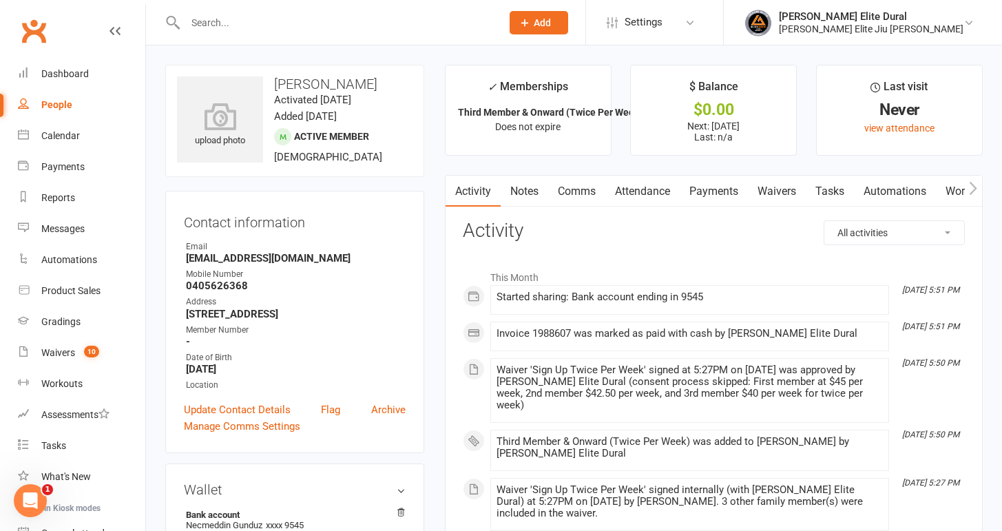
click at [727, 187] on link "Payments" at bounding box center [714, 192] width 68 height 32
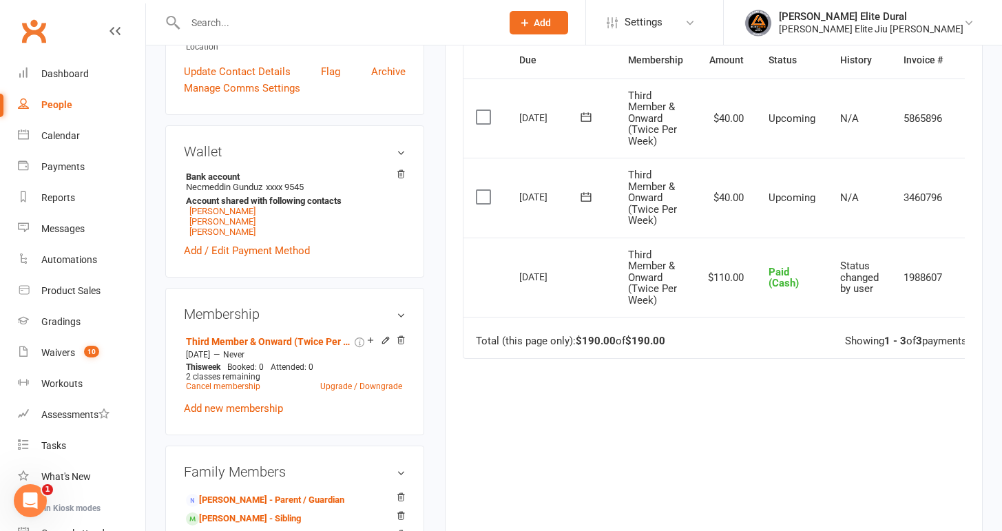
scroll to position [345, 0]
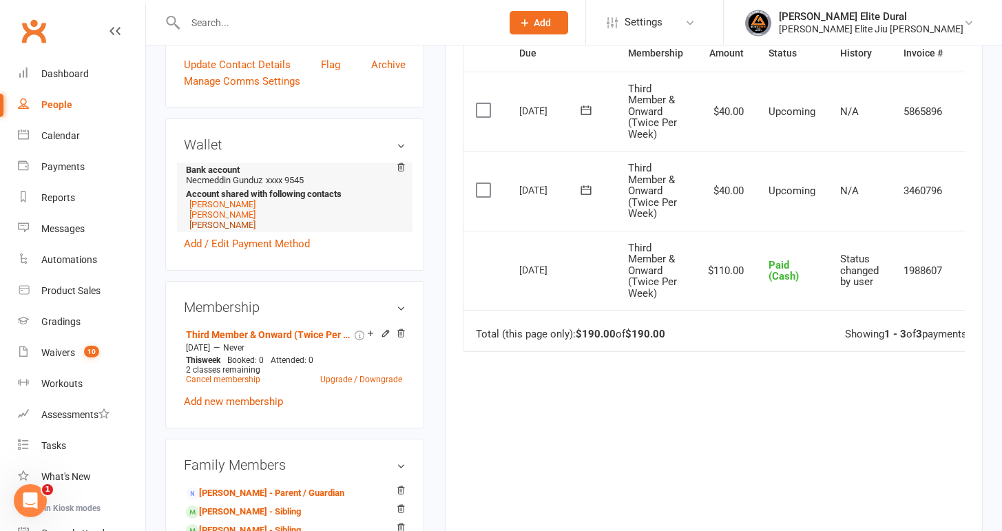
click at [214, 226] on link "[PERSON_NAME]" at bounding box center [222, 225] width 66 height 10
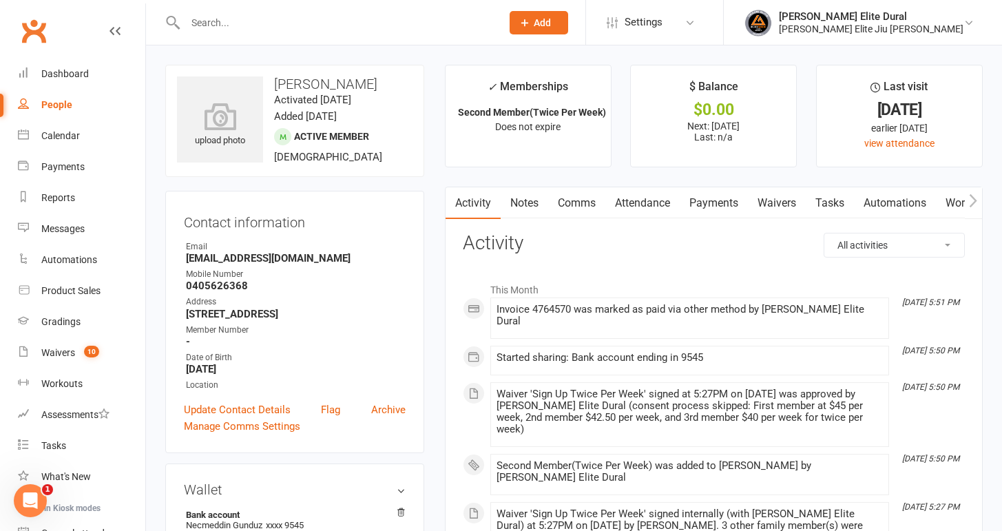
click at [711, 205] on link "Payments" at bounding box center [714, 203] width 68 height 32
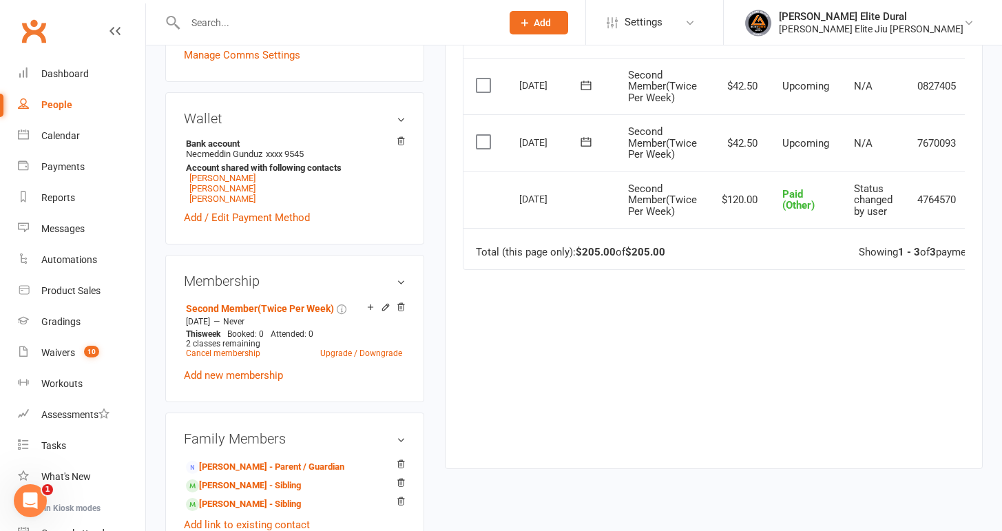
scroll to position [394, 0]
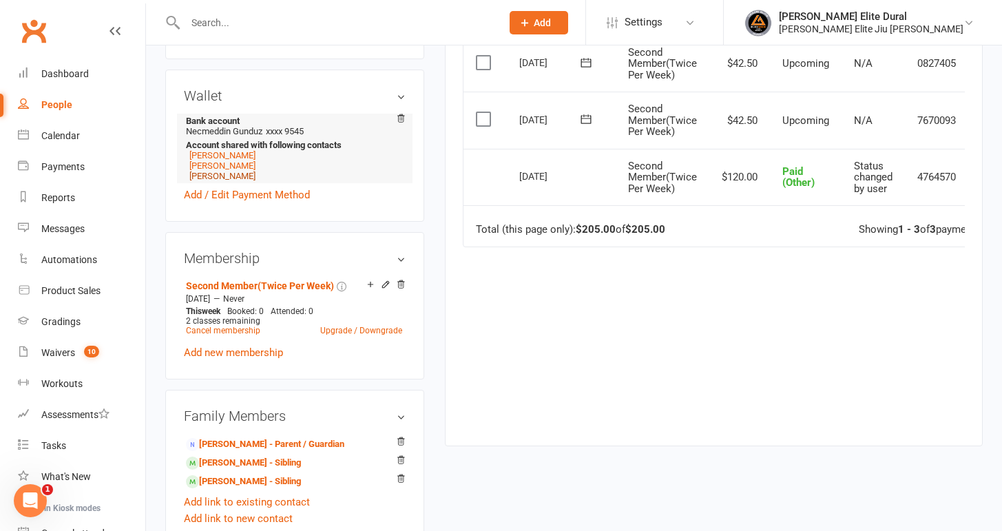
click at [218, 174] on link "[PERSON_NAME]" at bounding box center [222, 176] width 66 height 10
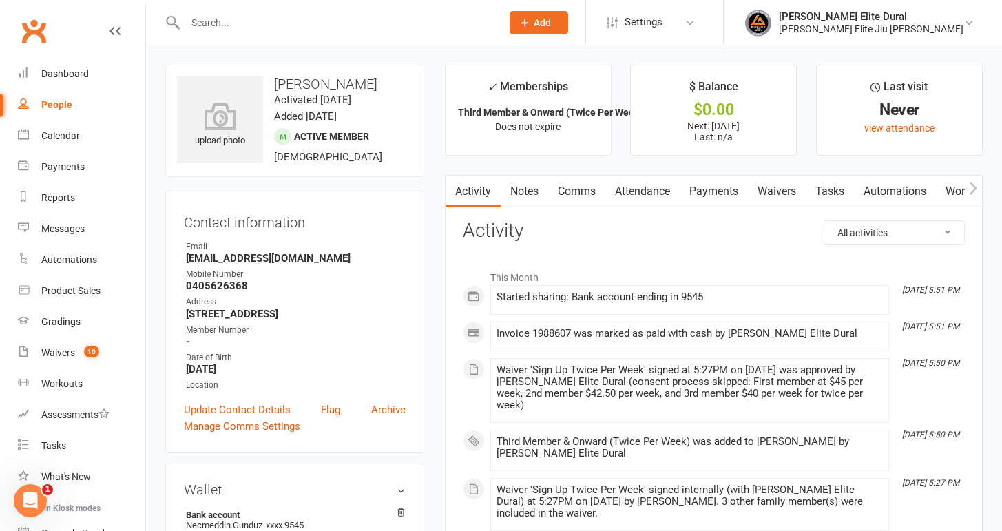
click at [725, 196] on link "Payments" at bounding box center [714, 192] width 68 height 32
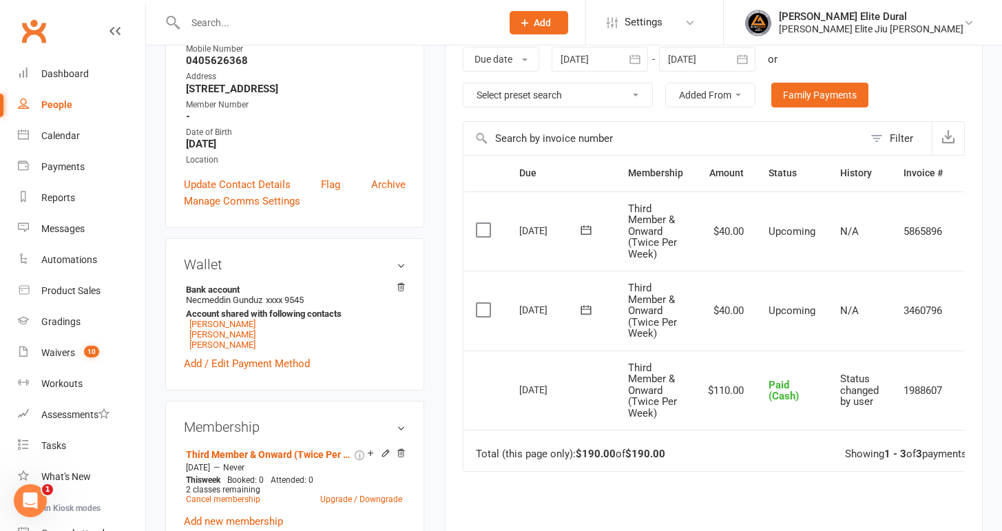
scroll to position [247, 0]
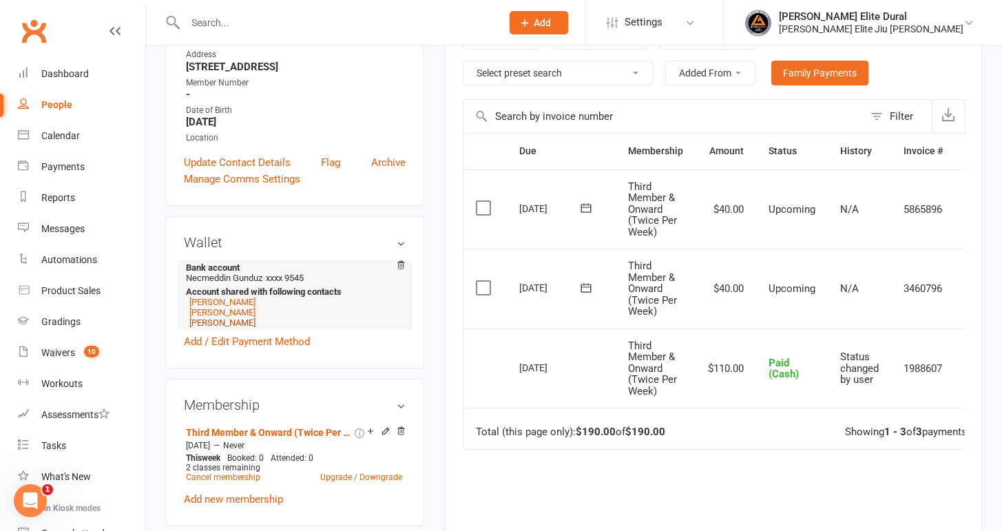
click at [213, 320] on link "[PERSON_NAME]" at bounding box center [222, 322] width 66 height 10
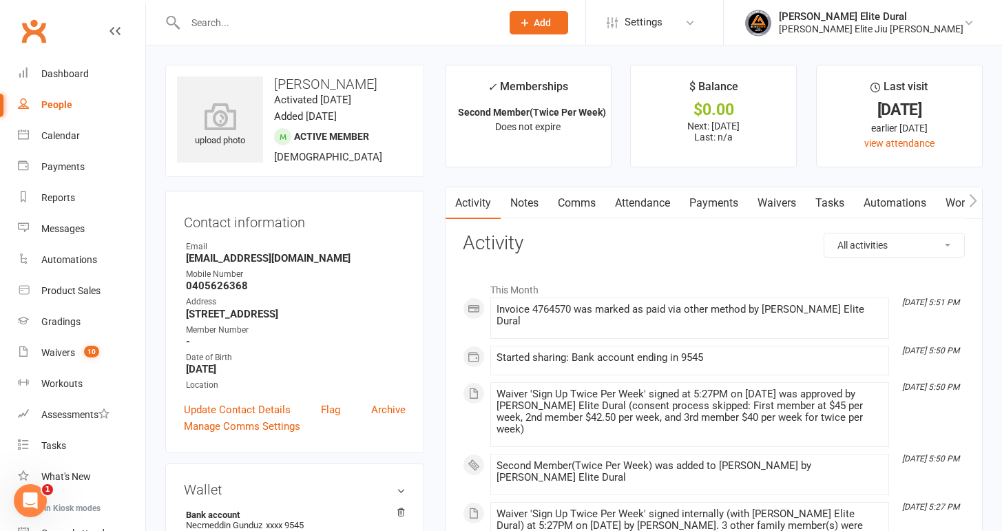
click at [724, 200] on link "Payments" at bounding box center [714, 203] width 68 height 32
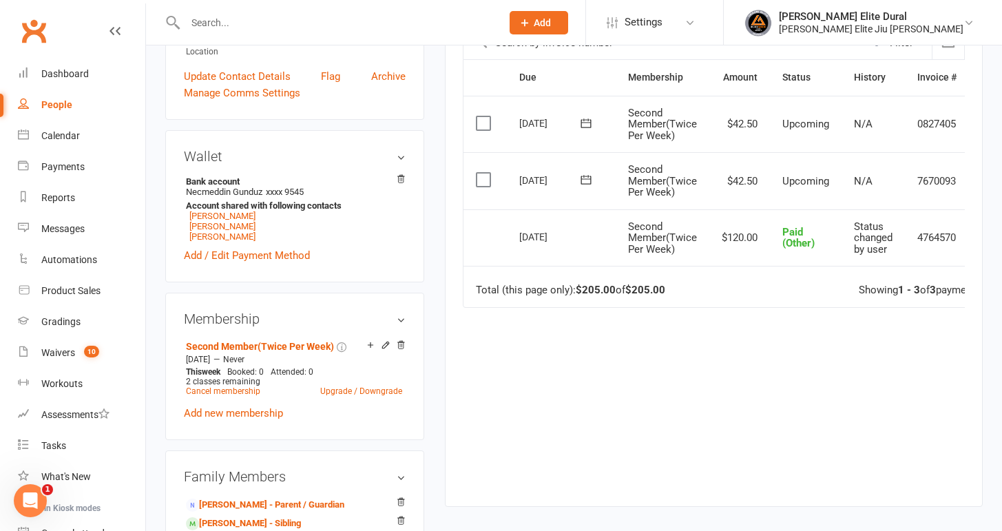
scroll to position [350, 0]
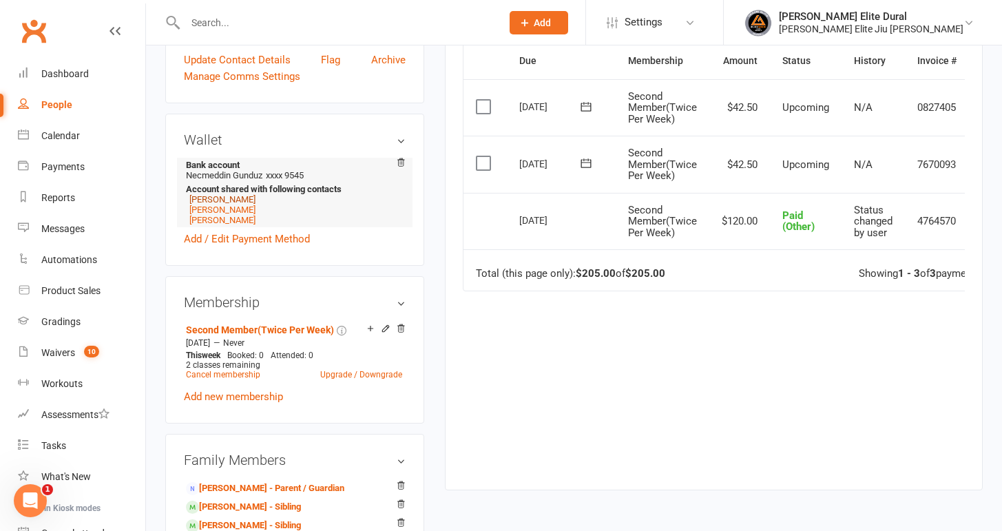
click at [217, 196] on link "[PERSON_NAME]" at bounding box center [222, 199] width 66 height 10
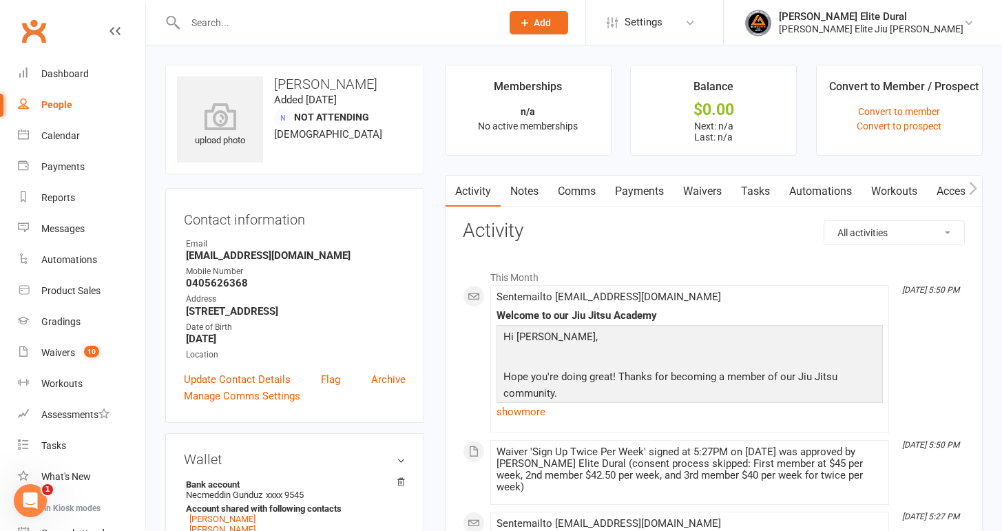
click at [645, 186] on link "Payments" at bounding box center [639, 192] width 68 height 32
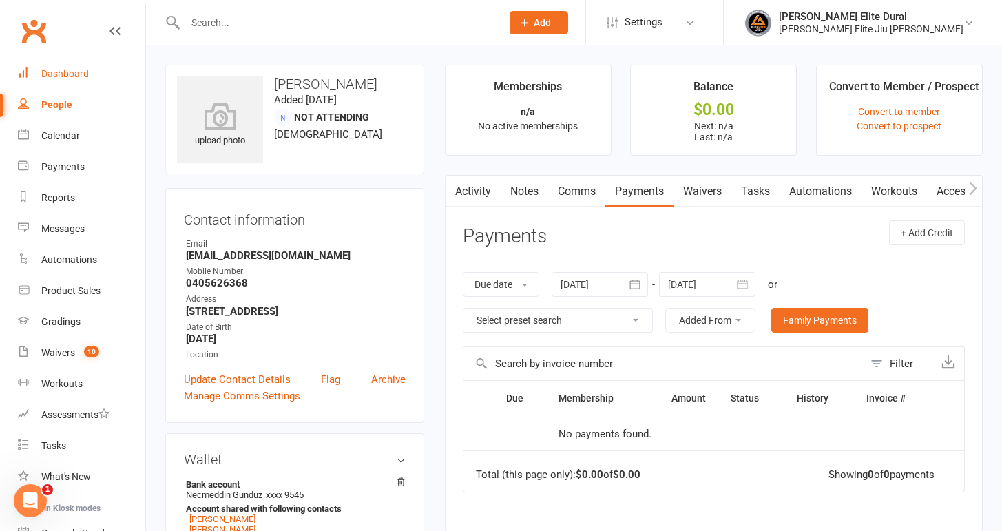
click at [79, 73] on div "Dashboard" at bounding box center [65, 73] width 48 height 11
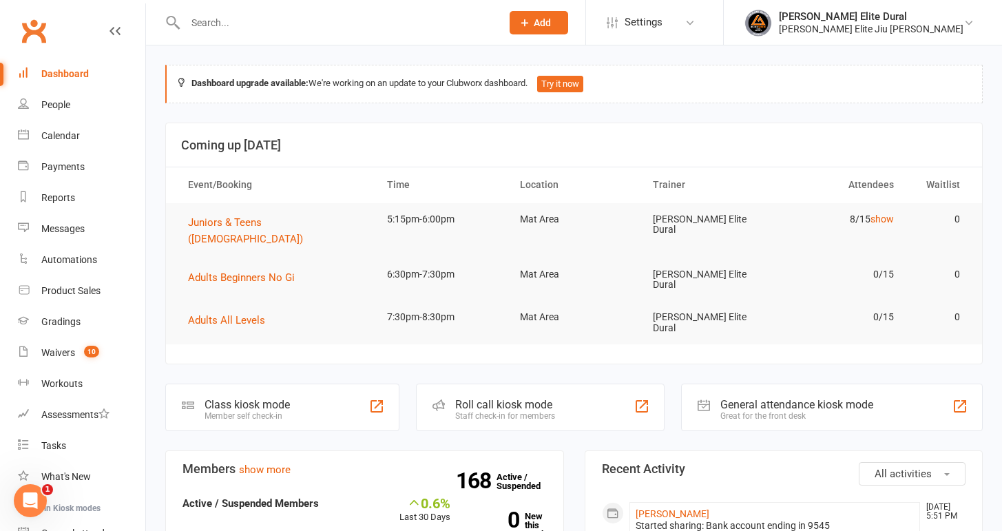
click at [262, 25] on input "text" at bounding box center [336, 22] width 311 height 19
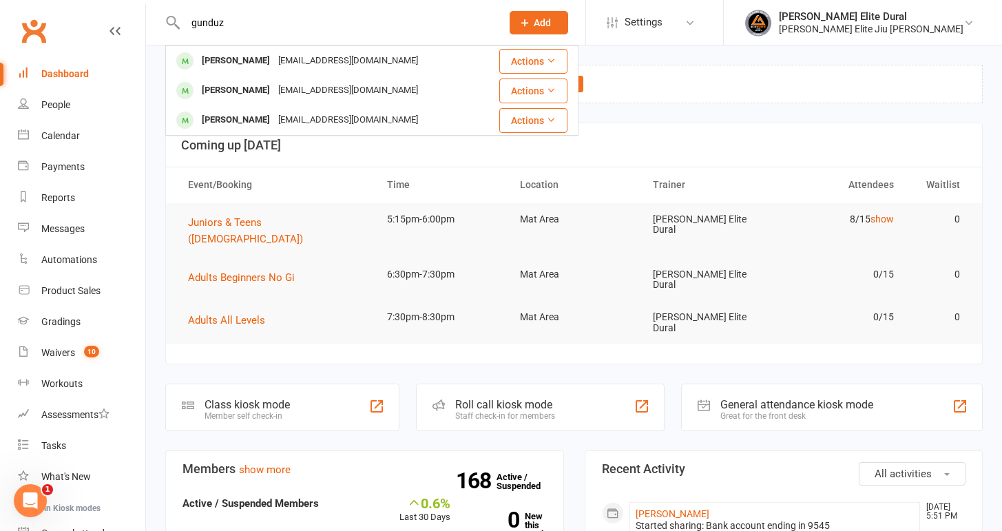
type input "gunduz"
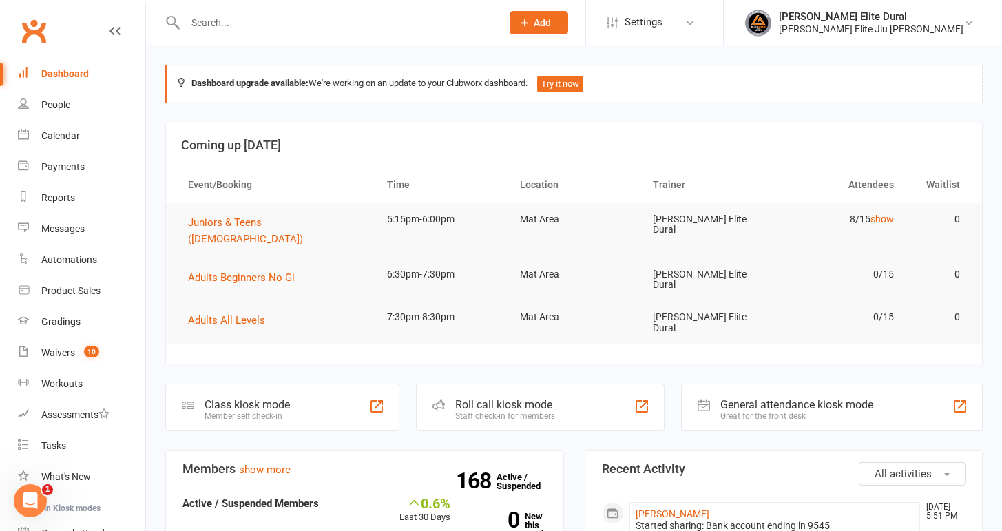
click at [231, 9] on div at bounding box center [328, 22] width 326 height 45
click at [231, 18] on input "text" at bounding box center [336, 22] width 311 height 19
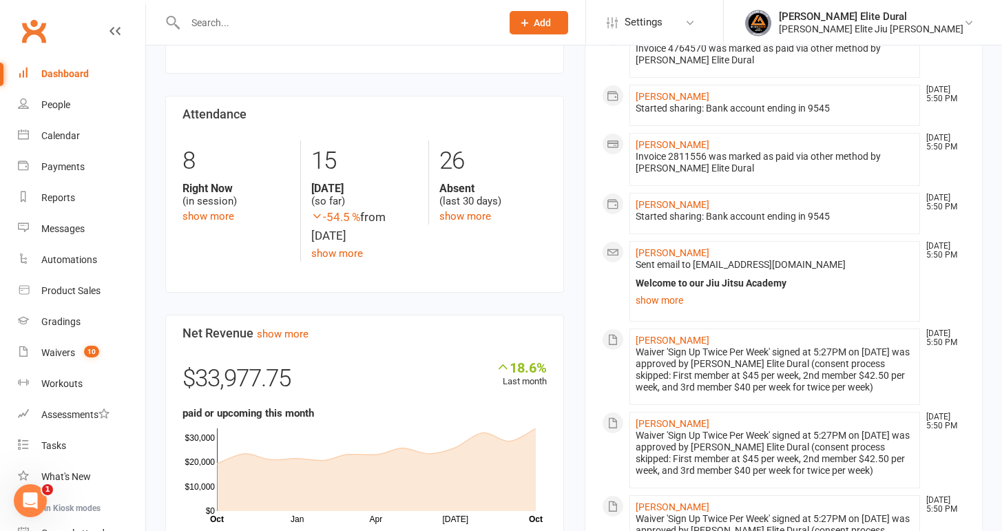
scroll to position [590, 0]
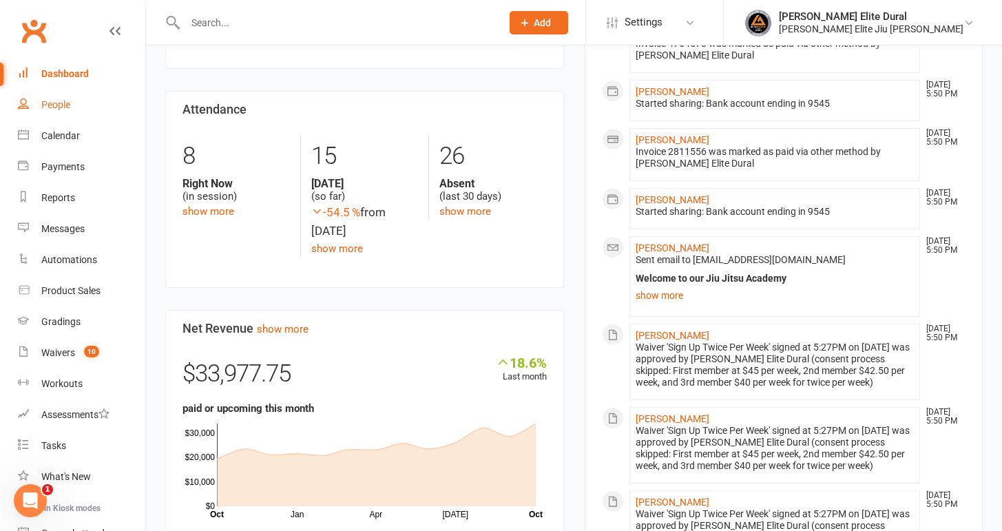
click at [49, 105] on div "People" at bounding box center [55, 104] width 29 height 11
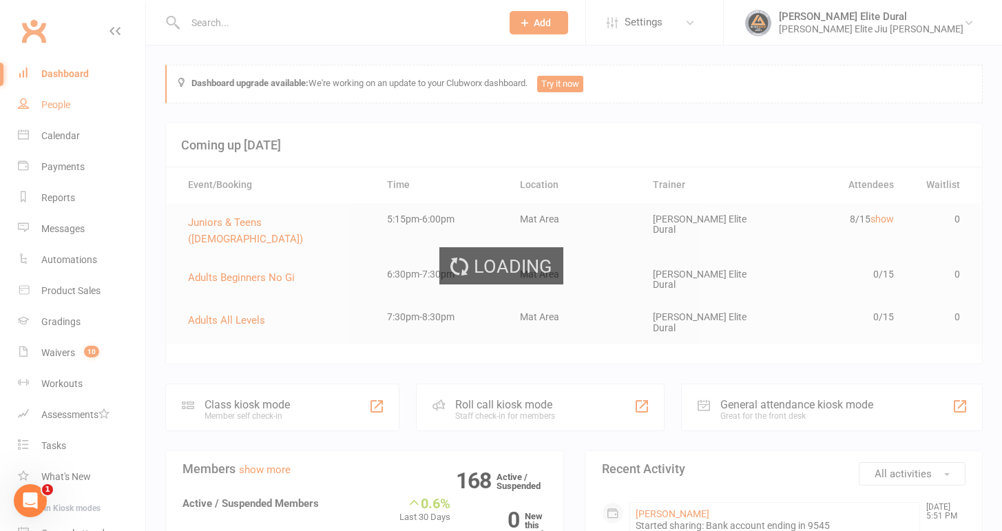
select select "100"
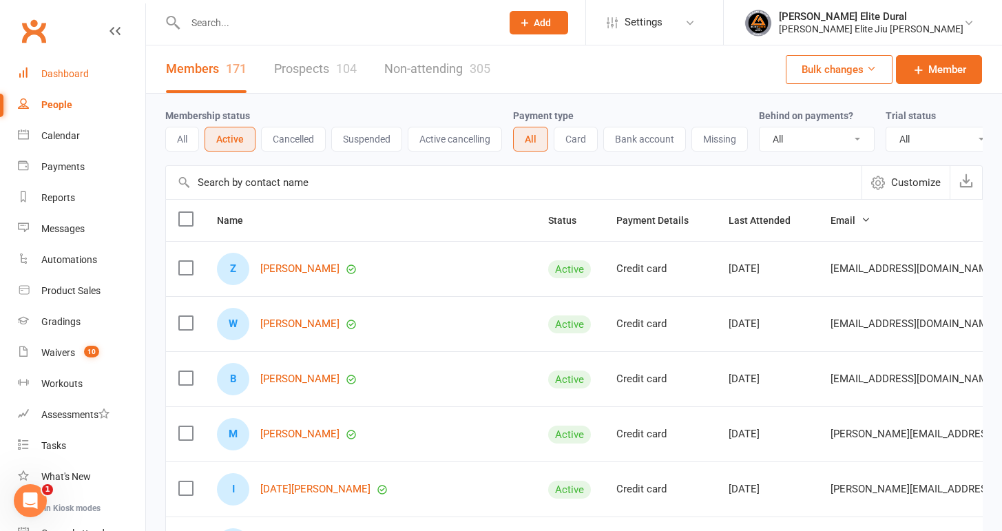
click at [60, 73] on div "Dashboard" at bounding box center [65, 73] width 48 height 11
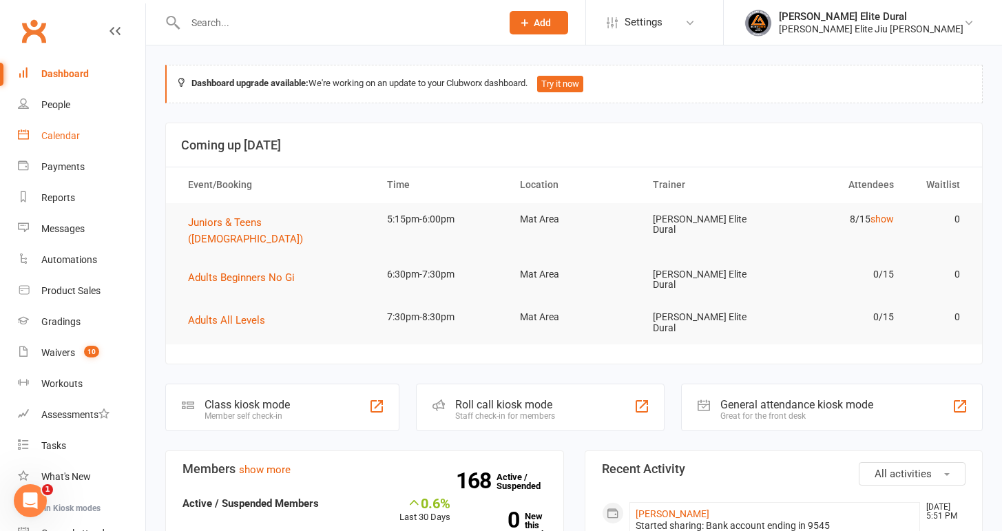
click at [59, 138] on div "Calendar" at bounding box center [60, 135] width 39 height 11
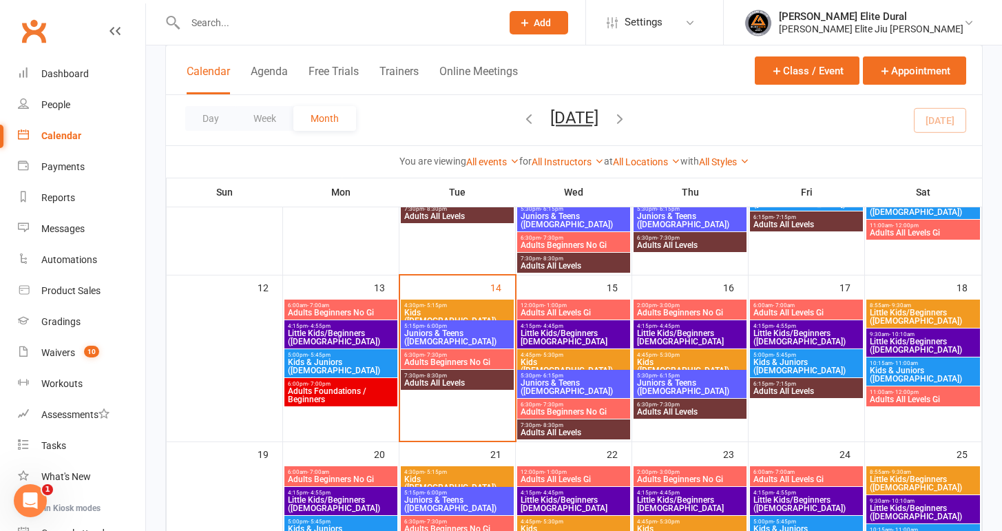
scroll to position [366, 0]
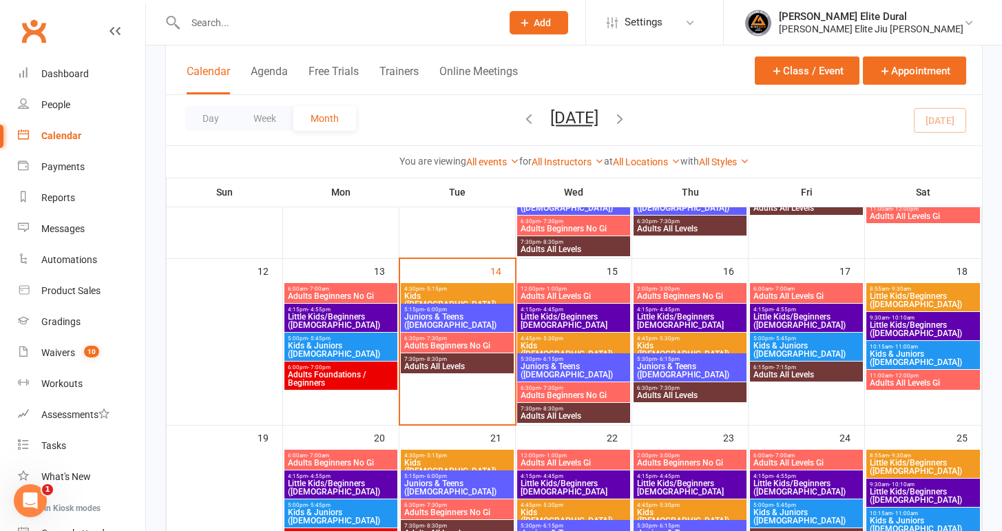
click at [549, 315] on span "Little Kids/Beginners [DEMOGRAPHIC_DATA]" at bounding box center [573, 321] width 107 height 17
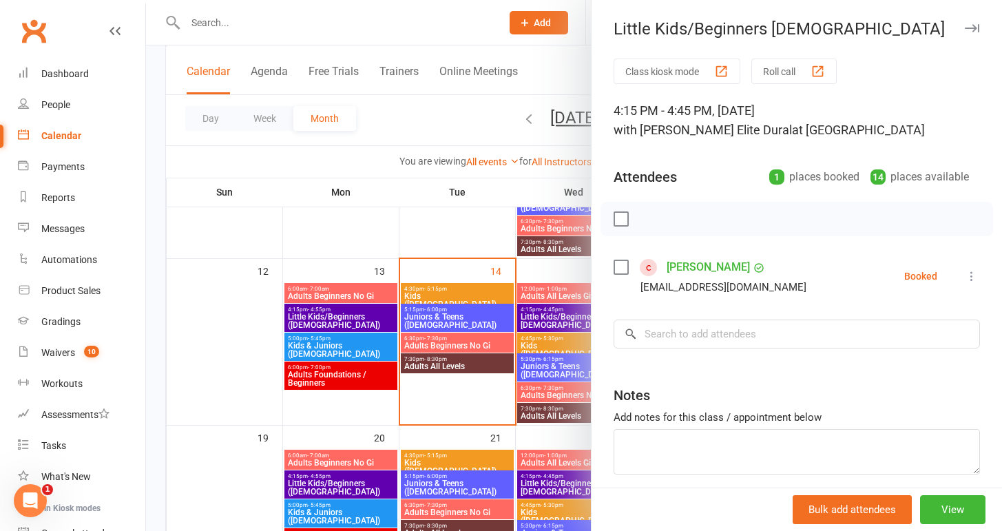
click at [156, 306] on div at bounding box center [574, 265] width 856 height 531
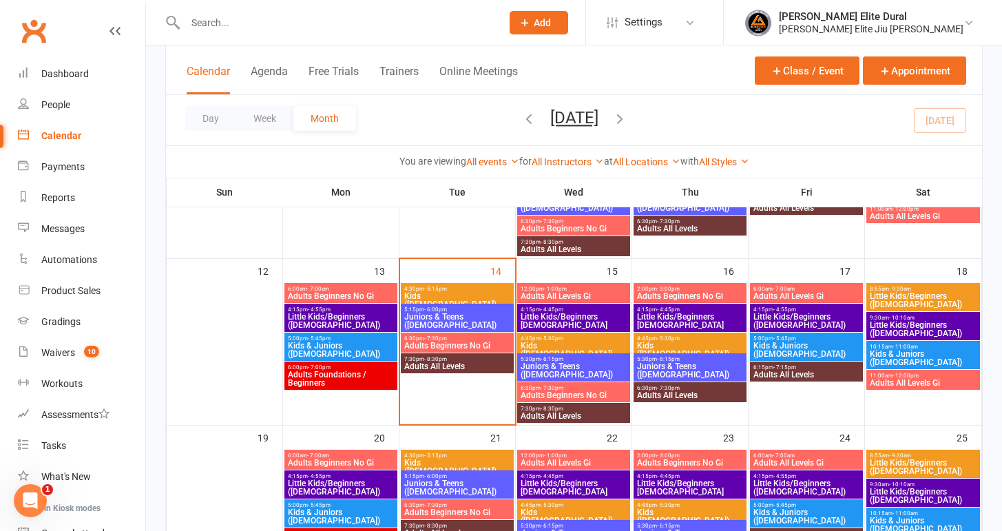
click at [891, 351] on span "Kids & Juniors ([DEMOGRAPHIC_DATA])" at bounding box center [923, 358] width 108 height 17
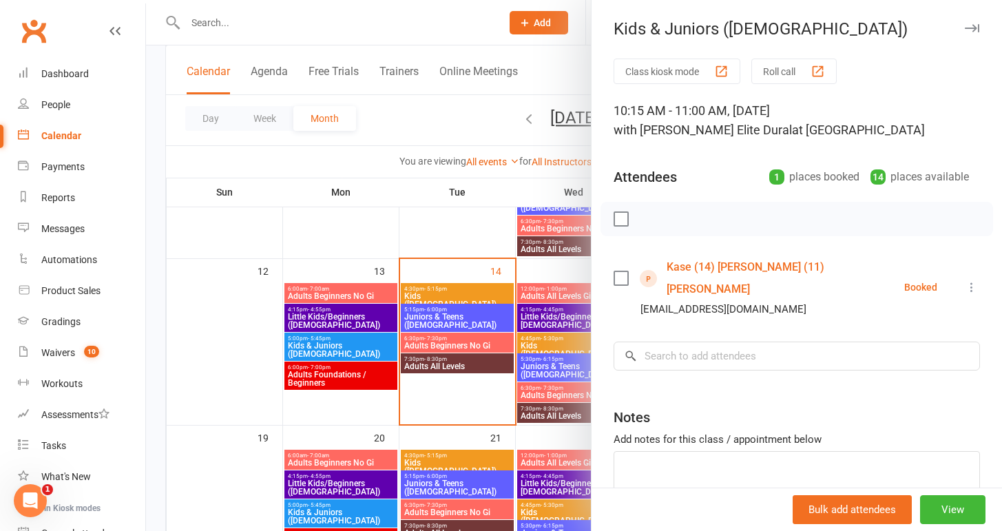
click at [154, 328] on div at bounding box center [574, 265] width 856 height 531
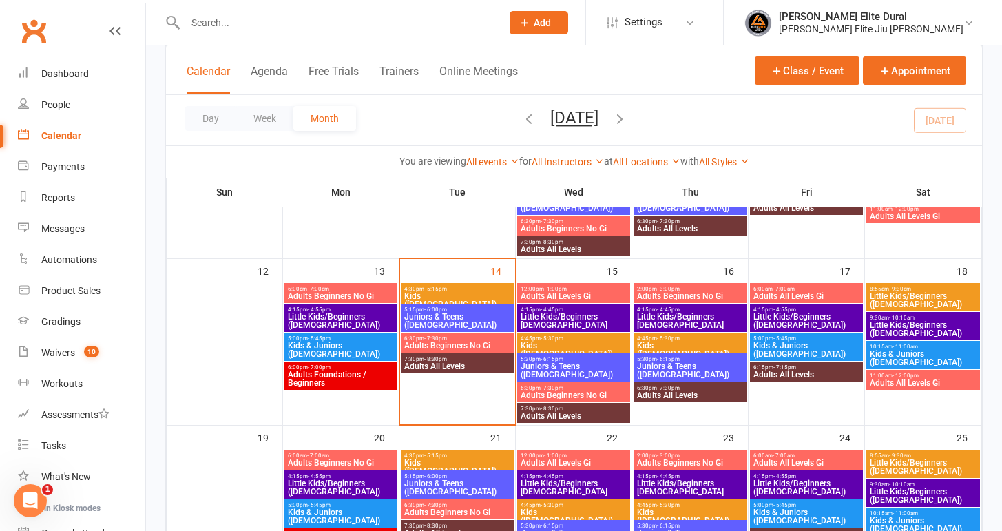
click at [794, 316] on span "Little Kids/Beginners ([DEMOGRAPHIC_DATA])" at bounding box center [806, 321] width 107 height 17
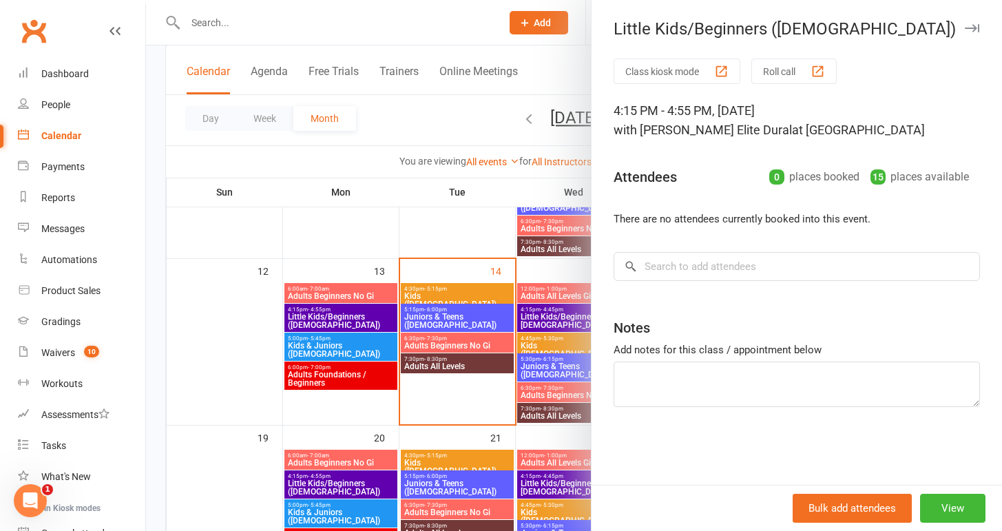
click at [163, 307] on div at bounding box center [574, 265] width 856 height 531
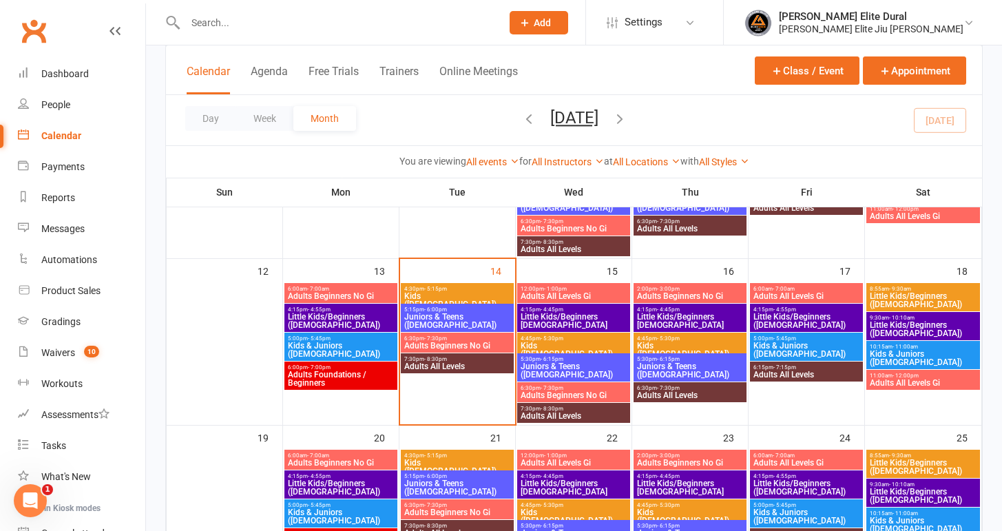
click at [673, 318] on span "Little Kids/Beginners [DEMOGRAPHIC_DATA]" at bounding box center [689, 321] width 107 height 17
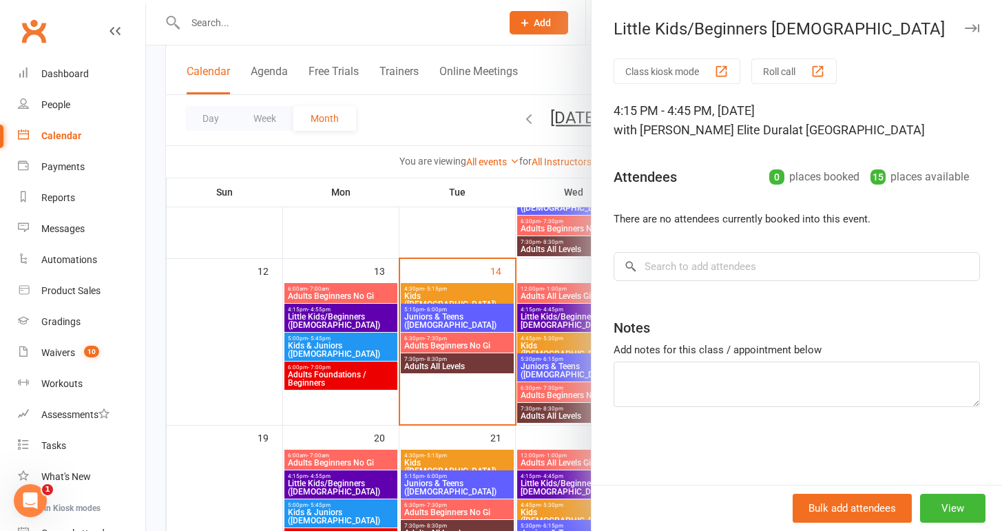
click at [158, 316] on div at bounding box center [574, 265] width 856 height 531
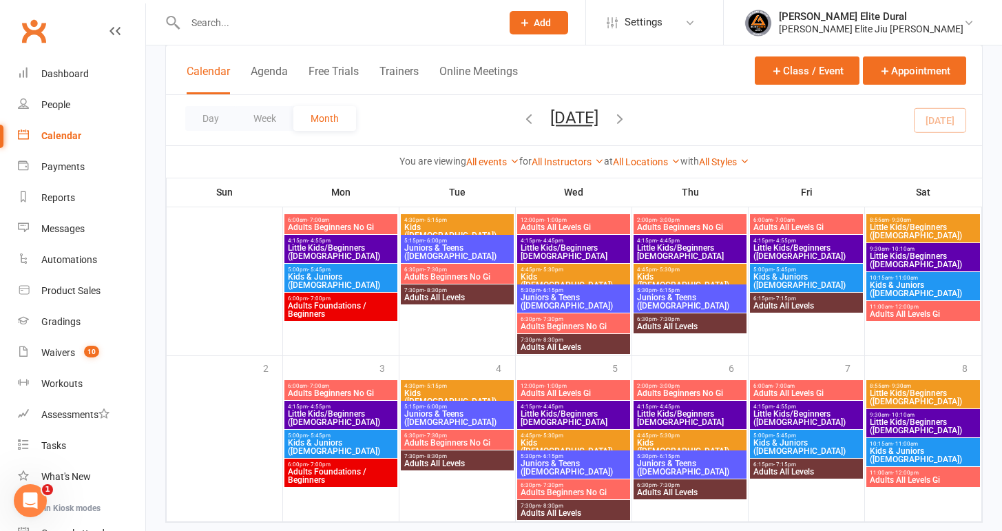
scroll to position [799, 0]
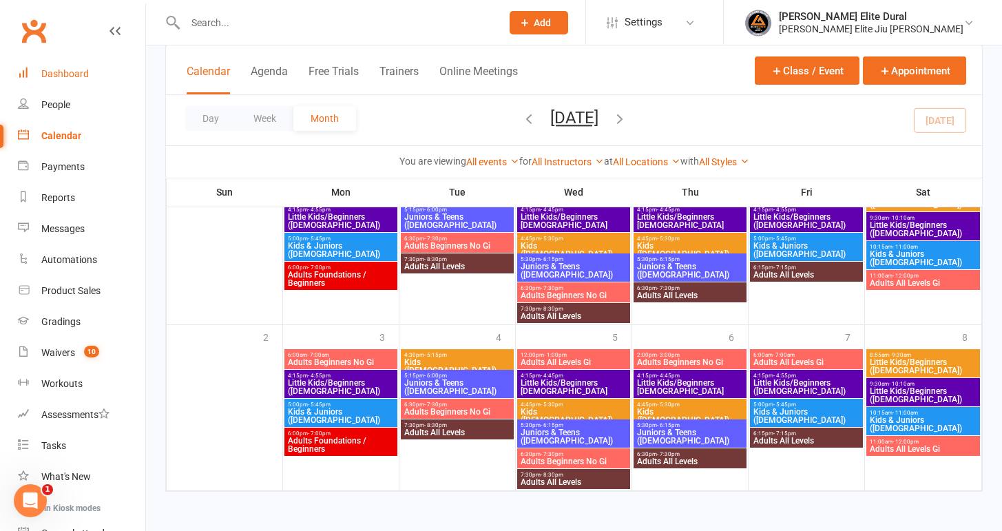
click at [81, 79] on div "Dashboard" at bounding box center [65, 73] width 48 height 11
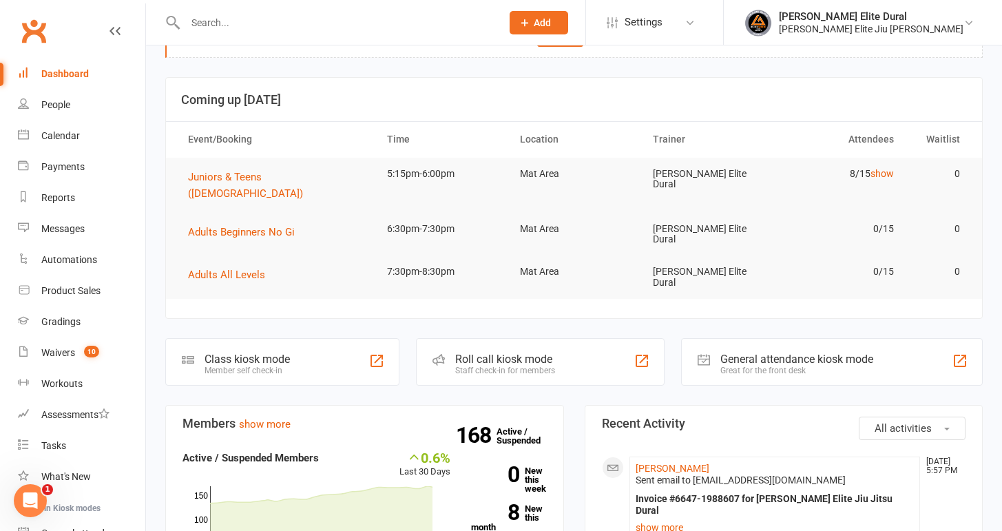
scroll to position [42, 0]
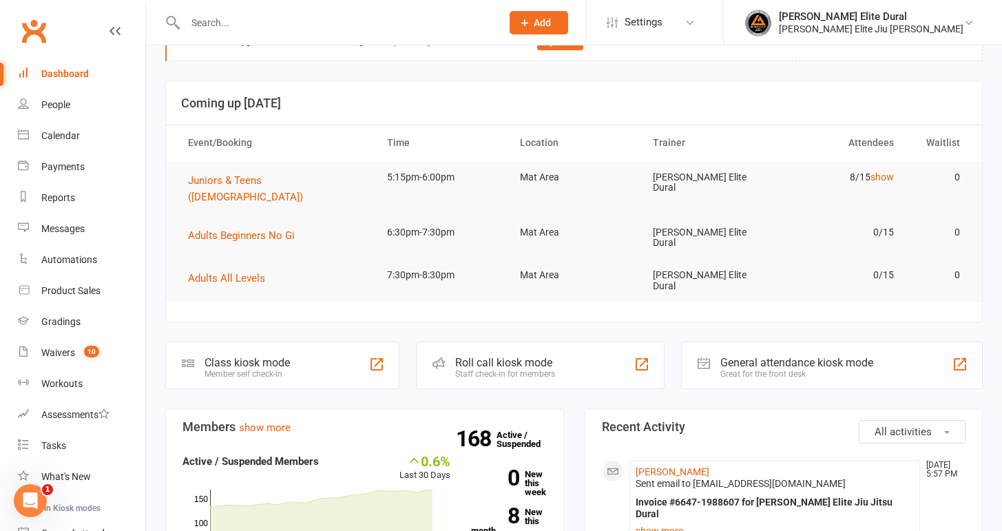
click at [231, 356] on div "Class kiosk mode" at bounding box center [246, 362] width 85 height 13
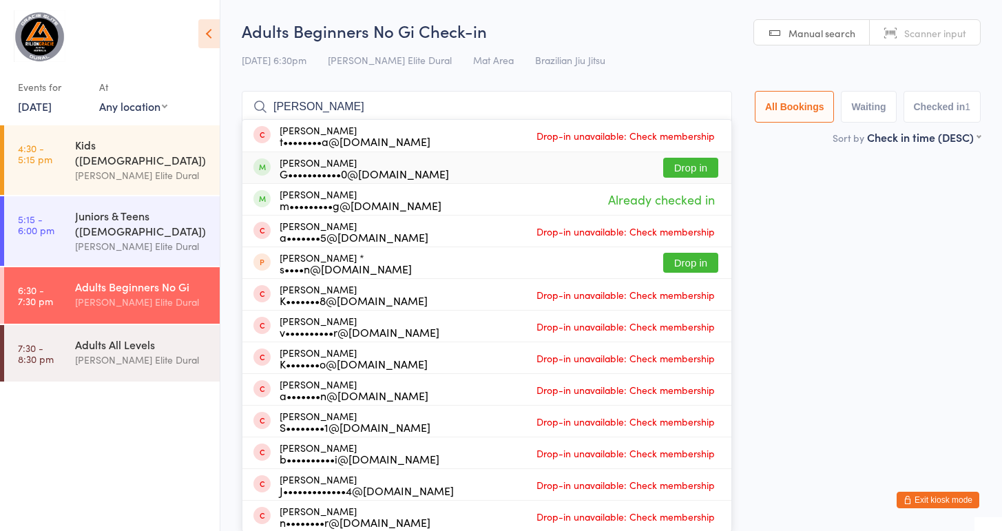
type input "aaron"
click at [368, 169] on div "G•••••••••••0@gmail.com" at bounding box center [364, 173] width 169 height 11
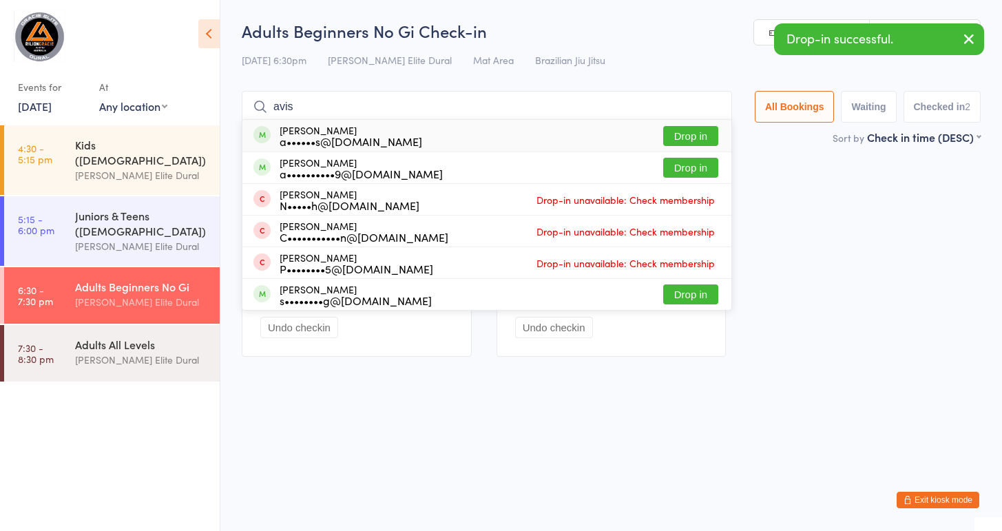
type input "avis"
click at [466, 136] on div "Alexander Avis a••••••s@hotmail.com Drop in" at bounding box center [486, 136] width 489 height 32
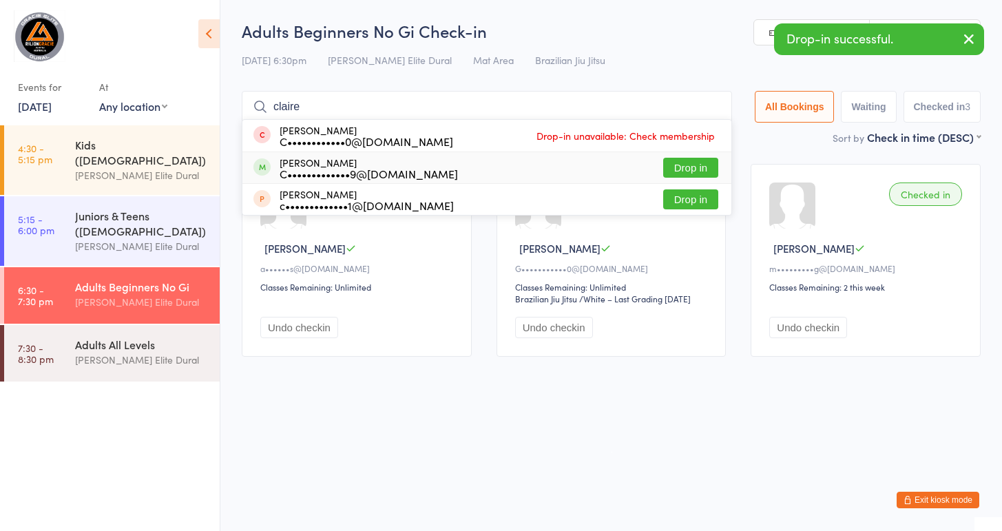
type input "claire"
click at [460, 170] on div "Claire Chalke C•••••••••••••9@gmail.com Drop in" at bounding box center [486, 167] width 489 height 31
